Goal: Communication & Community: Share content

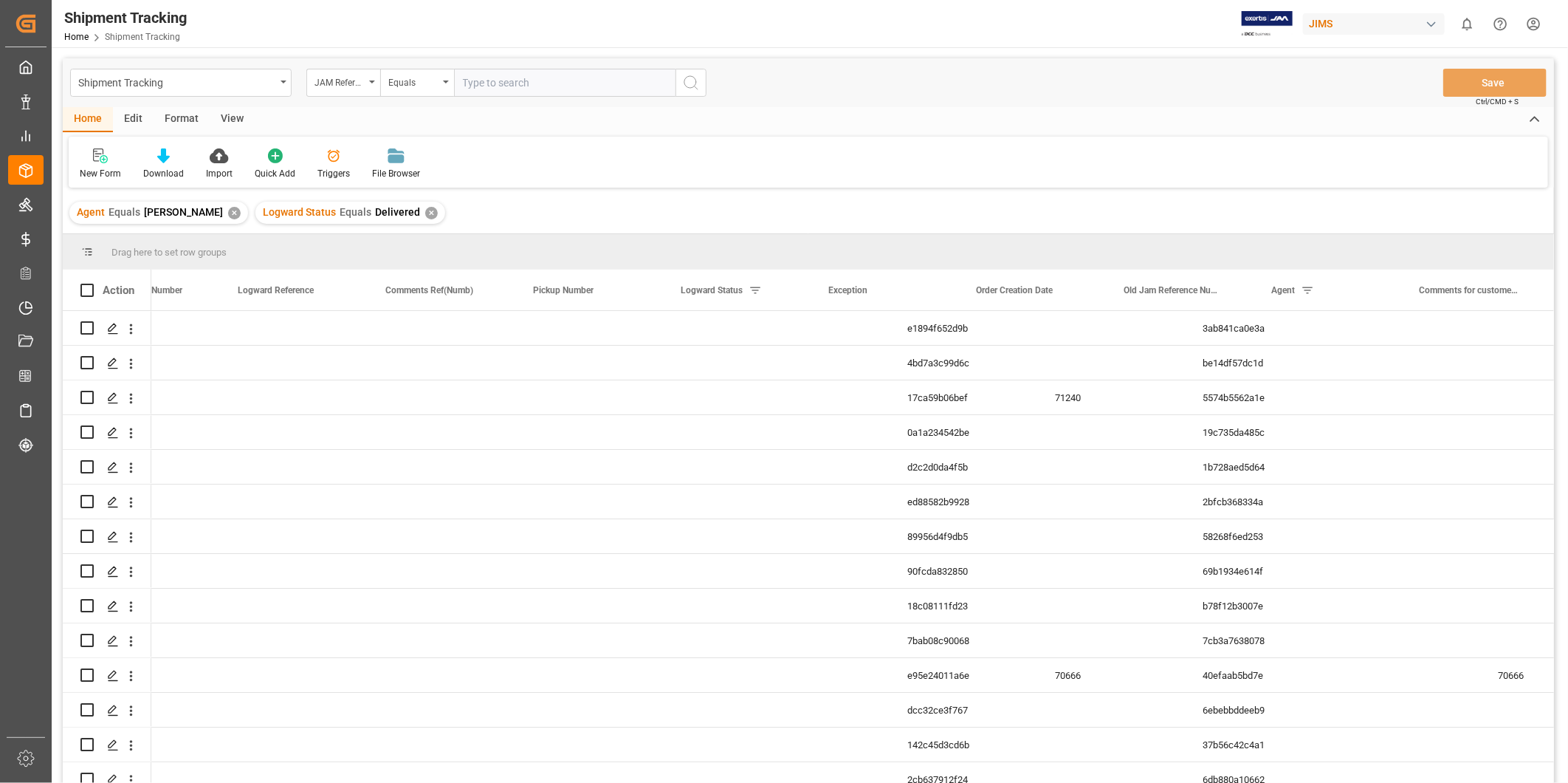
scroll to position [0, 965]
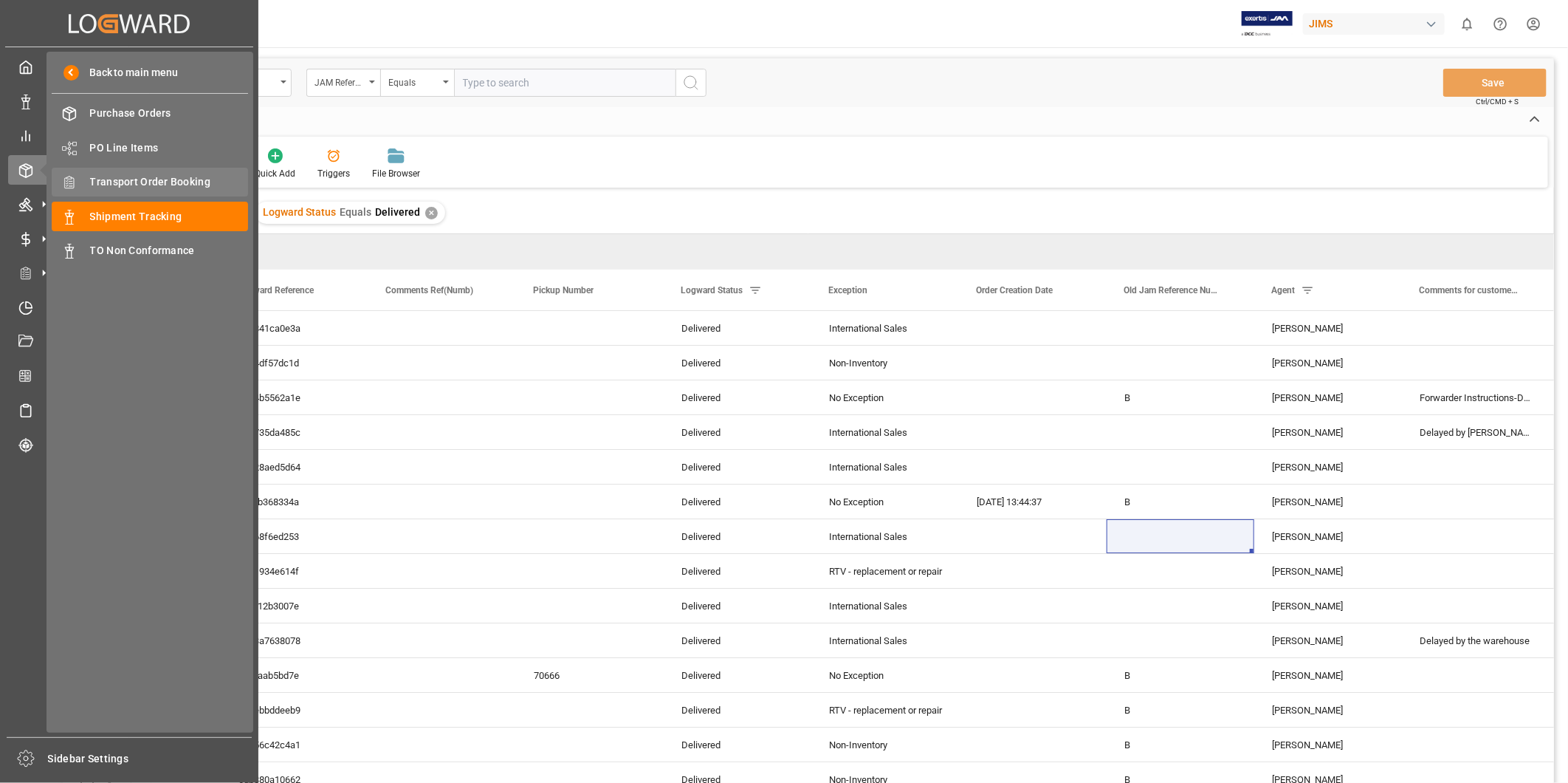
click at [146, 186] on span "Transport Order Booking" at bounding box center [169, 182] width 158 height 16
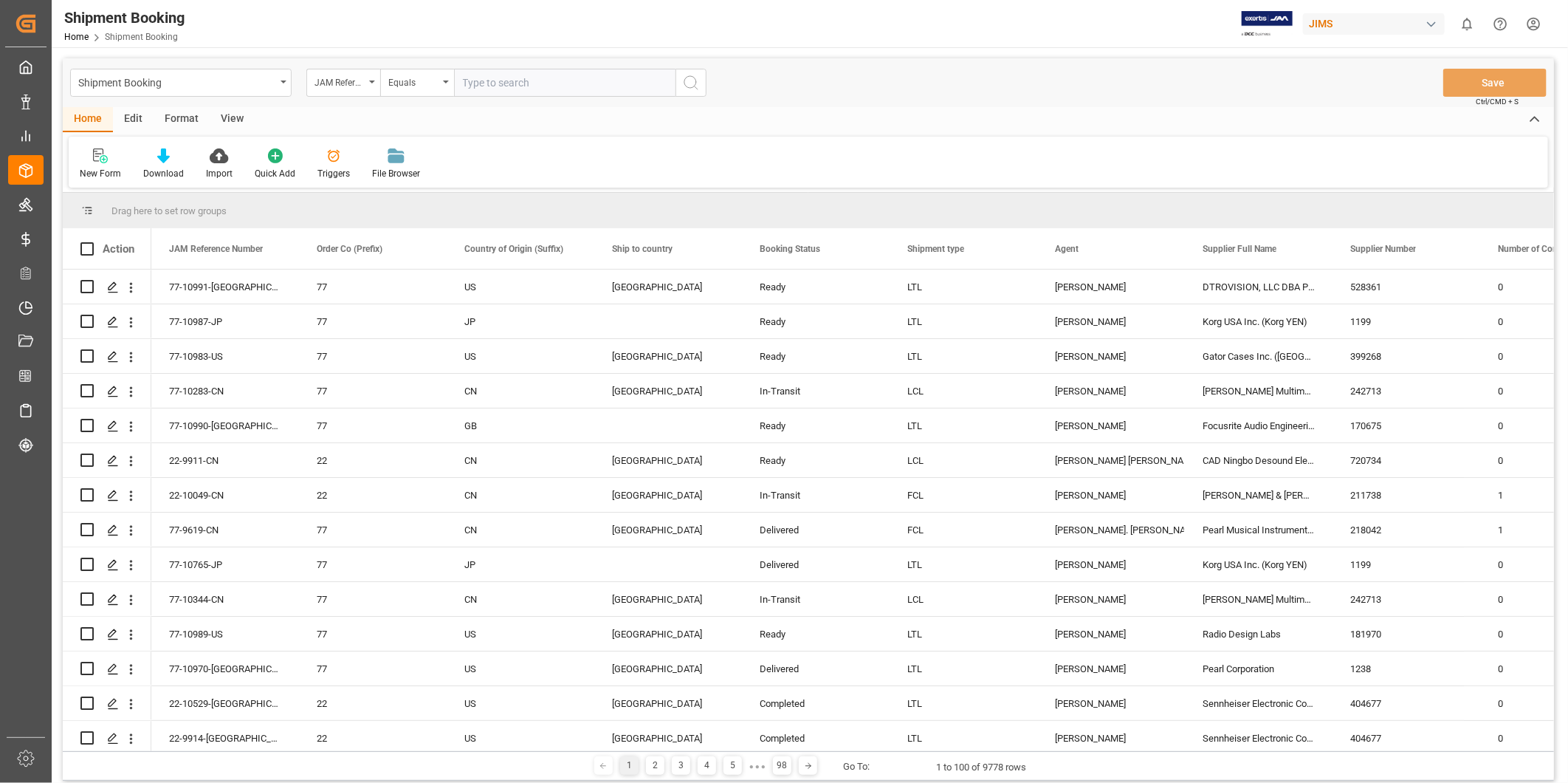
click at [547, 77] on input "text" at bounding box center [565, 82] width 222 height 28
paste input "22-9252-CN"
type input "22-9252-CN"
click at [694, 91] on button "search button" at bounding box center [690, 82] width 31 height 28
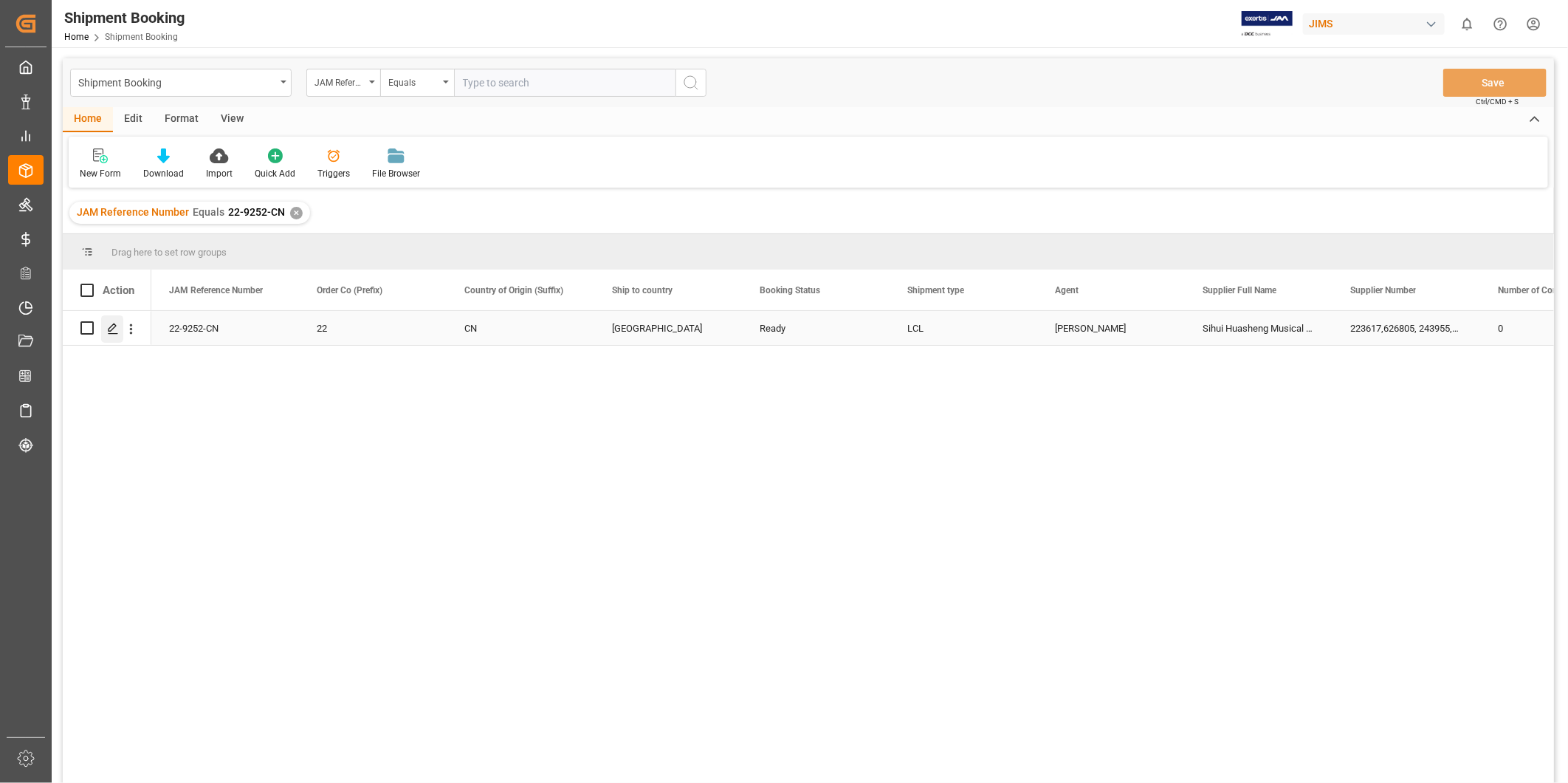
click at [108, 321] on div "Press SPACE to select this row." at bounding box center [112, 329] width 22 height 28
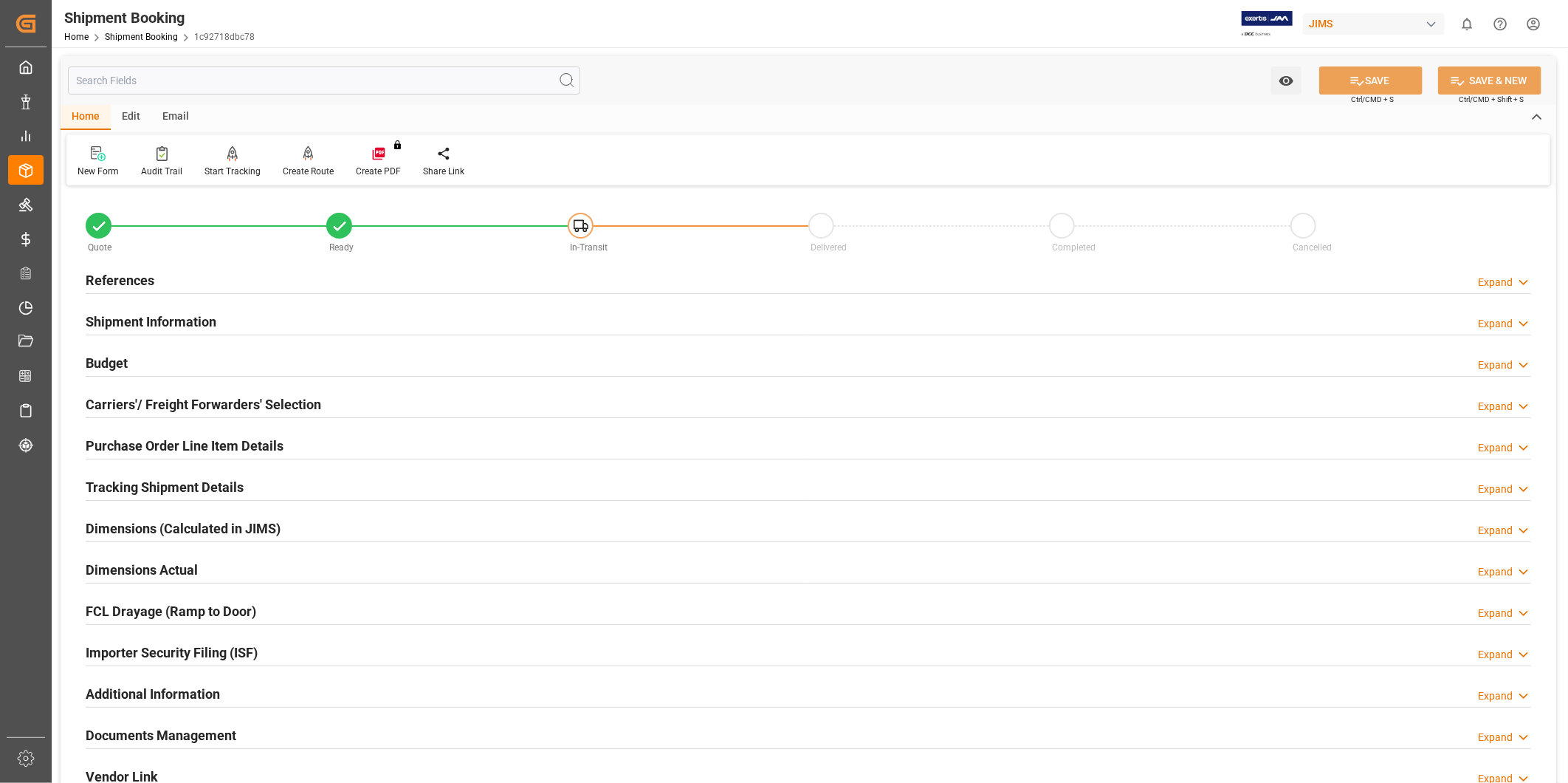
click at [183, 113] on div "Email" at bounding box center [175, 117] width 49 height 25
click at [106, 178] on div "Send Email" at bounding box center [808, 160] width 1484 height 51
click at [107, 165] on div "Send Email" at bounding box center [99, 170] width 45 height 13
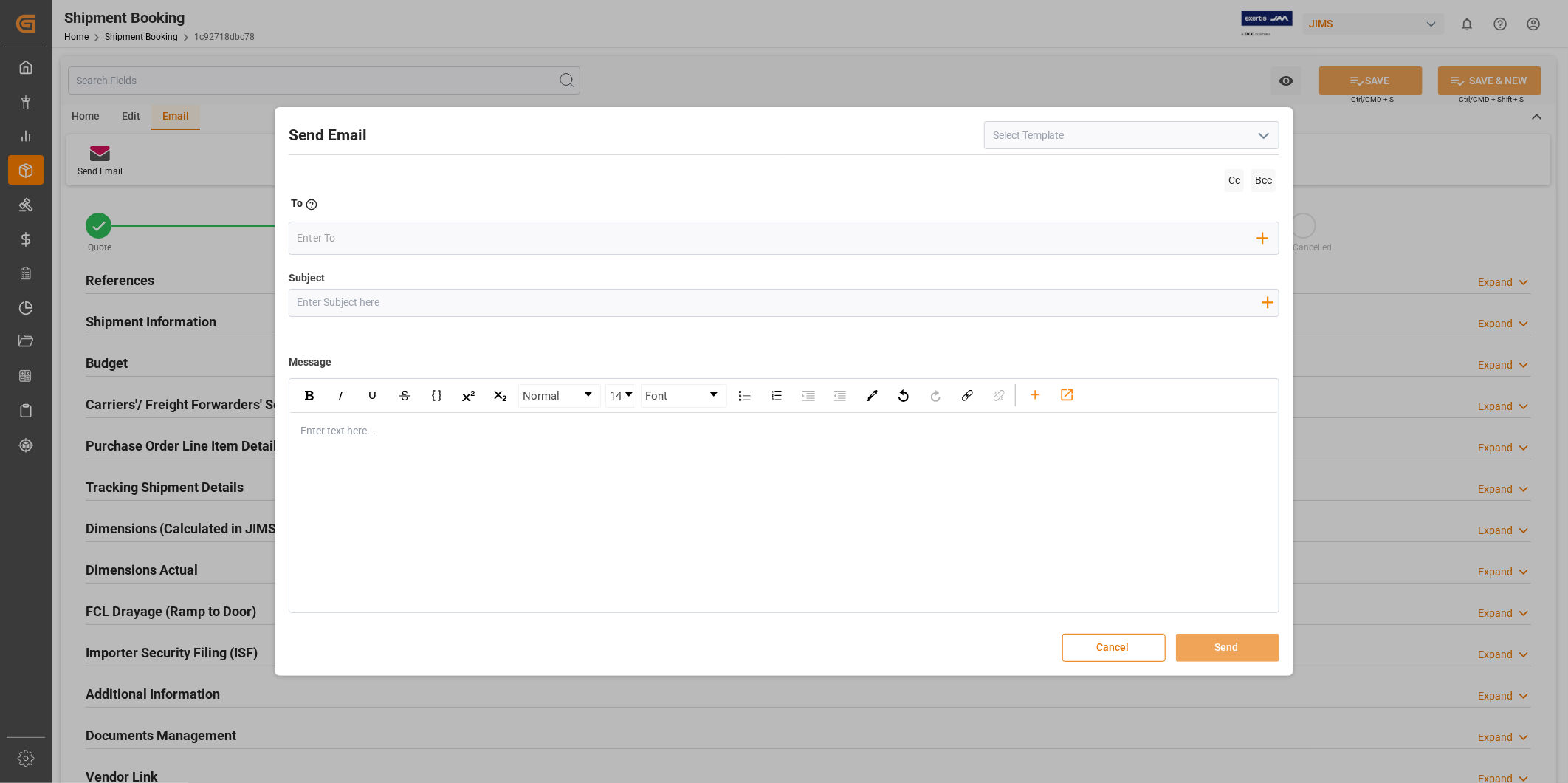
click at [1271, 145] on button "open menu" at bounding box center [1263, 135] width 22 height 23
click at [1242, 166] on div "2BOOK - Ocean - Air freight" at bounding box center [1131, 168] width 294 height 34
type input "2BOOK - Ocean - Air freight"
type input "2BOOK {{jamReferenceNumber}} {{supplierFullName}} Ship from: {{country}} Ship t…"
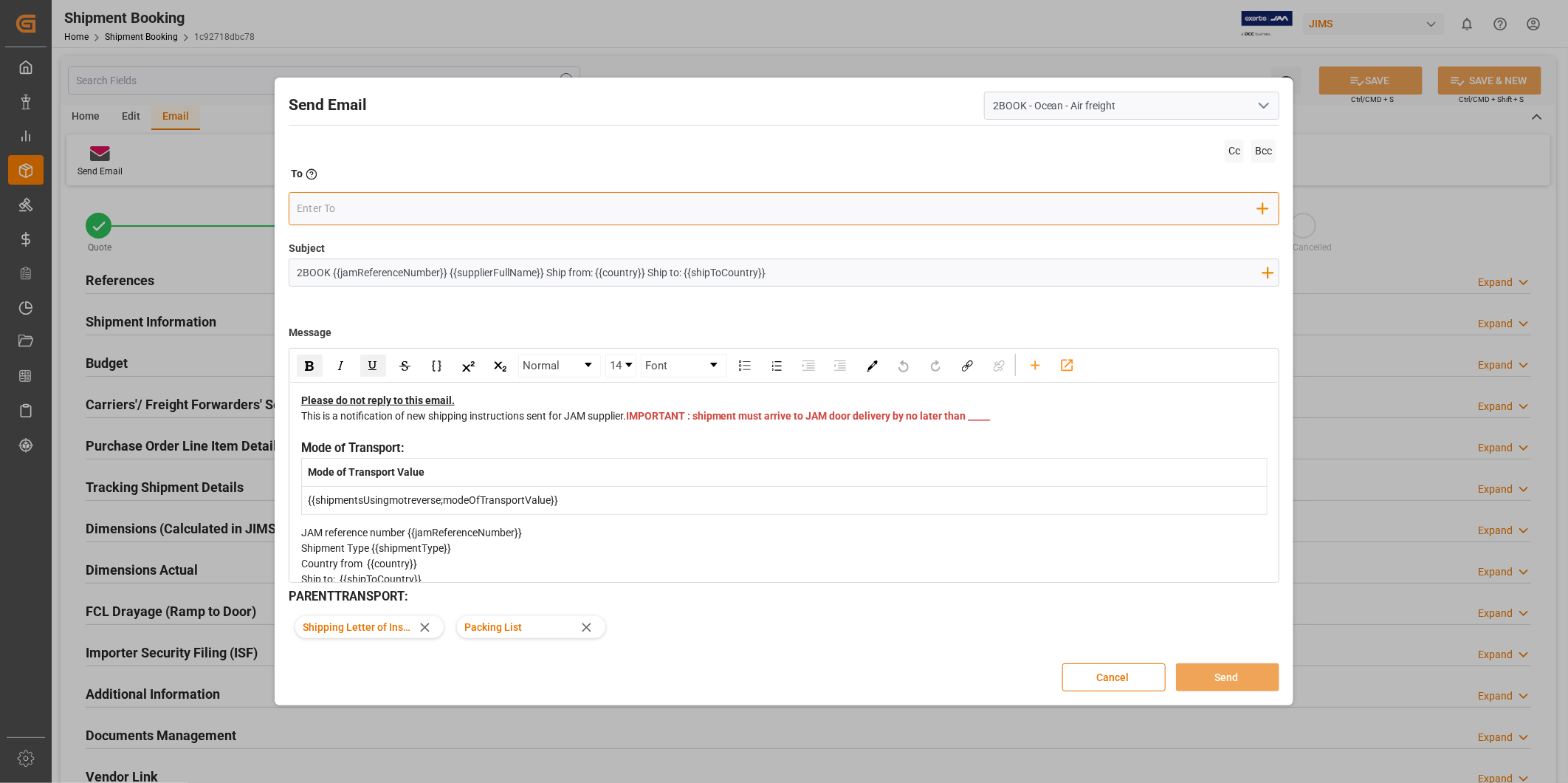
click at [357, 204] on input "email" at bounding box center [778, 209] width 962 height 22
click at [372, 212] on input "email" at bounding box center [778, 209] width 962 height 22
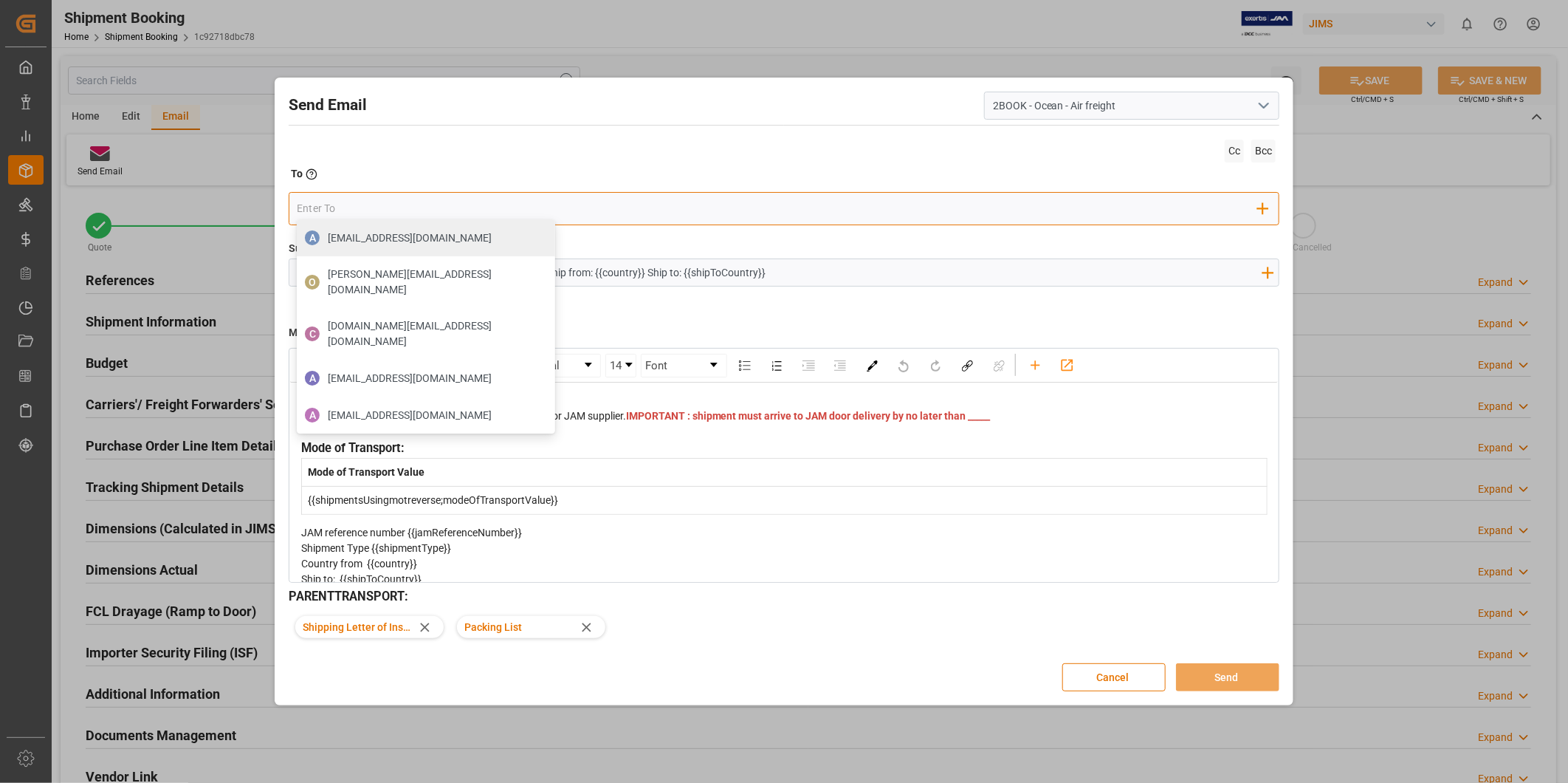
paste input "[EMAIL_ADDRESS][DOMAIN_NAME]; [PERSON_NAME][EMAIL_ADDRESS][DOMAIN_NAME]; [PERSO…"
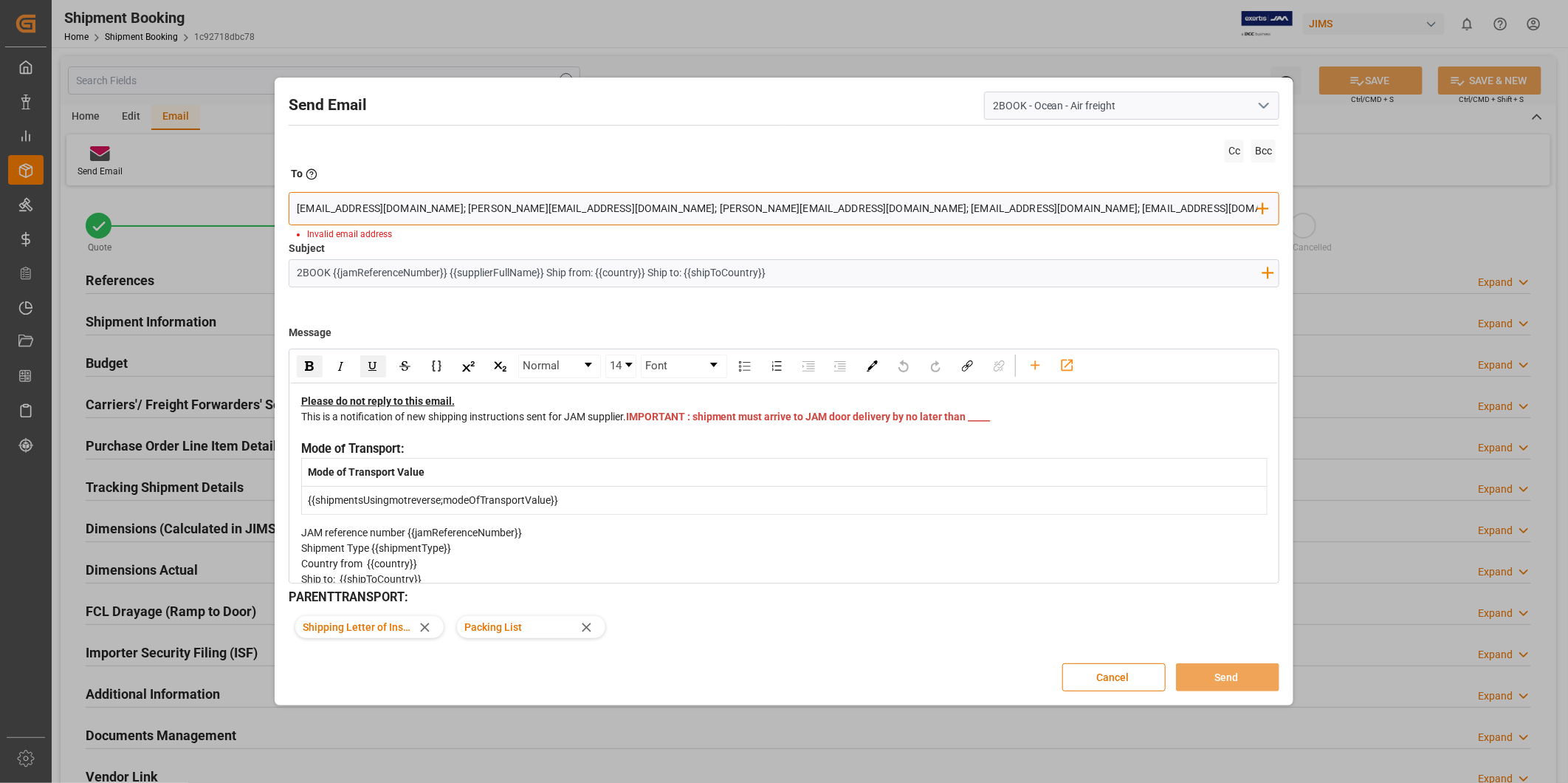
click at [416, 207] on input "[EMAIL_ADDRESS][DOMAIN_NAME]; [PERSON_NAME][EMAIL_ADDRESS][DOMAIN_NAME]; [PERSO…" at bounding box center [778, 208] width 962 height 22
click at [592, 219] on div "[EMAIL_ADDRESS][DOMAIN_NAME], [PERSON_NAME][EMAIL_ADDRESS][DOMAIN_NAME]; [PERSO…" at bounding box center [784, 209] width 992 height 34
click at [595, 214] on input "[EMAIL_ADDRESS][DOMAIN_NAME], [PERSON_NAME][EMAIL_ADDRESS][DOMAIN_NAME]; [PERSO…" at bounding box center [778, 208] width 962 height 22
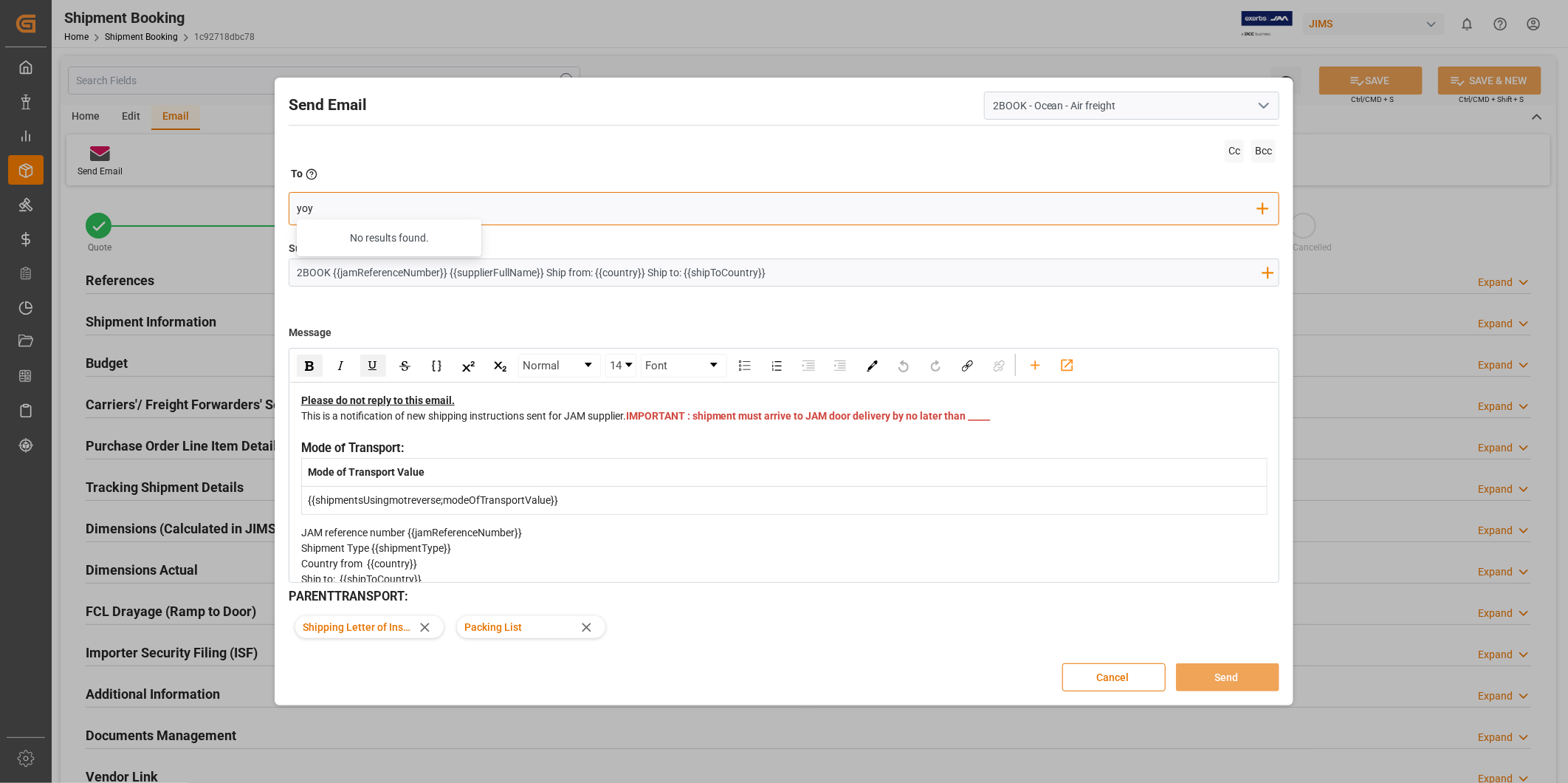
type input "yoyo"
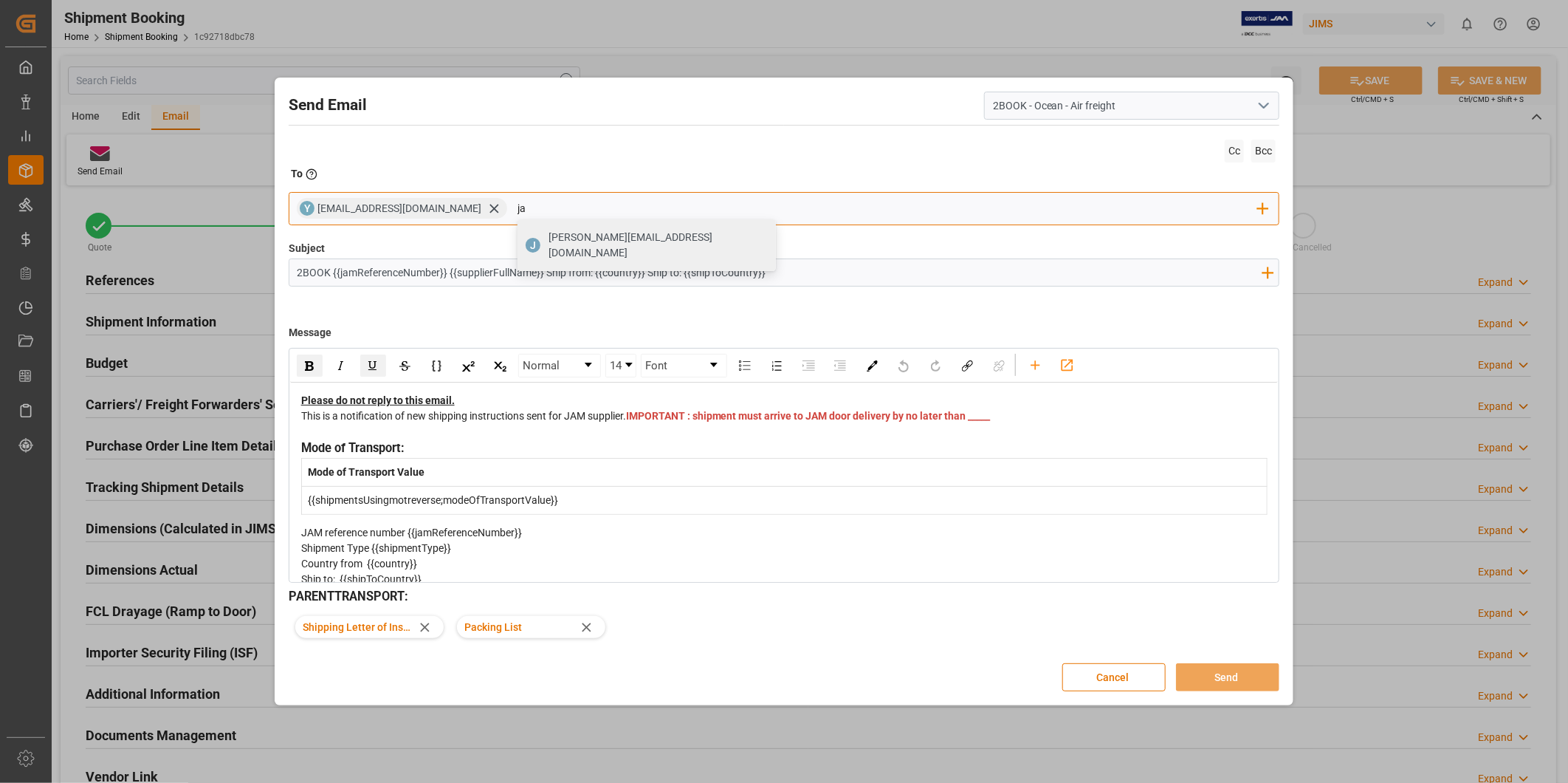
type input "j"
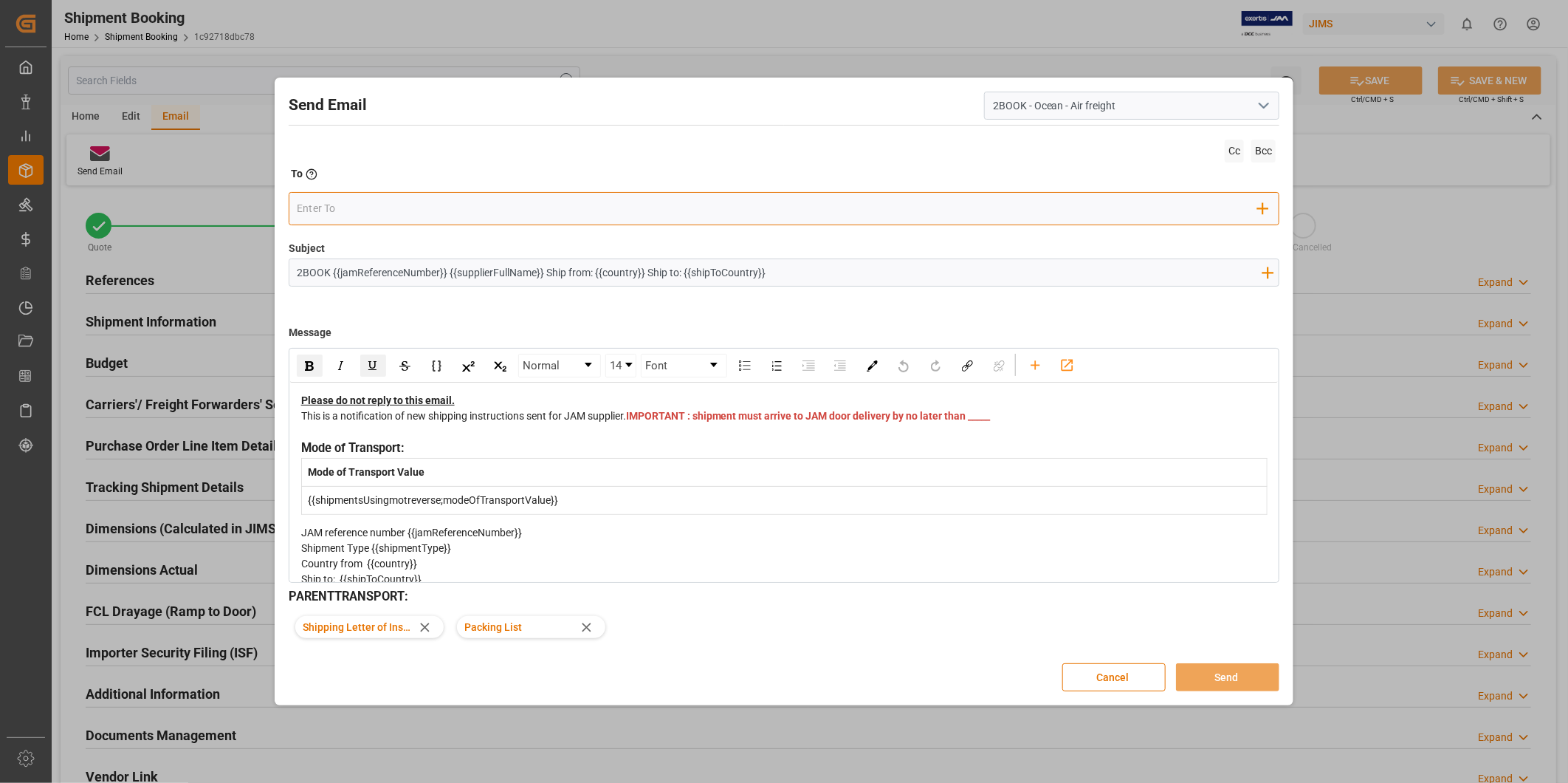
click at [395, 207] on input "email" at bounding box center [778, 209] width 962 height 22
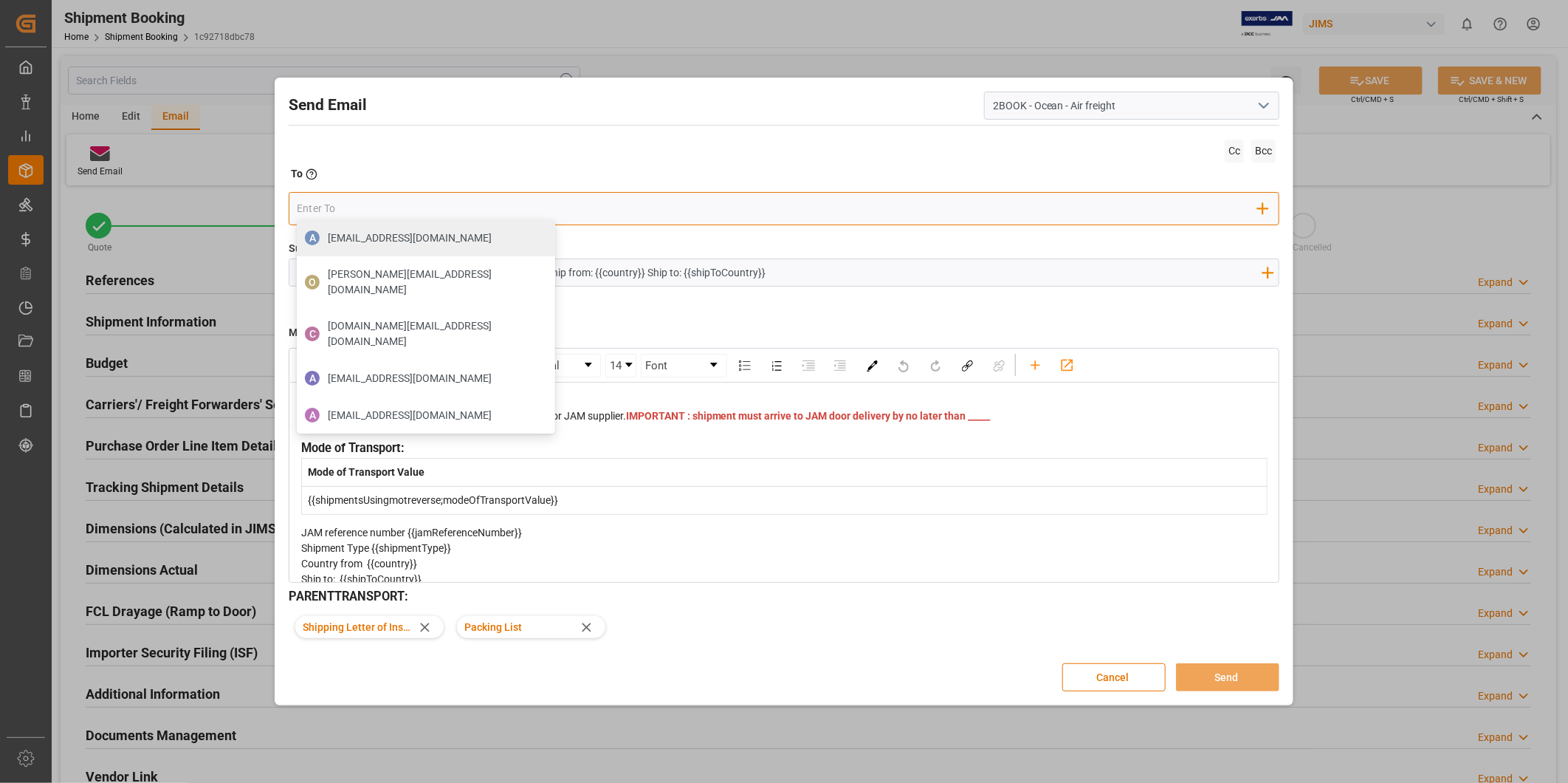
paste input "[EMAIL_ADDRESS][DOMAIN_NAME]"
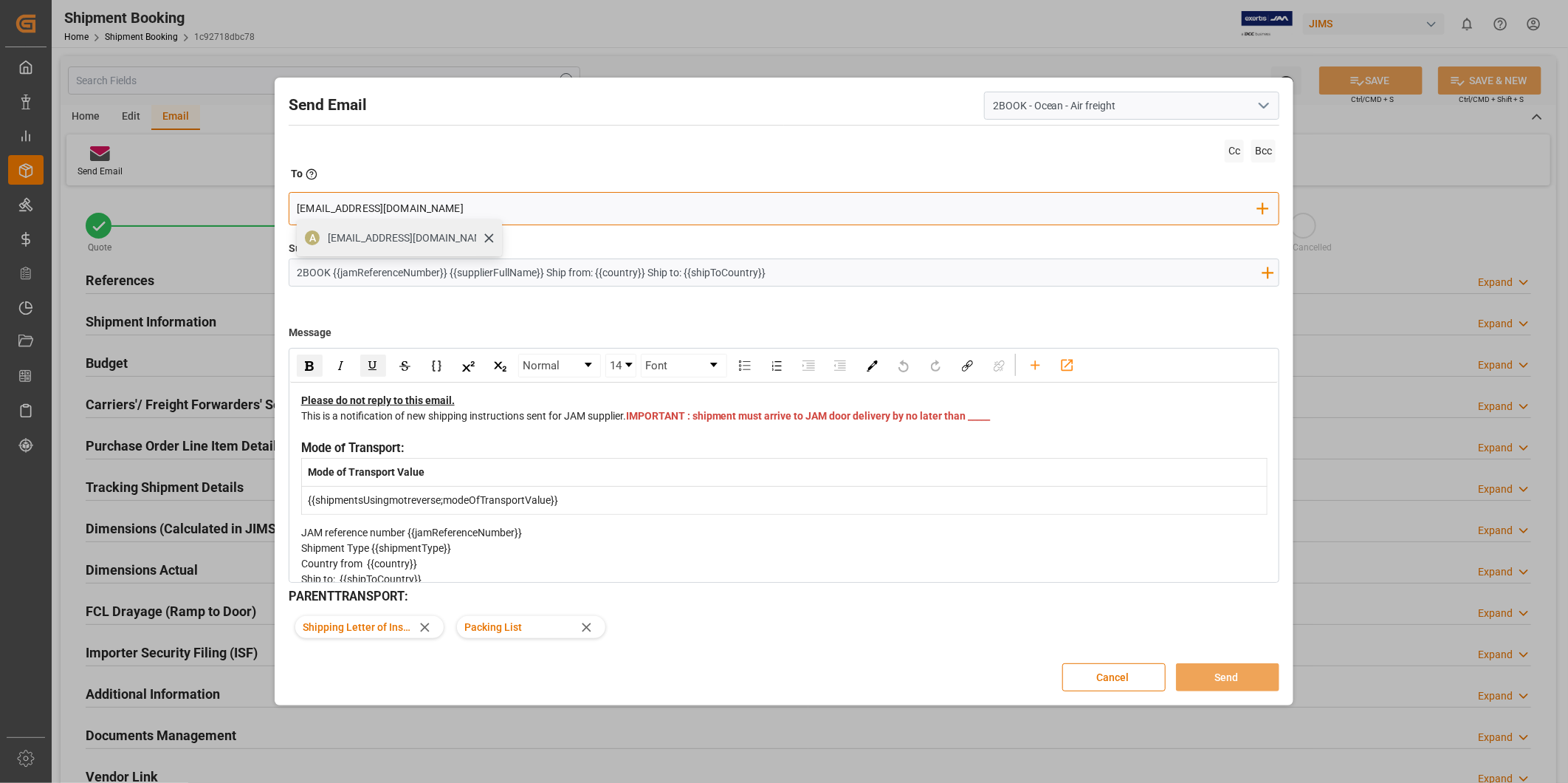
type input "[EMAIL_ADDRESS][DOMAIN_NAME]"
click at [396, 244] on span "[EMAIL_ADDRESS][DOMAIN_NAME]" at bounding box center [409, 239] width 163 height 16
click at [518, 203] on input "email" at bounding box center [889, 209] width 741 height 22
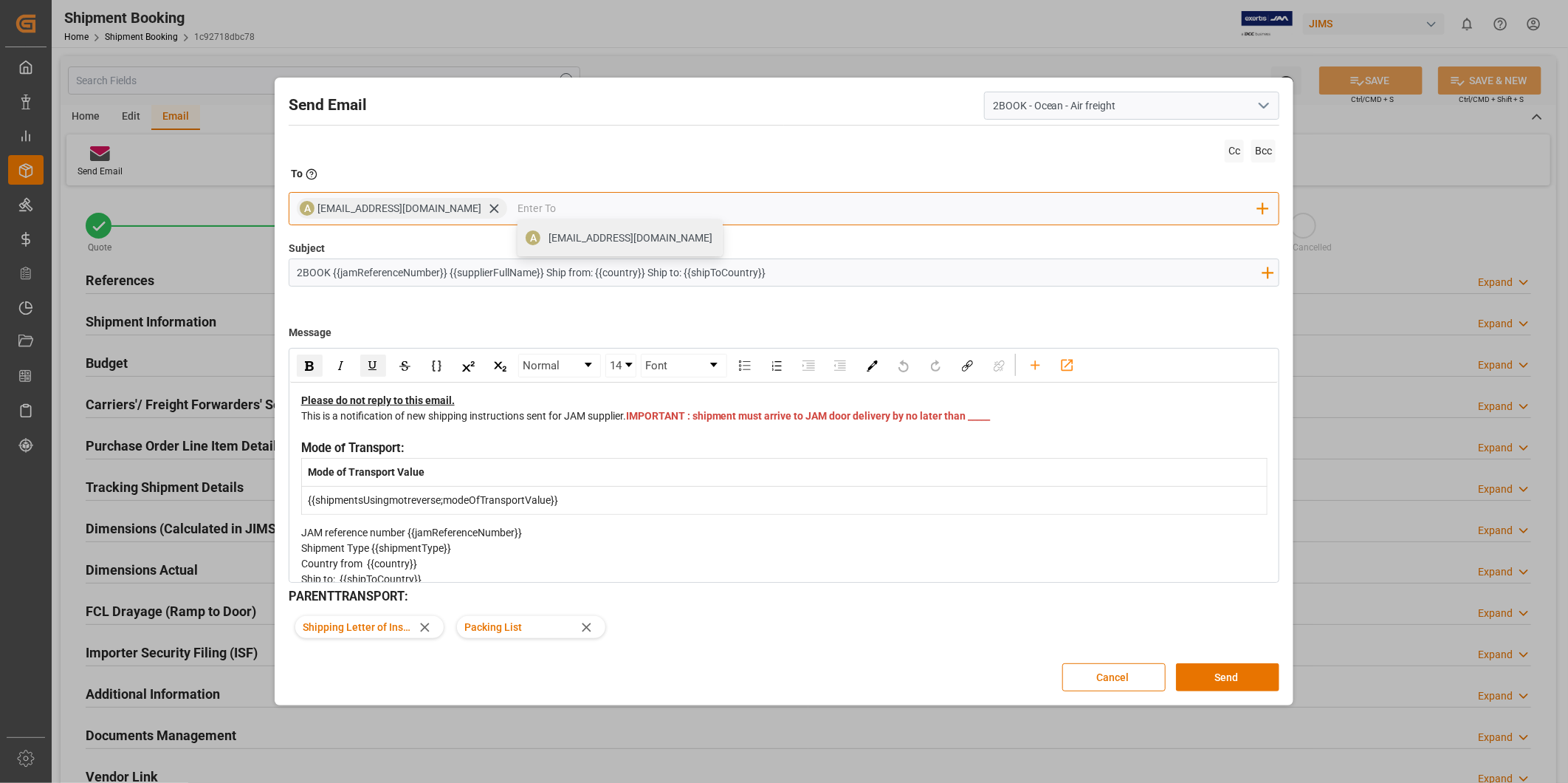
paste input "[PERSON_NAME][EMAIL_ADDRESS][DOMAIN_NAME]"
type input "[PERSON_NAME][EMAIL_ADDRESS][DOMAIN_NAME]"
click at [544, 229] on div "[PERSON_NAME][EMAIL_ADDRESS][DOMAIN_NAME]" at bounding box center [658, 246] width 228 height 42
click at [1240, 149] on span "Cc" at bounding box center [1234, 151] width 19 height 23
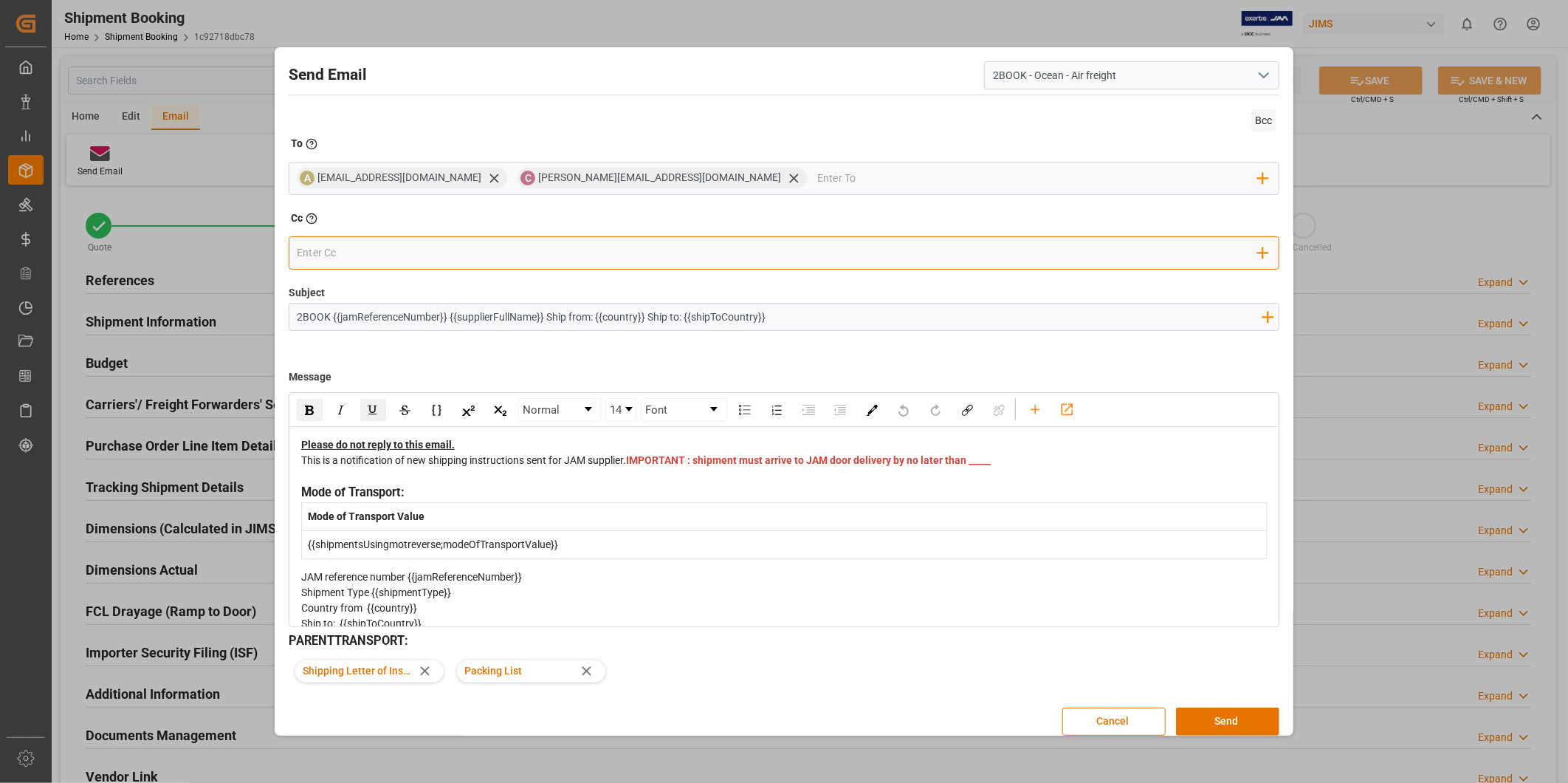
click at [425, 263] on input "email" at bounding box center [778, 253] width 962 height 22
click at [370, 665] on span "Shipping Letter of Instructions" at bounding box center [359, 671] width 111 height 16
click at [372, 667] on span "Shipping Letter of Instructions" at bounding box center [359, 671] width 111 height 16
click at [1131, 727] on button "Cancel" at bounding box center [1114, 722] width 103 height 28
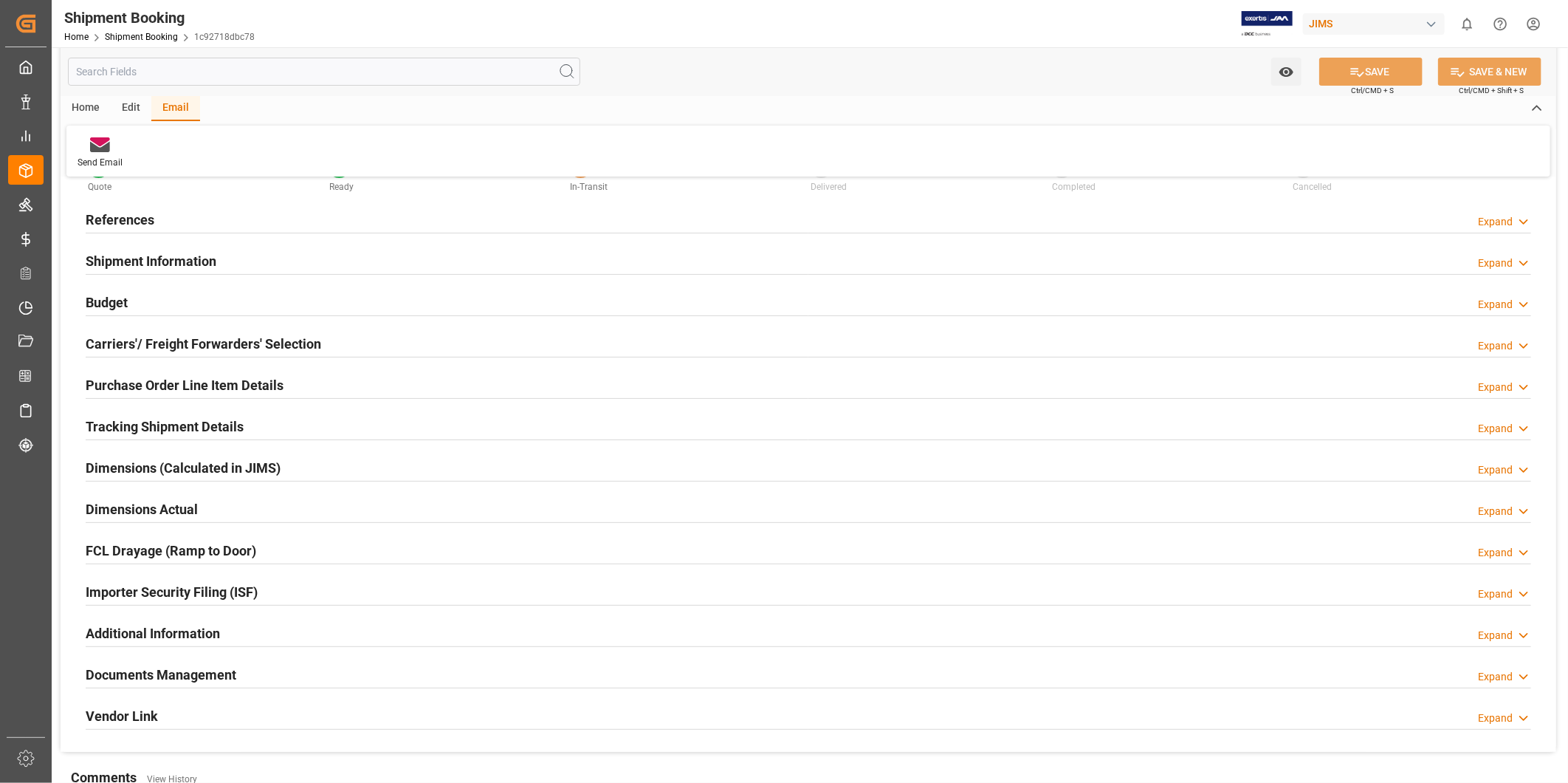
scroll to position [137, 0]
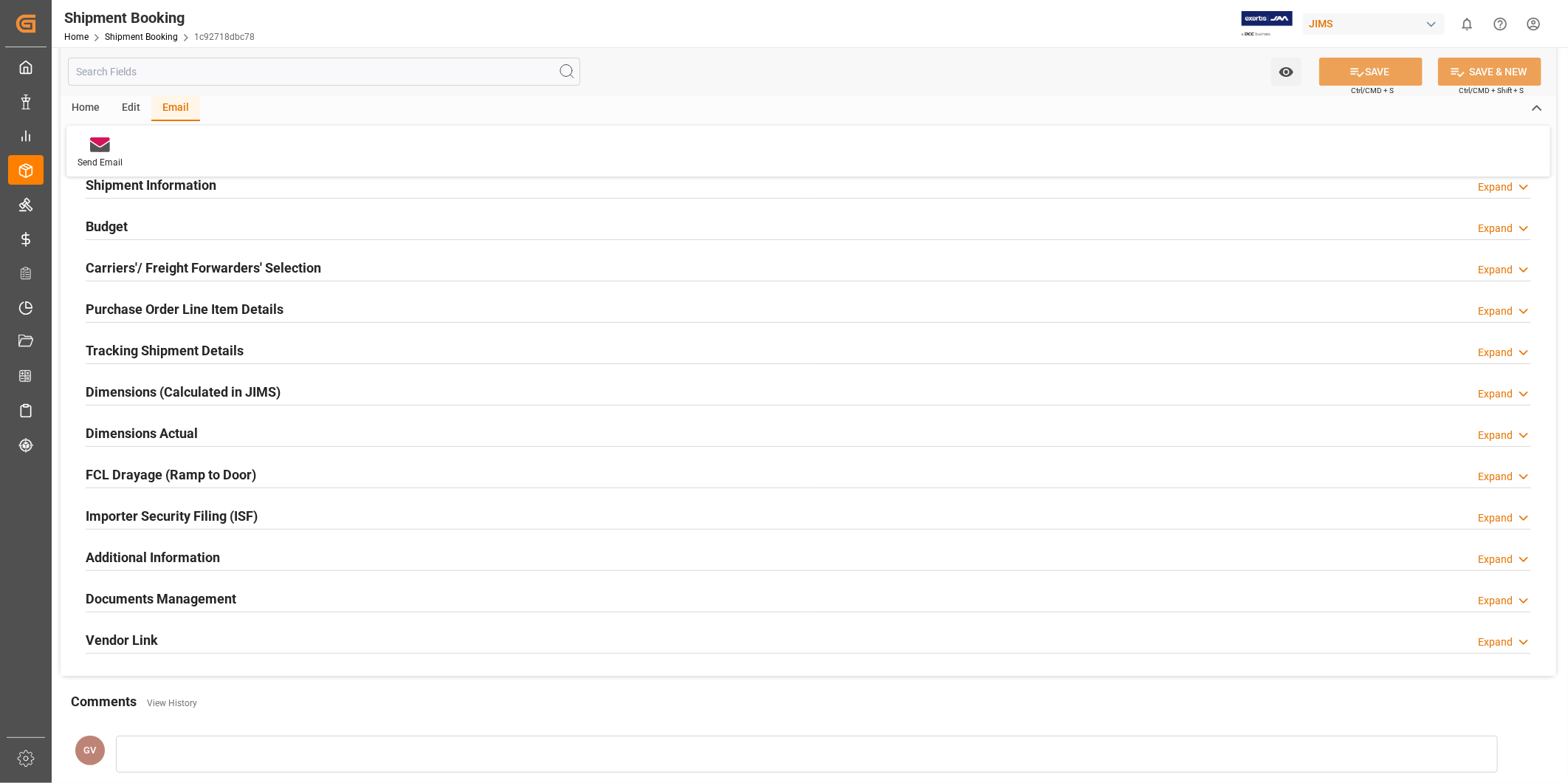
click at [197, 599] on h2 "Documents Management" at bounding box center [160, 599] width 151 height 20
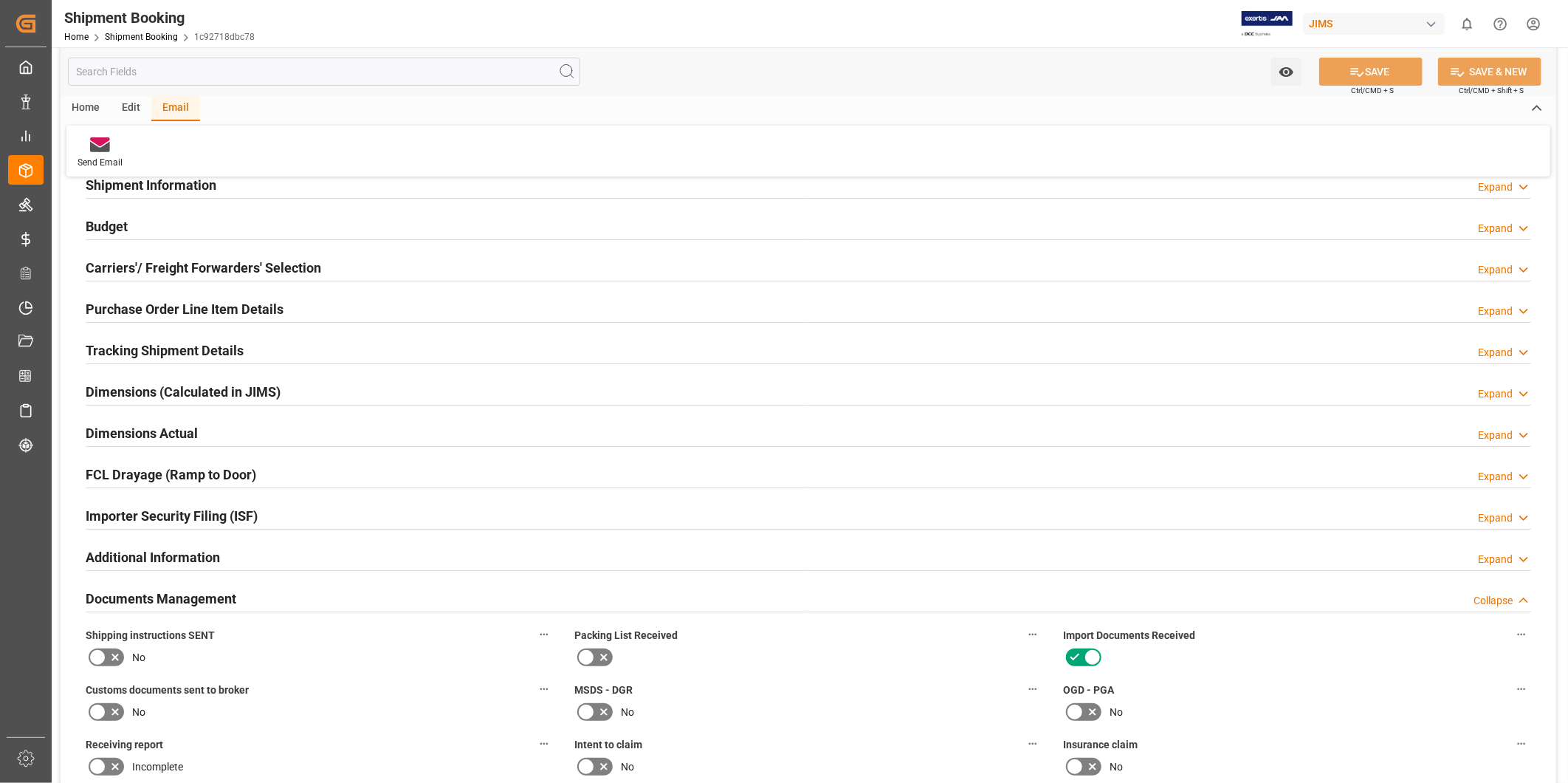
scroll to position [547, 0]
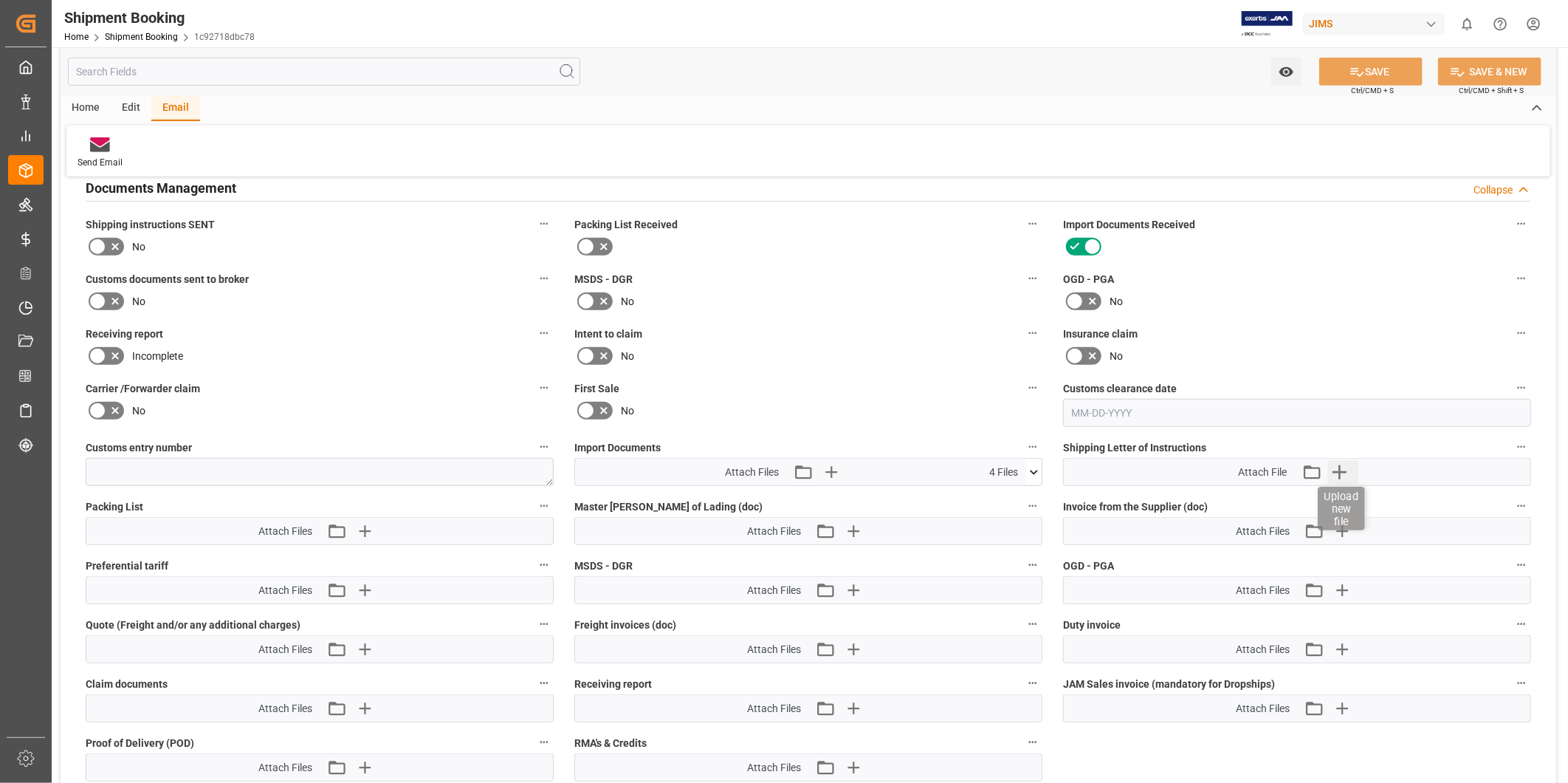
click at [1338, 476] on icon "button" at bounding box center [1339, 472] width 24 height 24
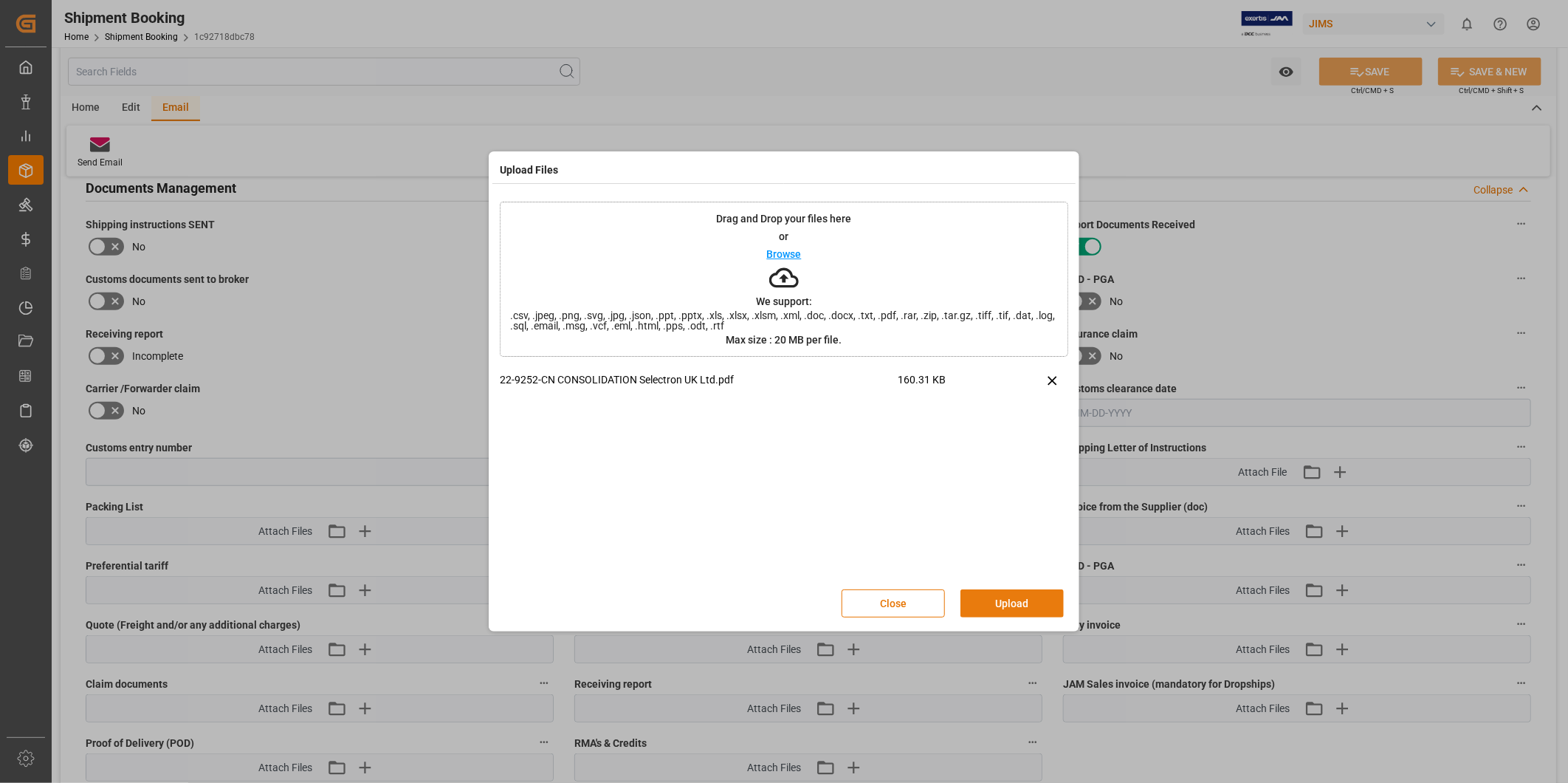
click at [1022, 617] on div "Close Upload" at bounding box center [784, 603] width 569 height 49
click at [1024, 606] on button "Upload" at bounding box center [1012, 604] width 103 height 28
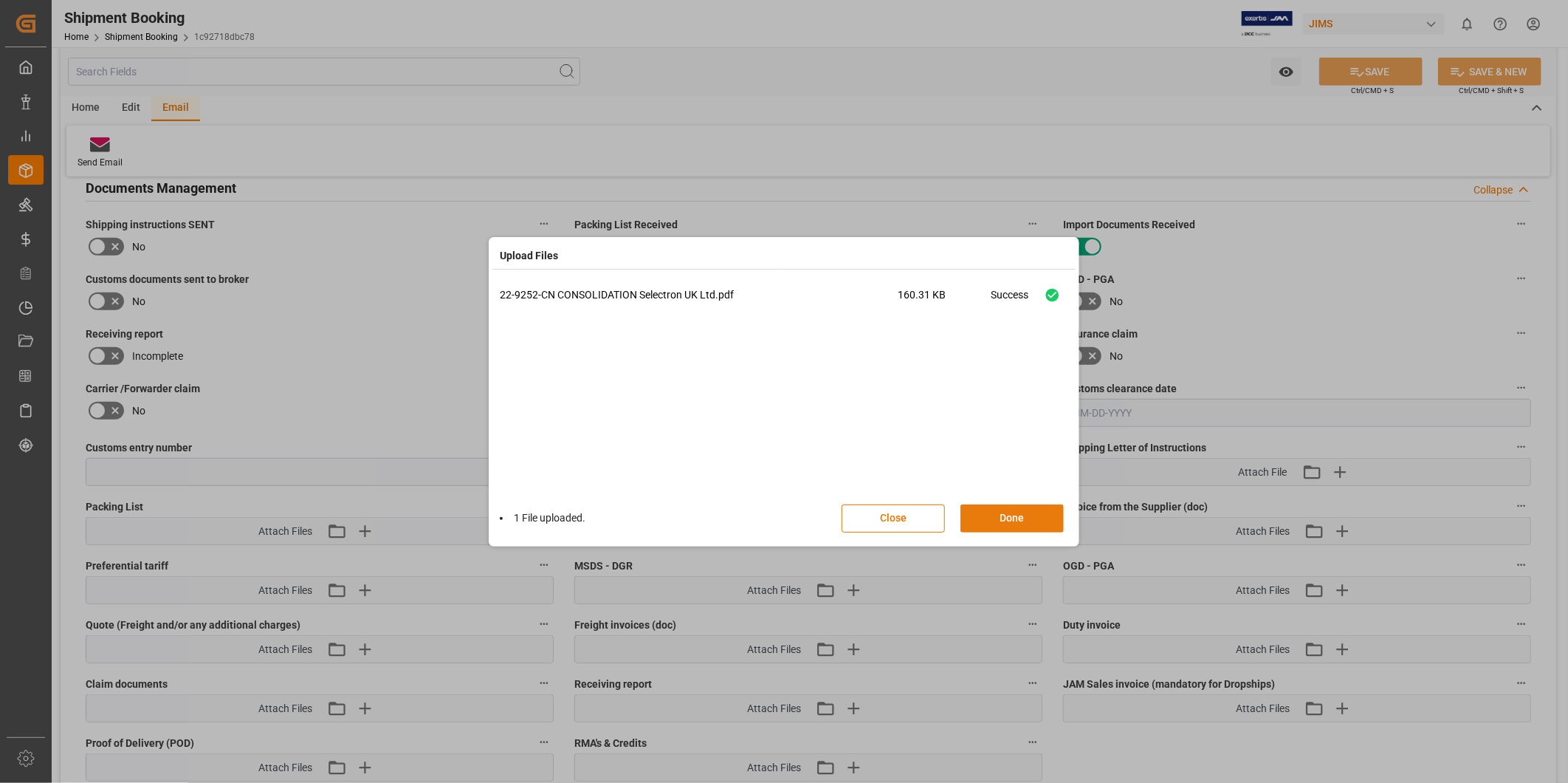
click at [1037, 515] on button "Done" at bounding box center [1012, 518] width 103 height 28
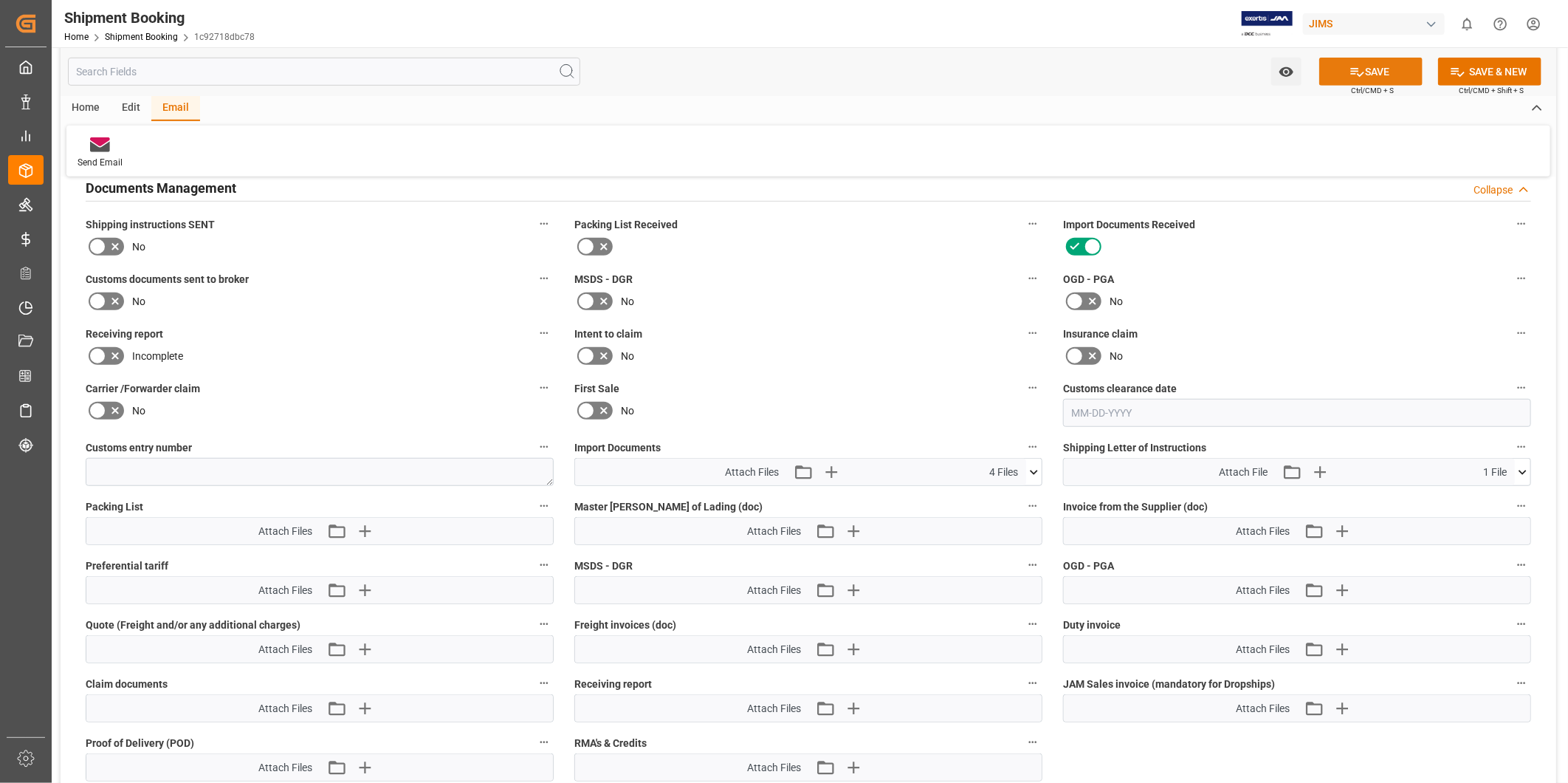
click at [1365, 63] on button "SAVE" at bounding box center [1371, 71] width 103 height 28
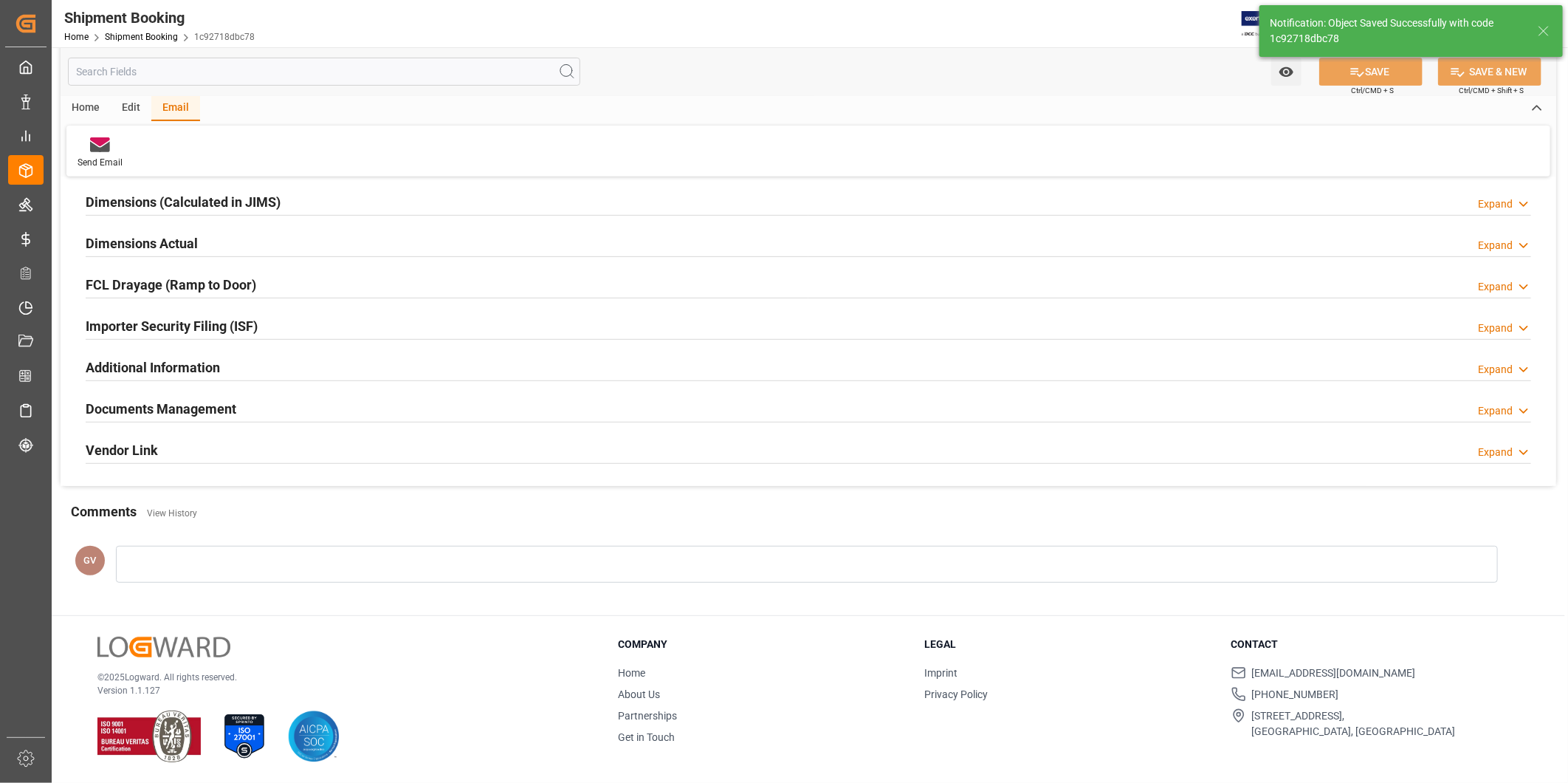
scroll to position [327, 0]
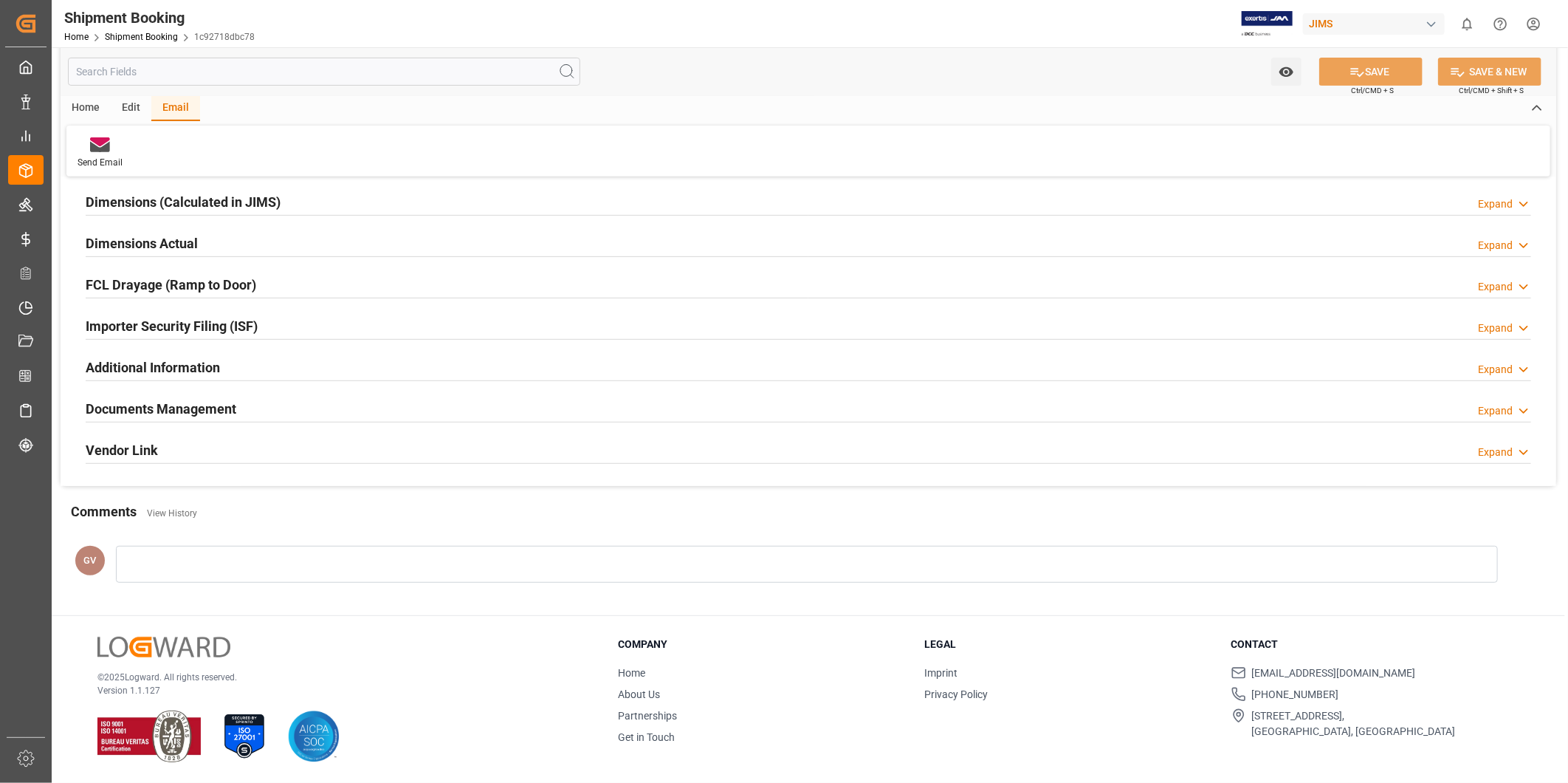
click at [242, 416] on div "Documents Management Expand" at bounding box center [808, 407] width 1446 height 28
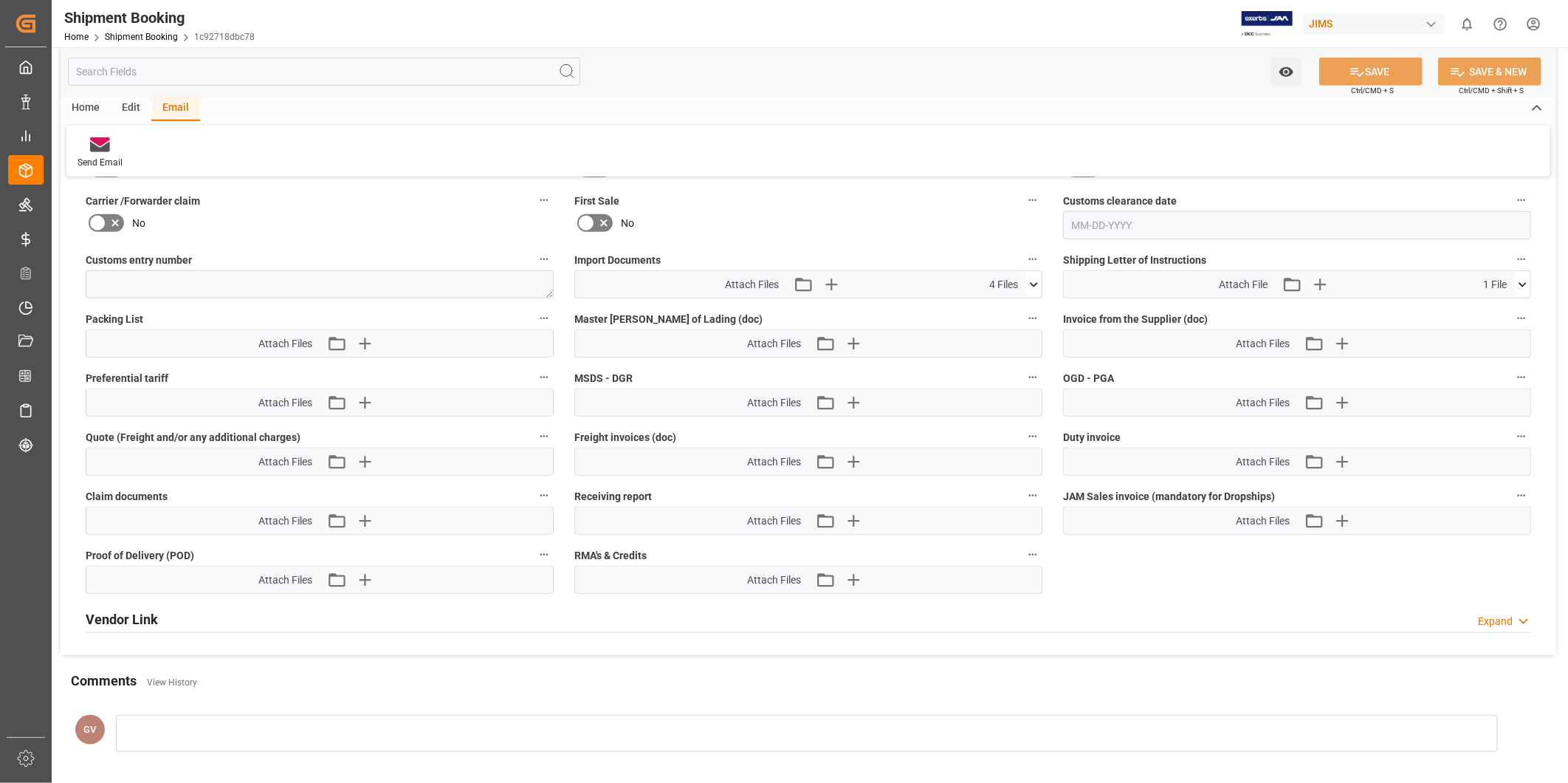
scroll to position [684, 0]
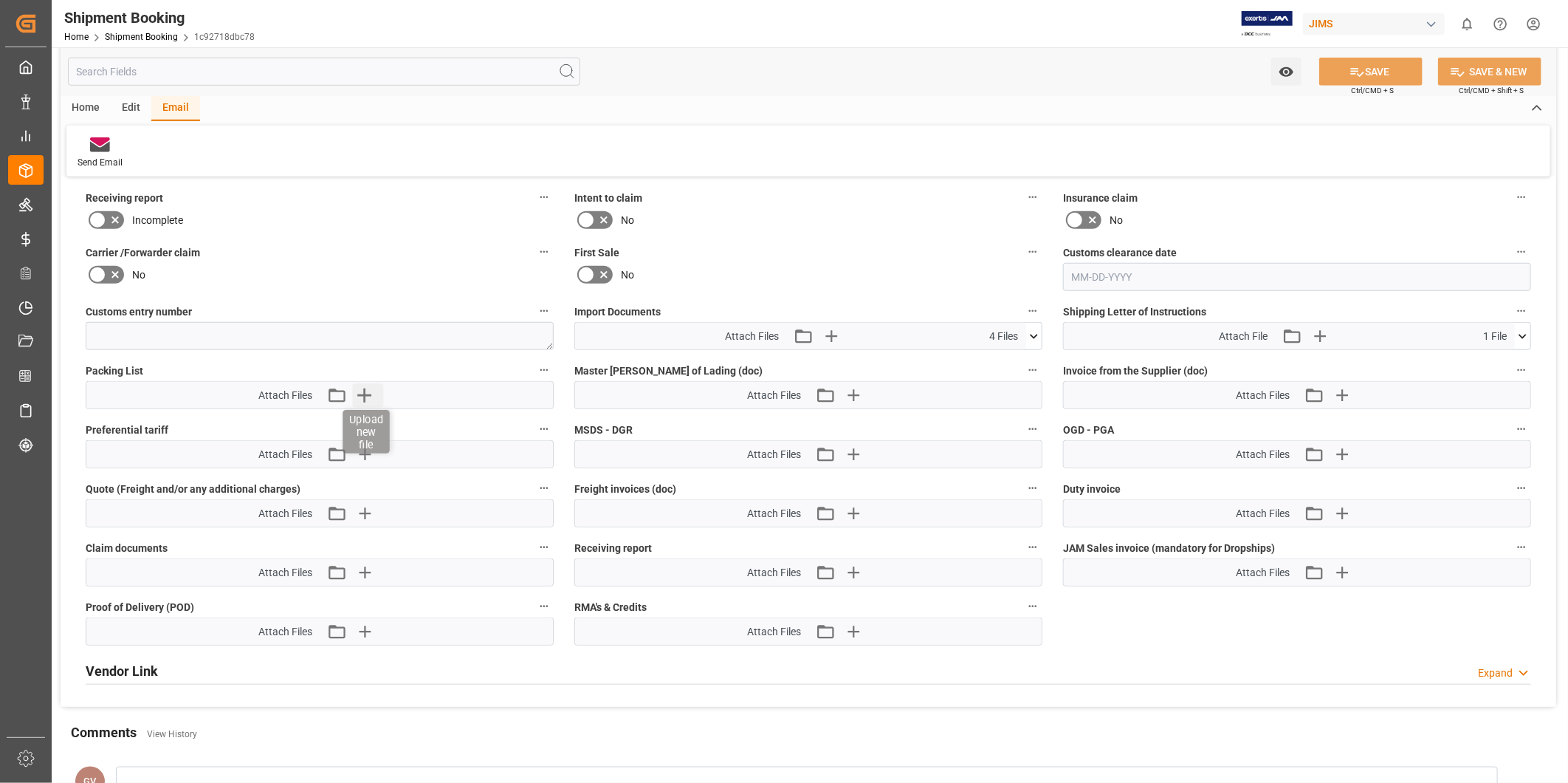
click at [359, 395] on icon "button" at bounding box center [365, 395] width 24 height 24
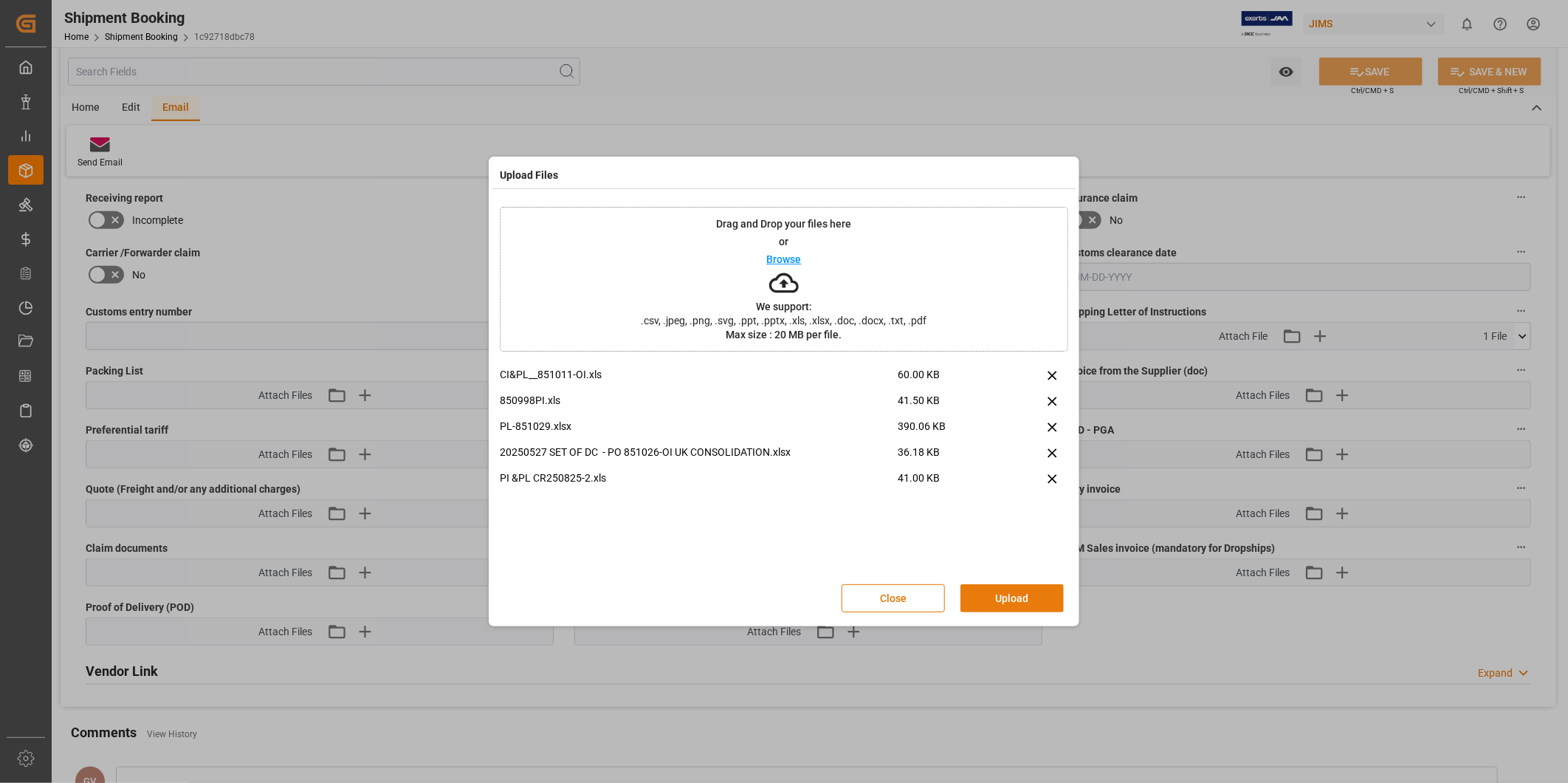
click at [1000, 600] on button "Upload" at bounding box center [1012, 599] width 103 height 28
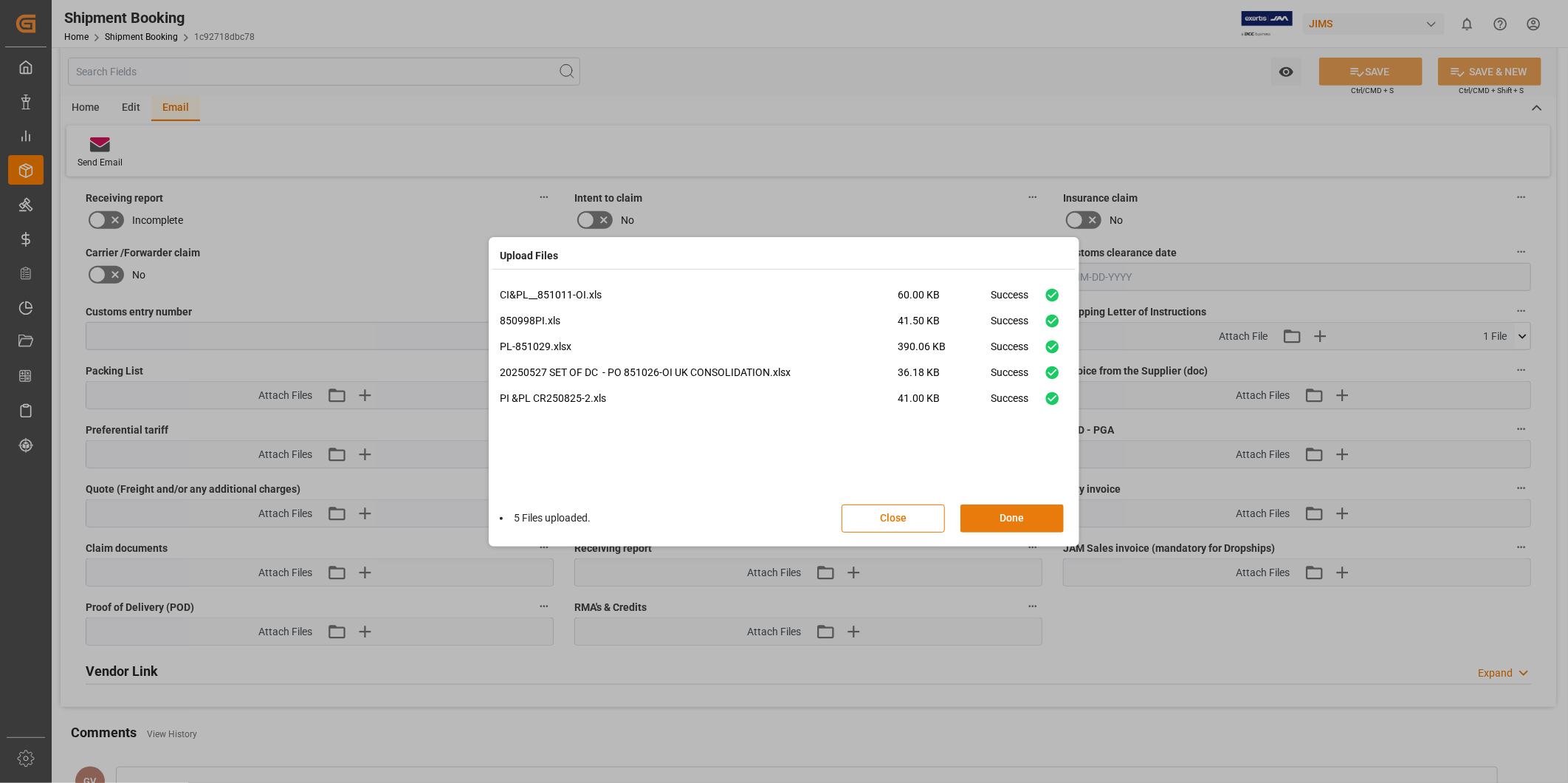
click at [1024, 509] on button "Done" at bounding box center [1012, 518] width 103 height 28
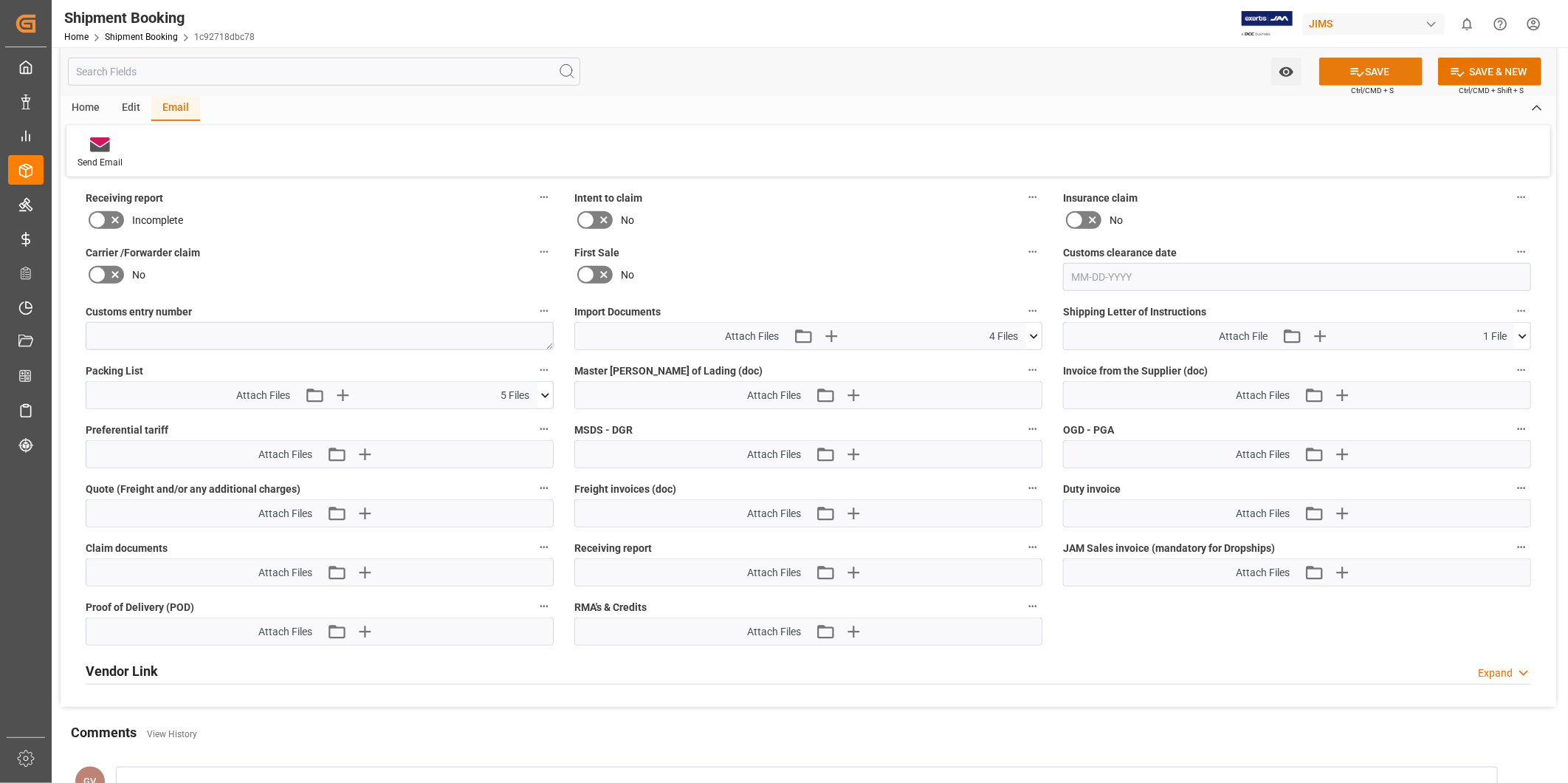
click at [1377, 69] on button "SAVE" at bounding box center [1371, 71] width 103 height 28
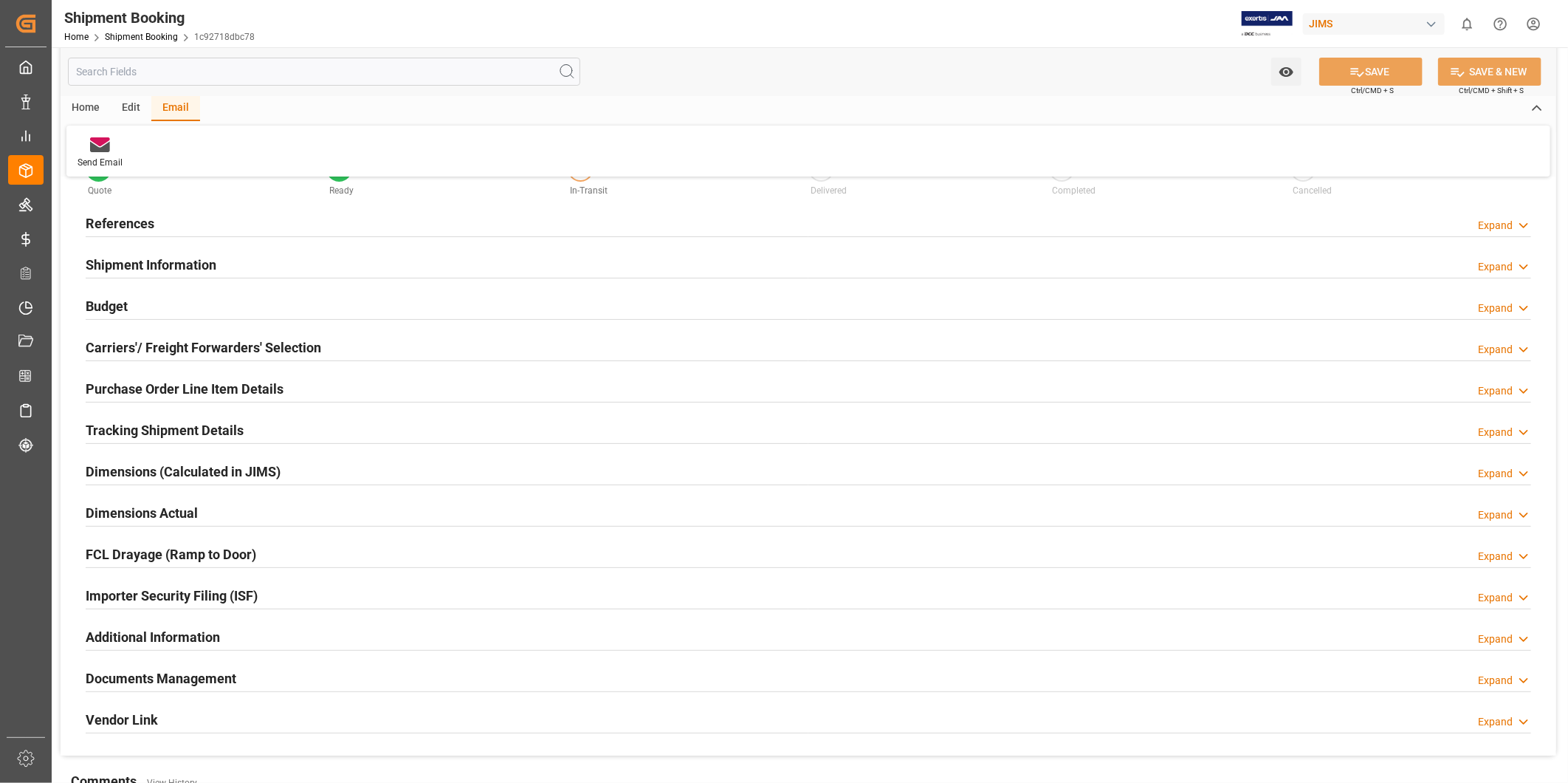
scroll to position [54, 0]
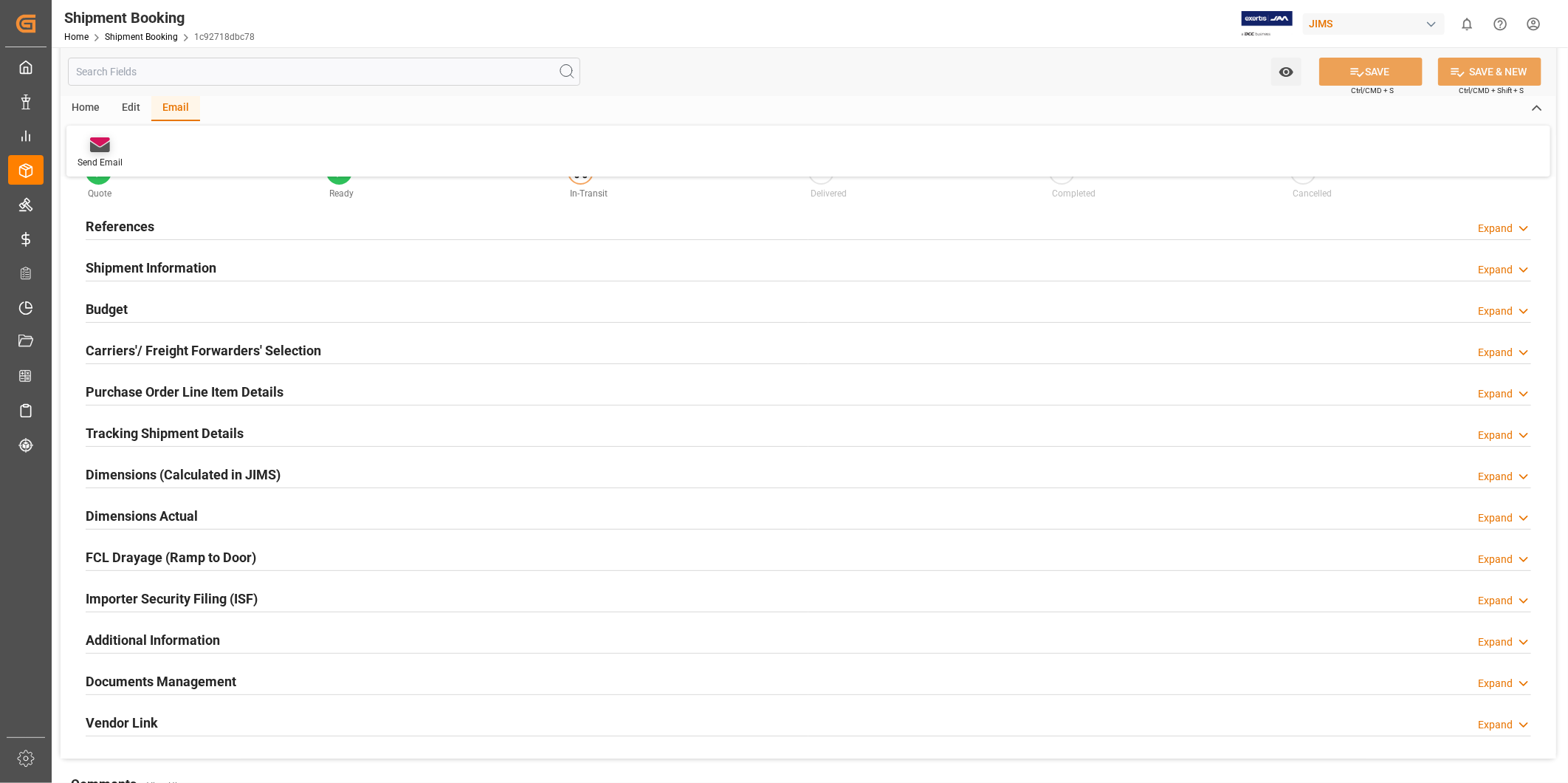
click at [98, 154] on div "Send Email" at bounding box center [100, 153] width 67 height 33
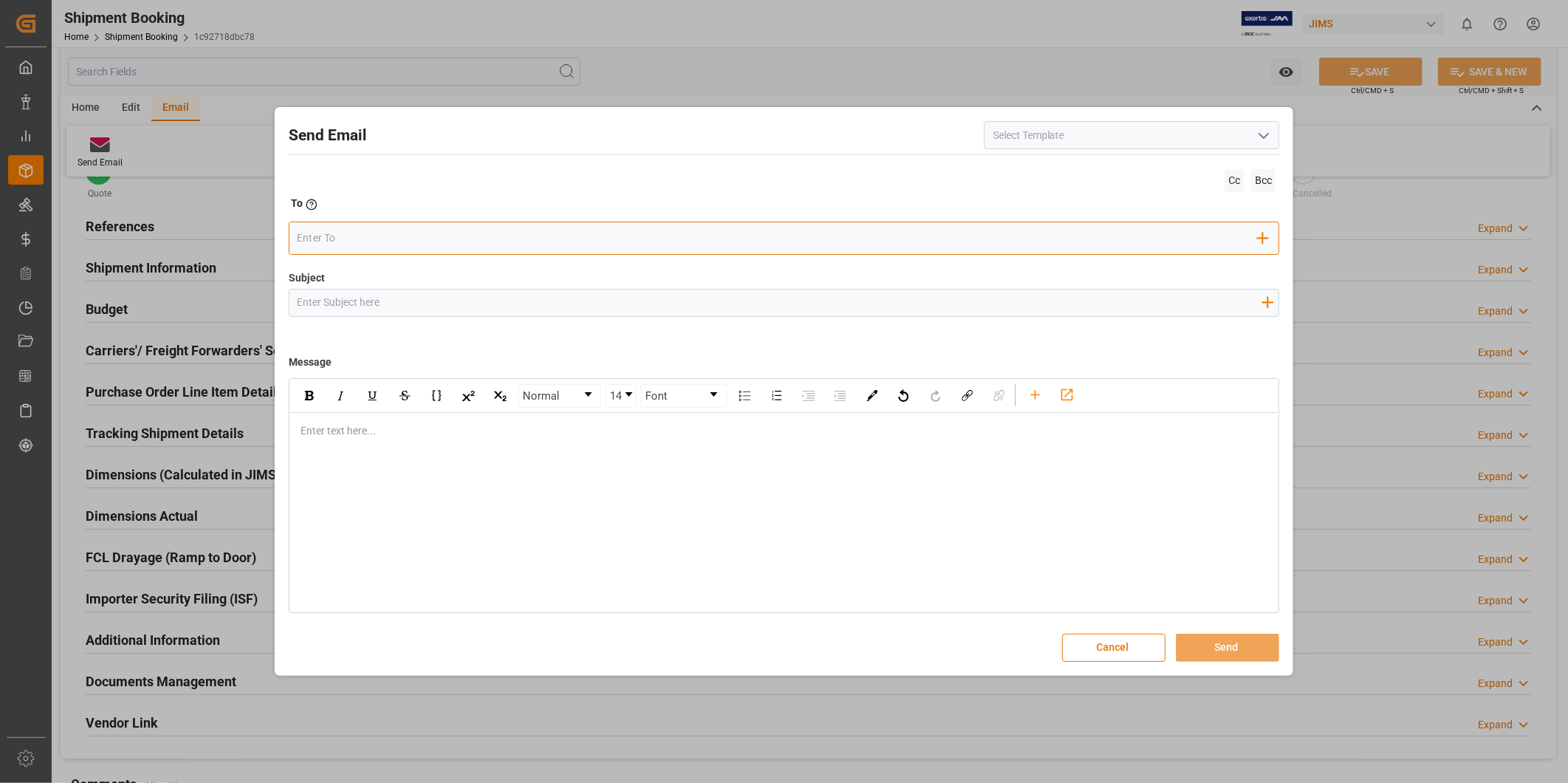
click at [407, 237] on input "email" at bounding box center [778, 239] width 962 height 22
paste input "[EMAIL_ADDRESS][DOMAIN_NAME]"
type input "[EMAIL_ADDRESS][DOMAIN_NAME]"
click at [399, 270] on span "[EMAIL_ADDRESS][DOMAIN_NAME]" at bounding box center [409, 268] width 163 height 16
click at [1234, 187] on span "Cc" at bounding box center [1234, 180] width 19 height 23
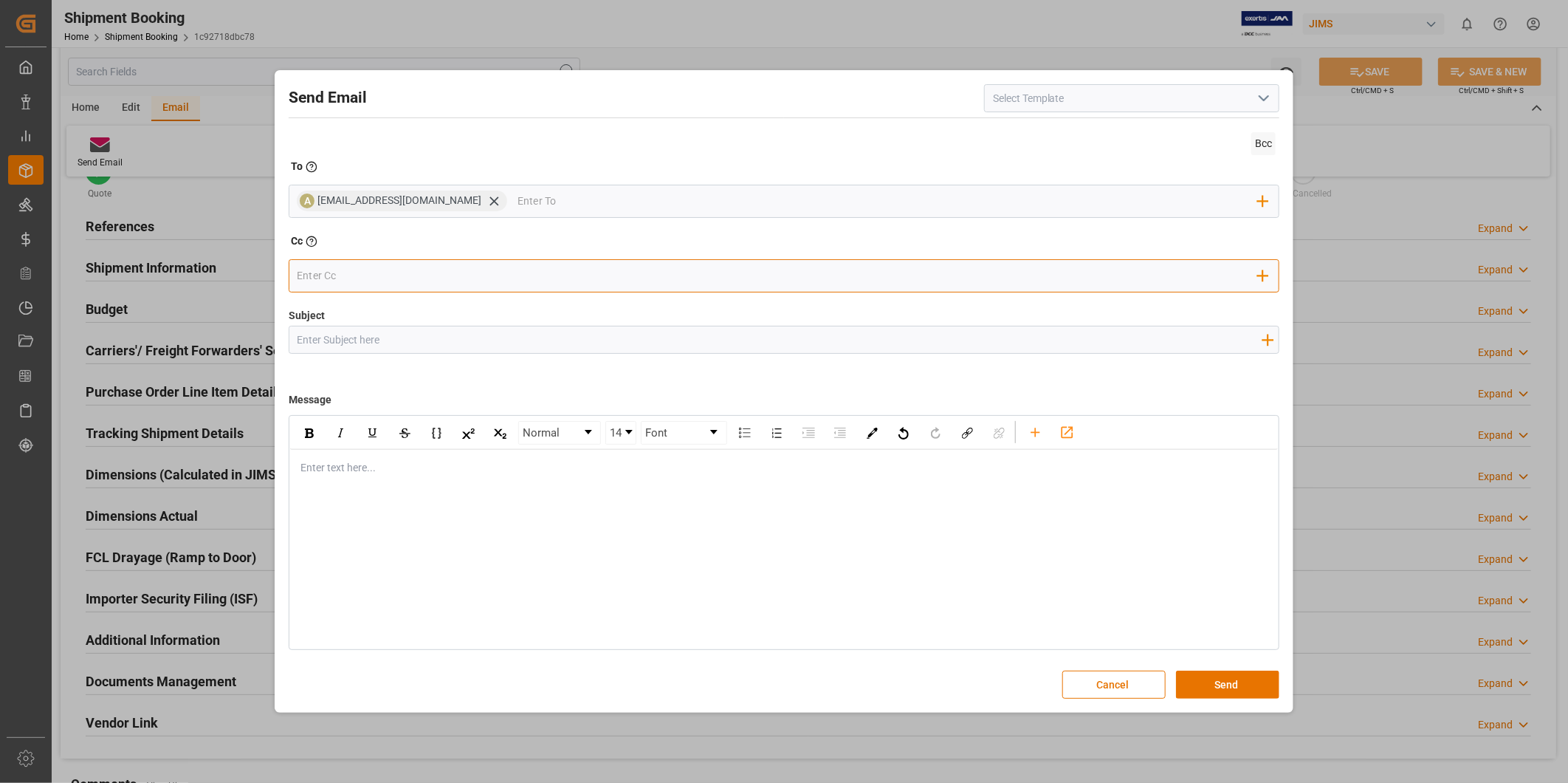
click at [384, 265] on input "email" at bounding box center [778, 276] width 962 height 22
paste input "[PERSON_NAME][EMAIL_ADDRESS][DOMAIN_NAME]"
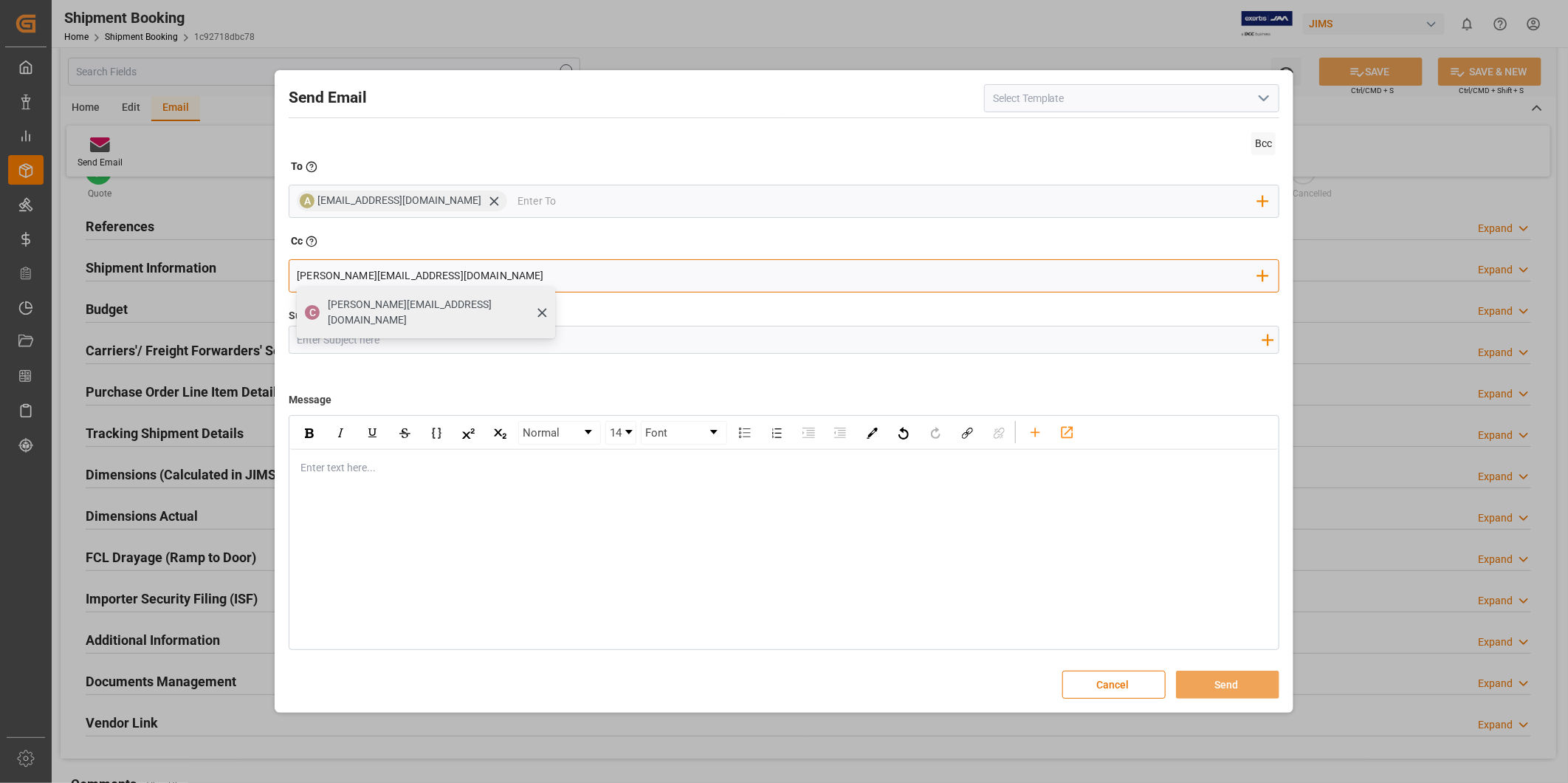
type input "[PERSON_NAME][EMAIL_ADDRESS][DOMAIN_NAME]"
click at [384, 294] on div "[PERSON_NAME][EMAIL_ADDRESS][DOMAIN_NAME]" at bounding box center [437, 312] width 228 height 42
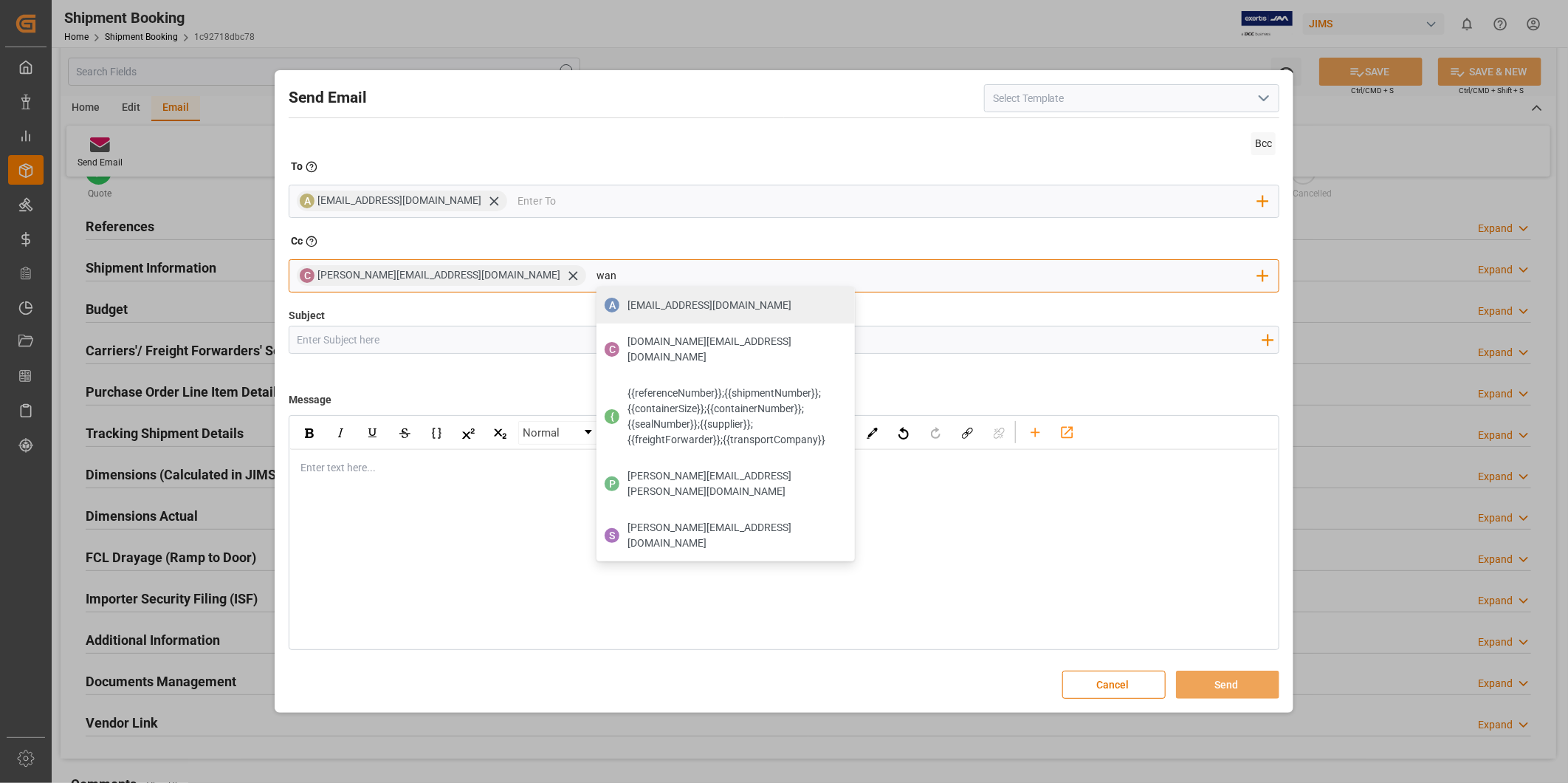
type input "wana"
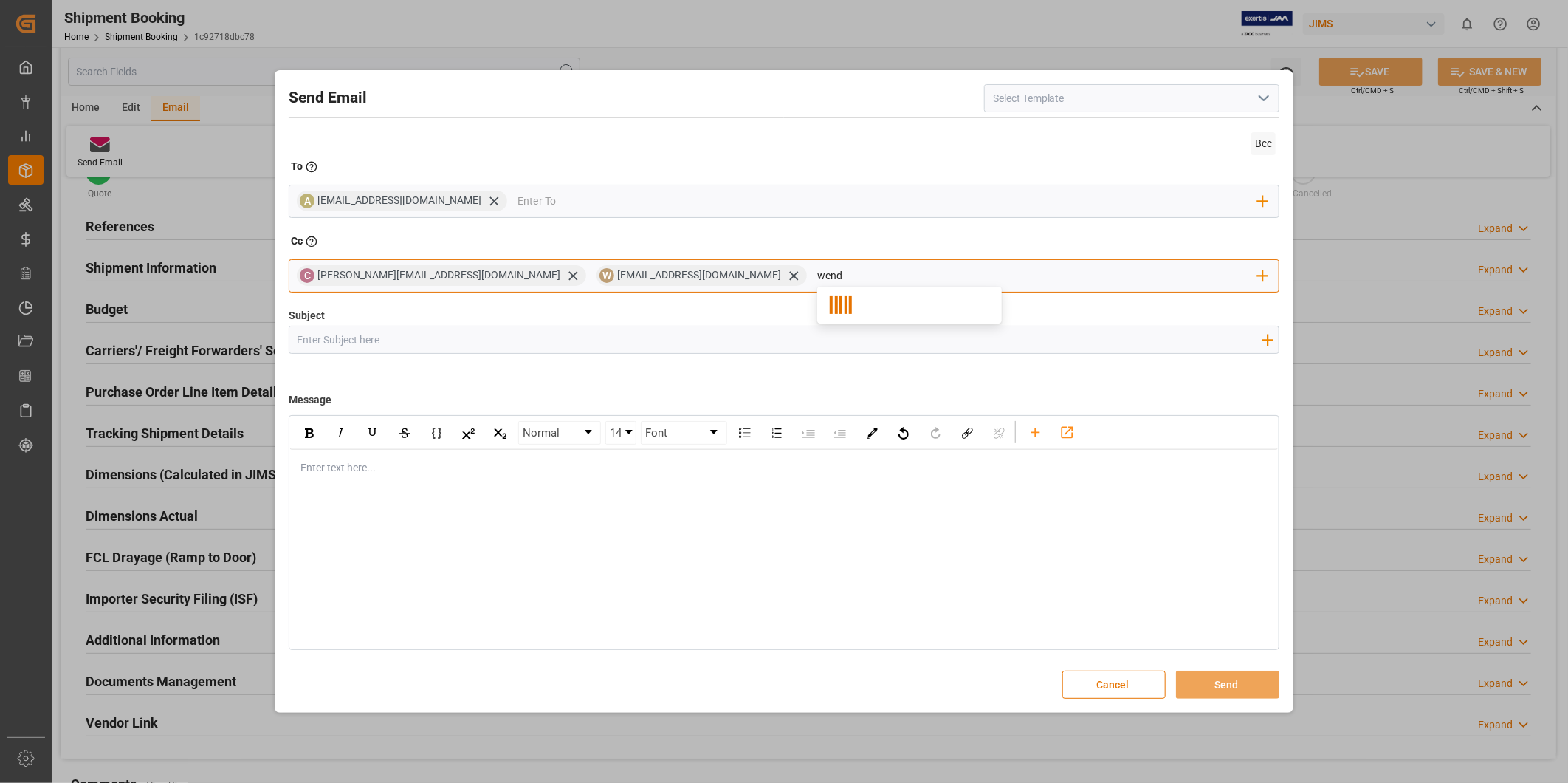
type input "[PERSON_NAME]"
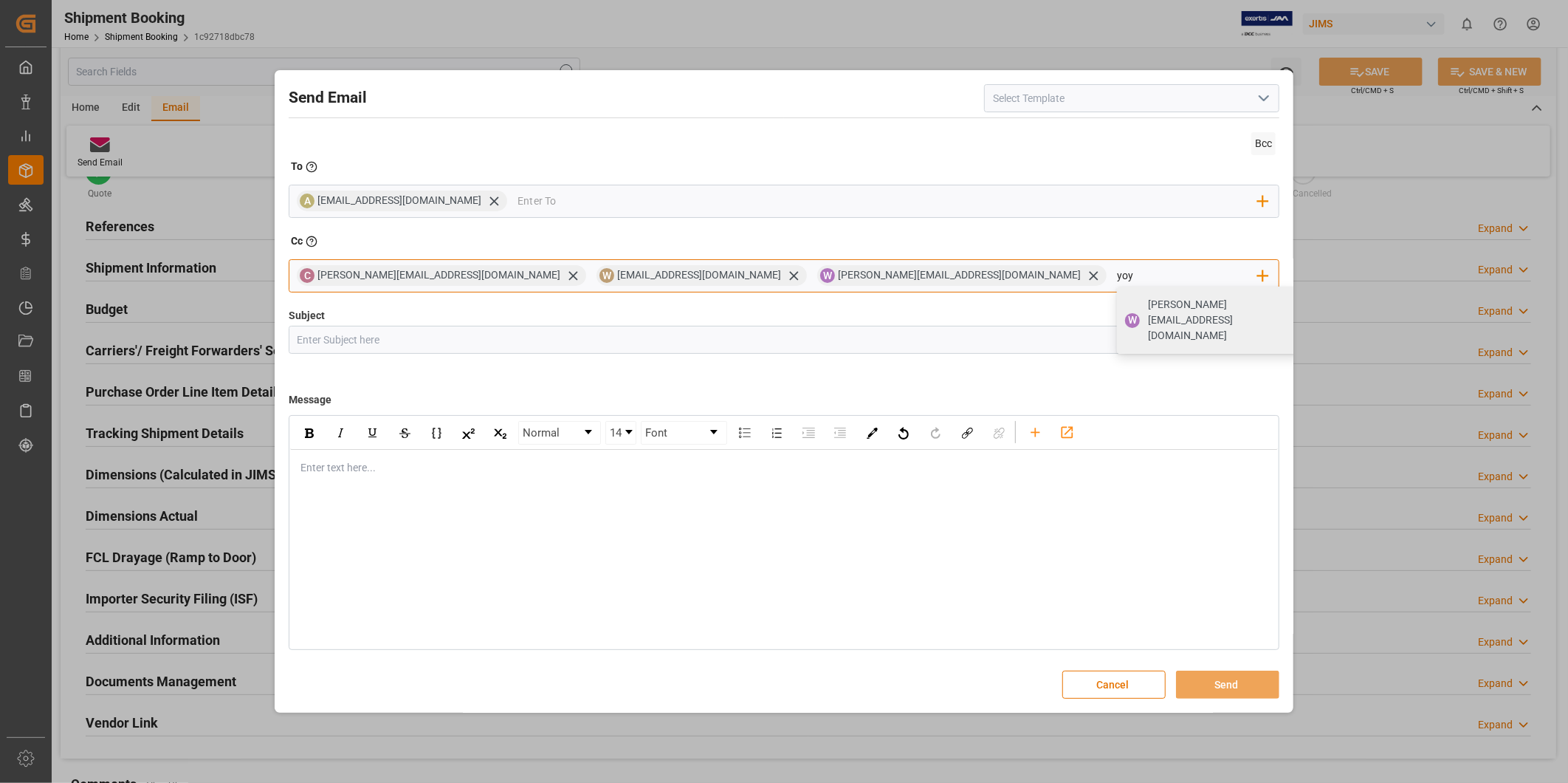
type input "yoyo"
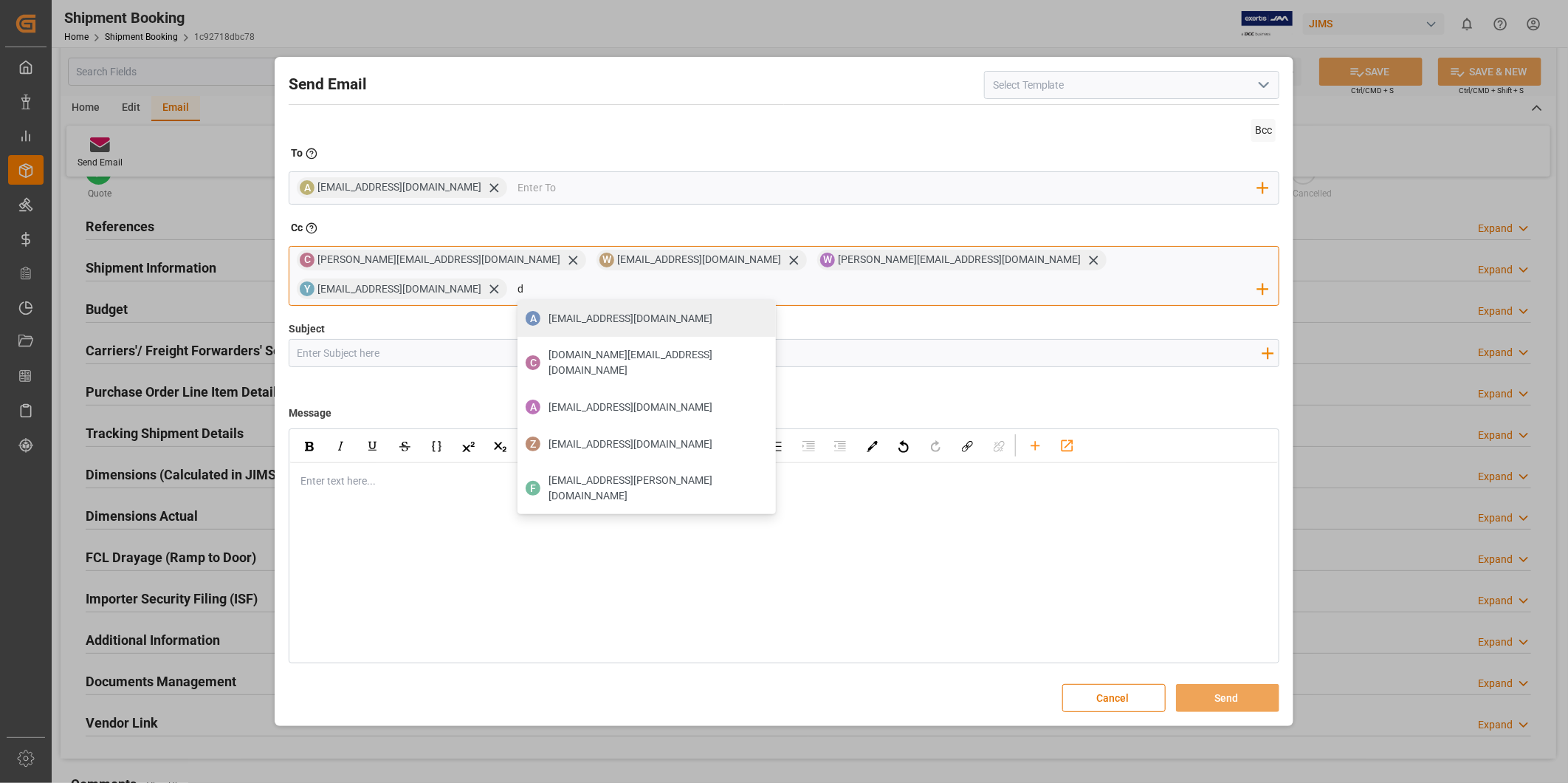
type input "d"
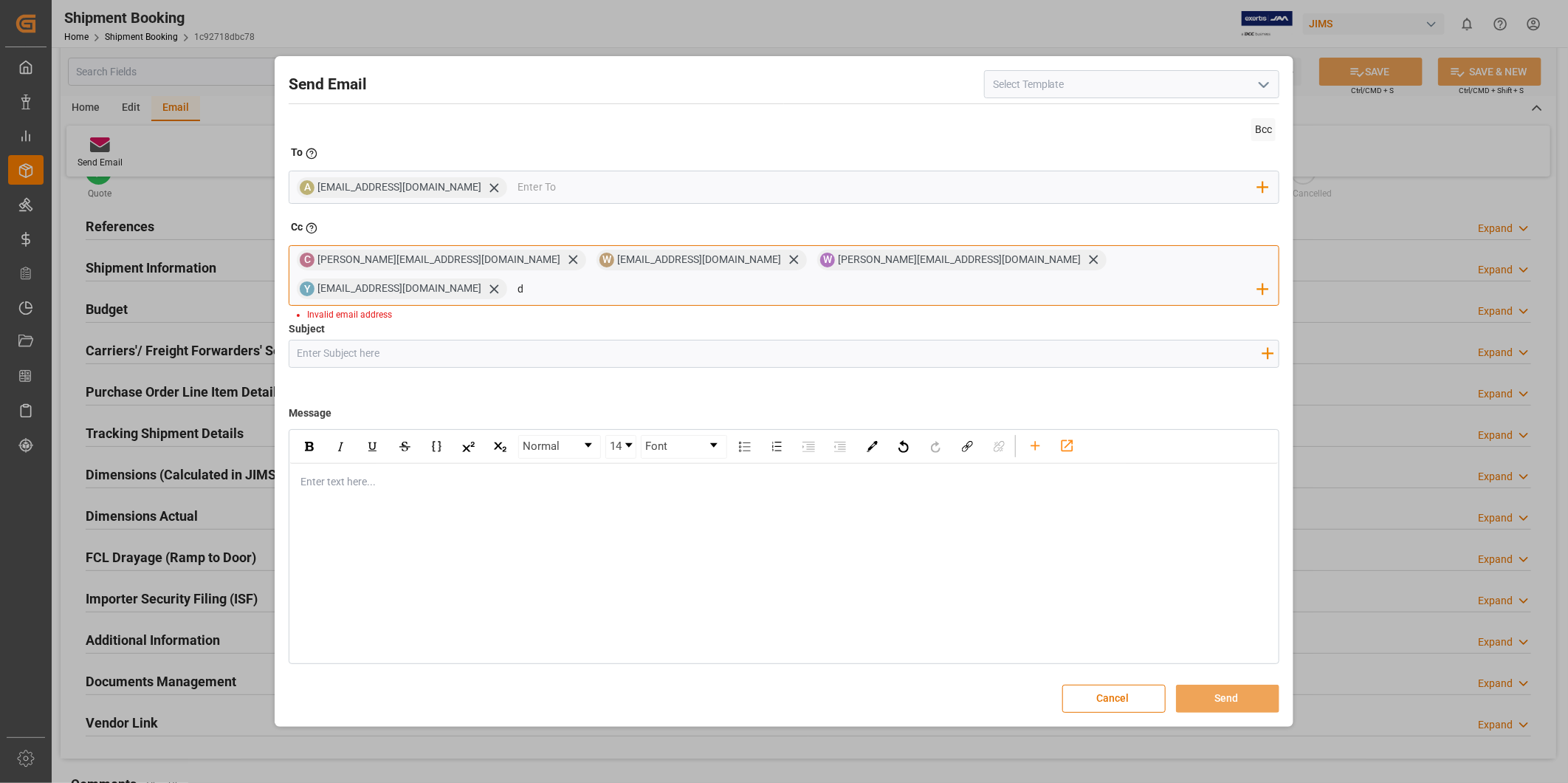
click at [1031, 282] on input "d" at bounding box center [889, 288] width 741 height 22
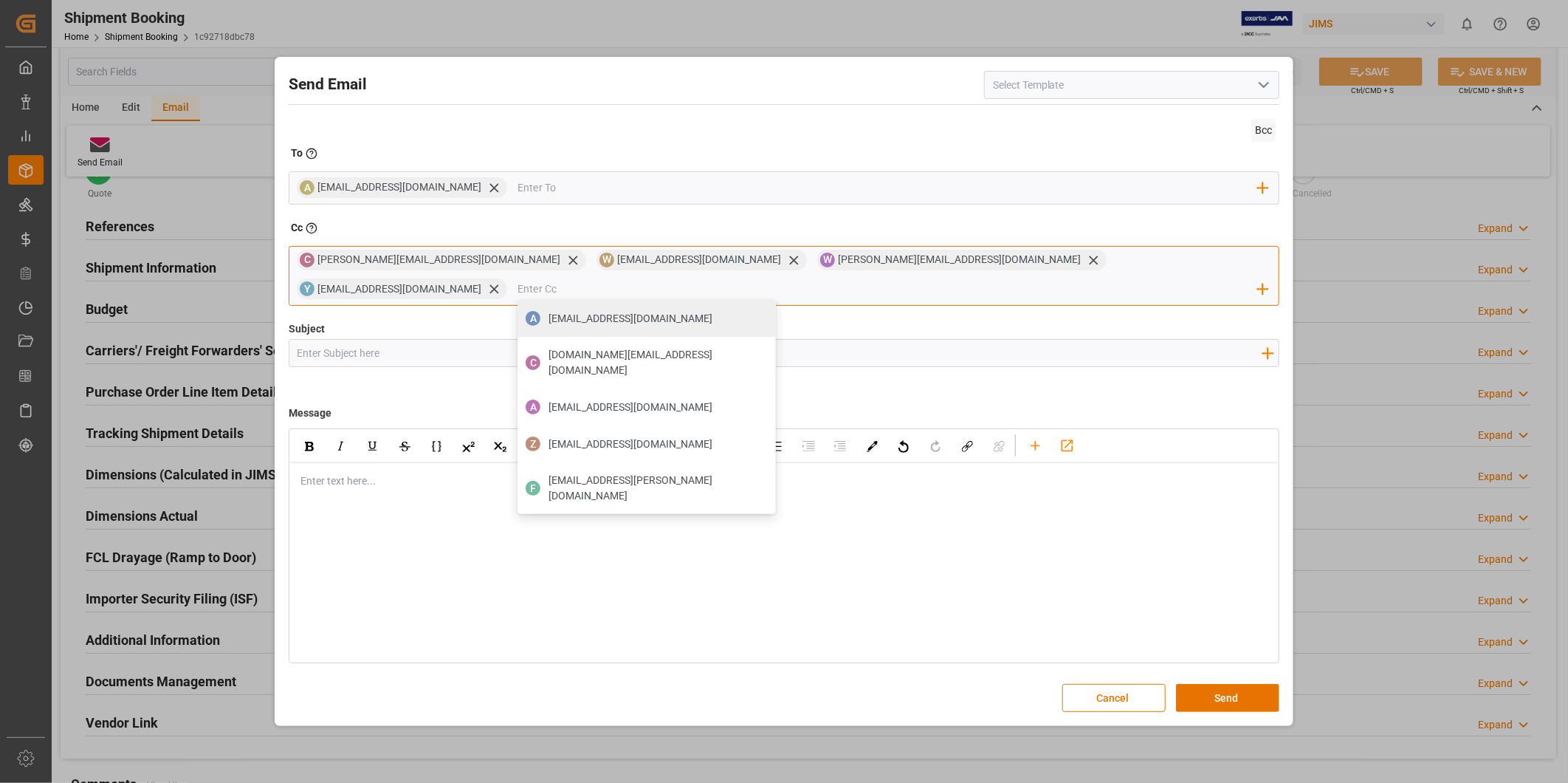
paste input "[EMAIL_ADDRESS][DOMAIN_NAME]"
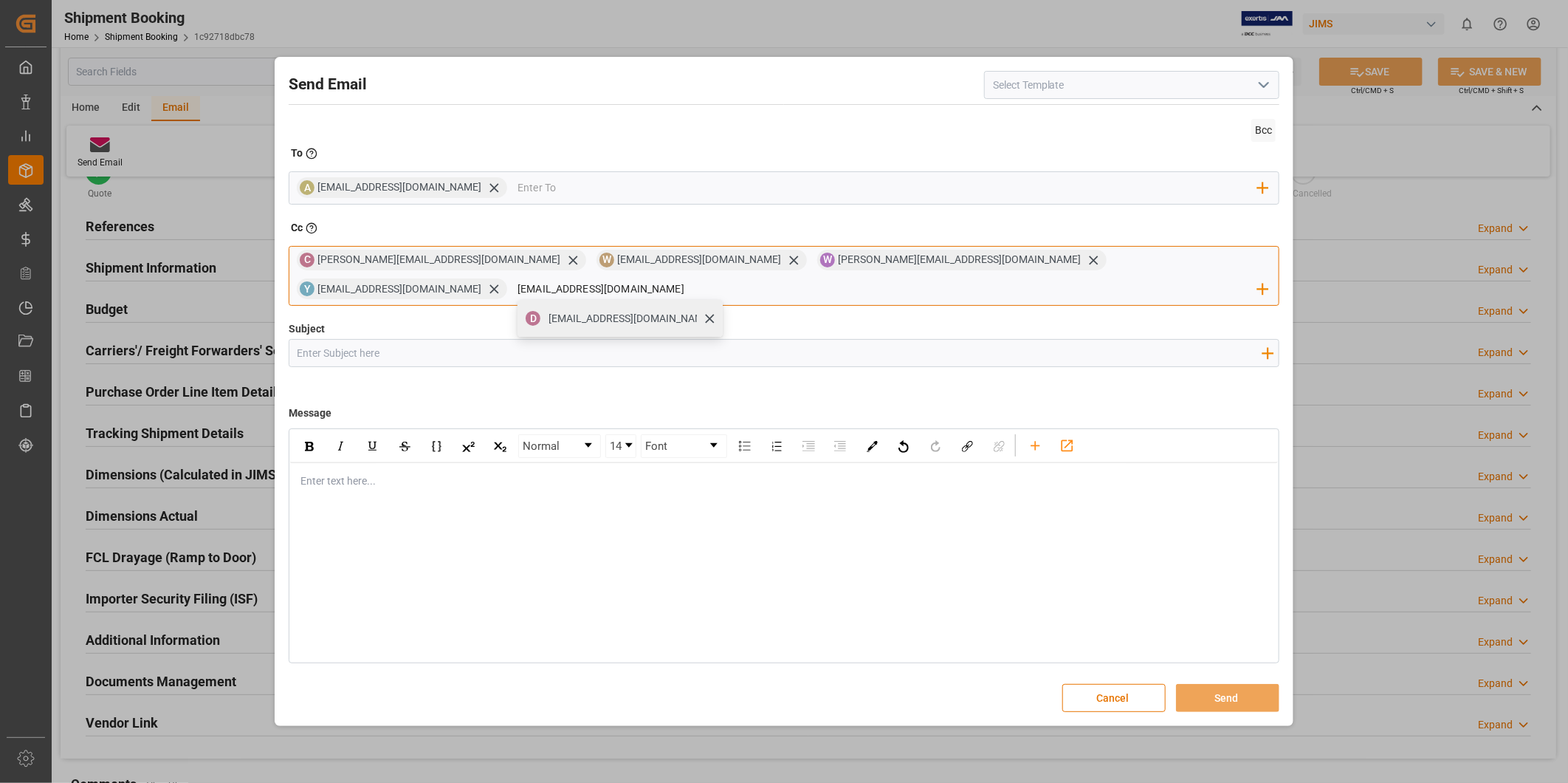
type input "[EMAIL_ADDRESS][DOMAIN_NAME]"
click at [712, 311] on span "[EMAIL_ADDRESS][DOMAIN_NAME]" at bounding box center [630, 319] width 163 height 16
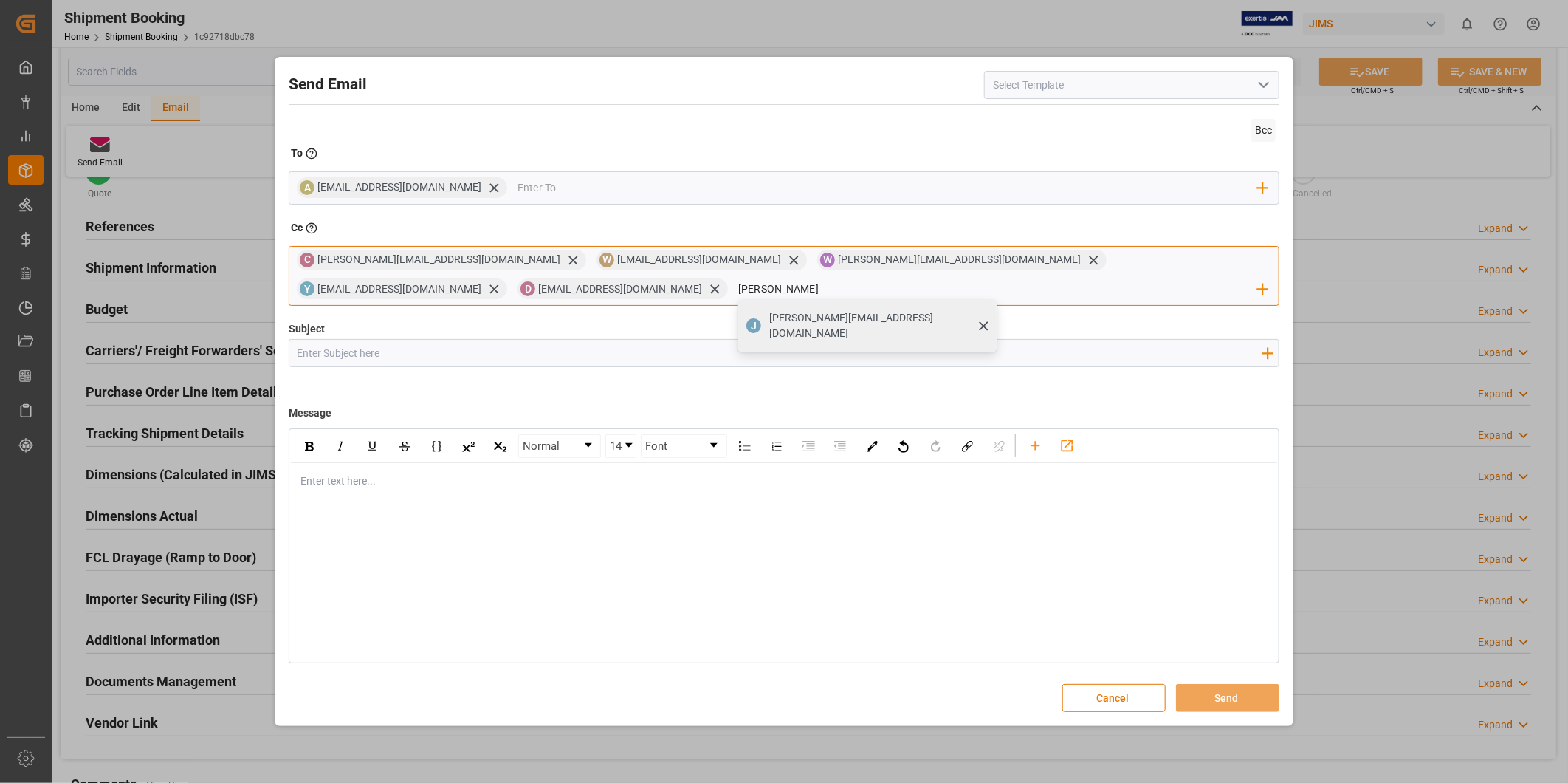
type input "[PERSON_NAME]"
click at [987, 310] on span "[PERSON_NAME][EMAIL_ADDRESS][DOMAIN_NAME]" at bounding box center [878, 325] width 217 height 31
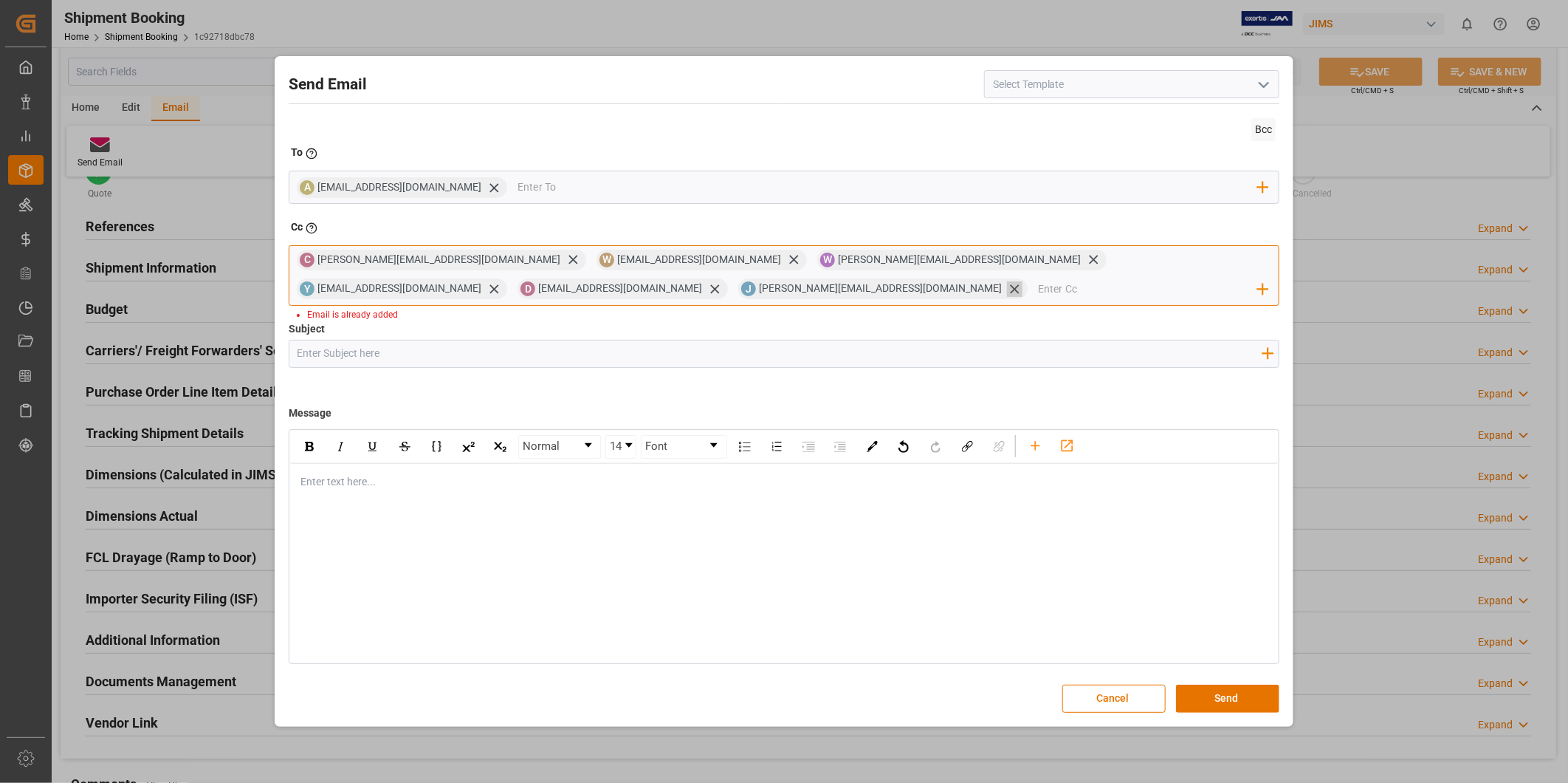
click at [1007, 294] on icon at bounding box center [1015, 289] width 16 height 16
click at [1191, 279] on input "email" at bounding box center [997, 289] width 520 height 22
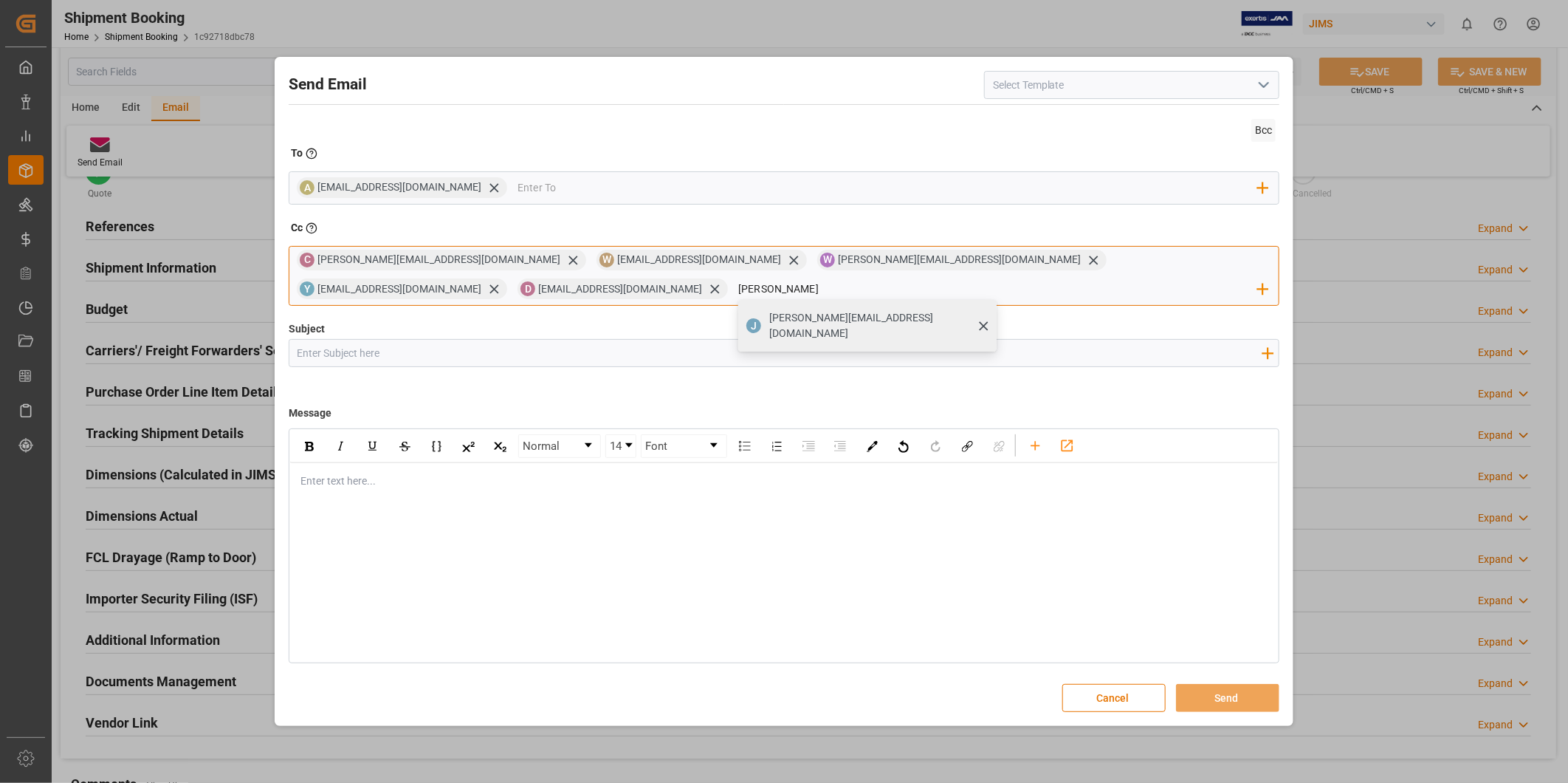
type input "[PERSON_NAME]"
click at [987, 310] on span "[PERSON_NAME][EMAIL_ADDRESS][DOMAIN_NAME]" at bounding box center [878, 325] width 217 height 31
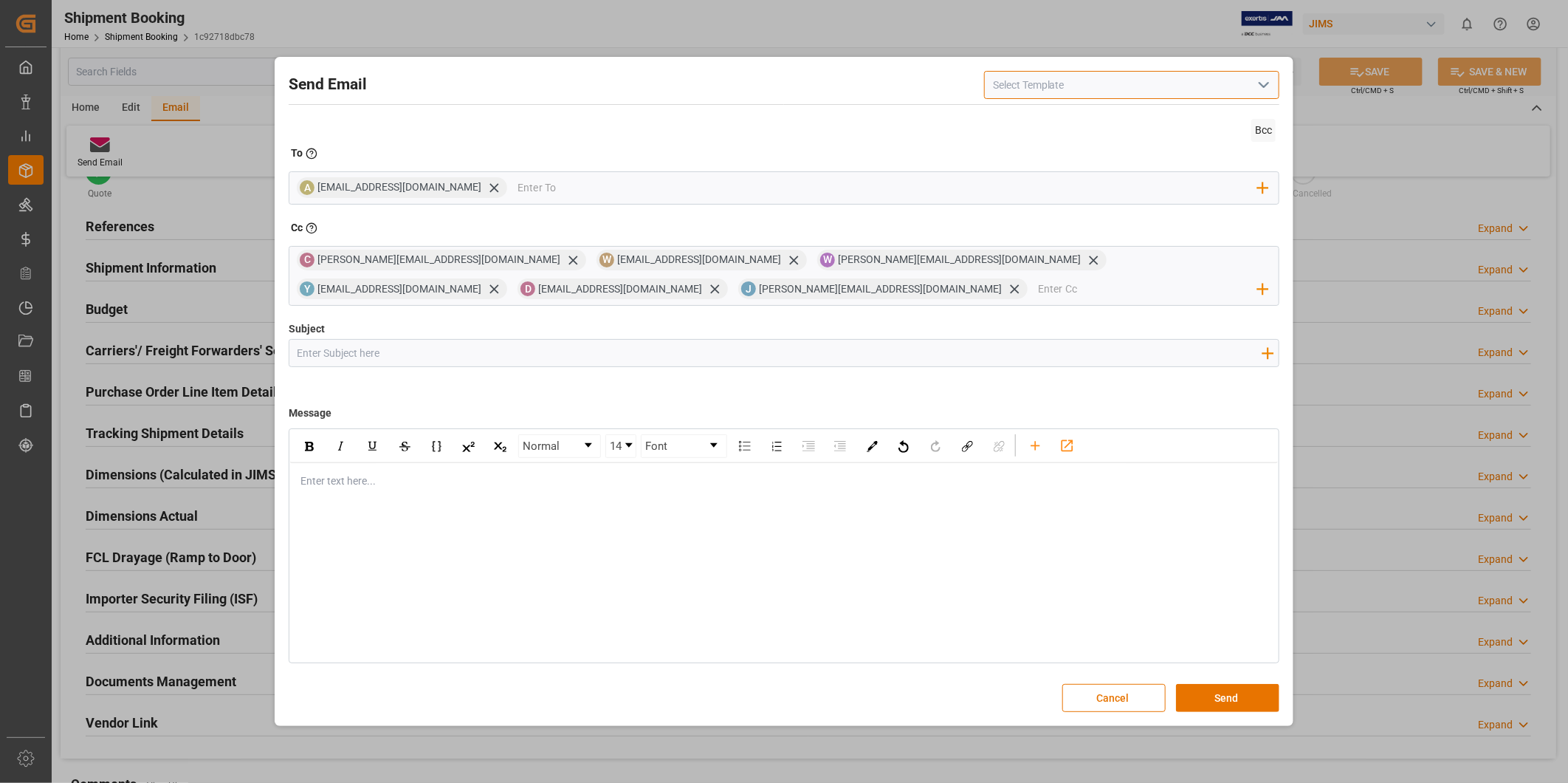
click at [1249, 85] on input at bounding box center [1132, 85] width 295 height 28
click at [1271, 84] on icon "open menu" at bounding box center [1264, 85] width 18 height 18
click at [1246, 111] on div "2BOOK - Ocean - Air freight" at bounding box center [1131, 118] width 294 height 34
type input "2BOOK - Ocean - Air freight"
type input "2BOOK {{jamReferenceNumber}} {{supplierFullName}} Ship from: {{country}} Ship t…"
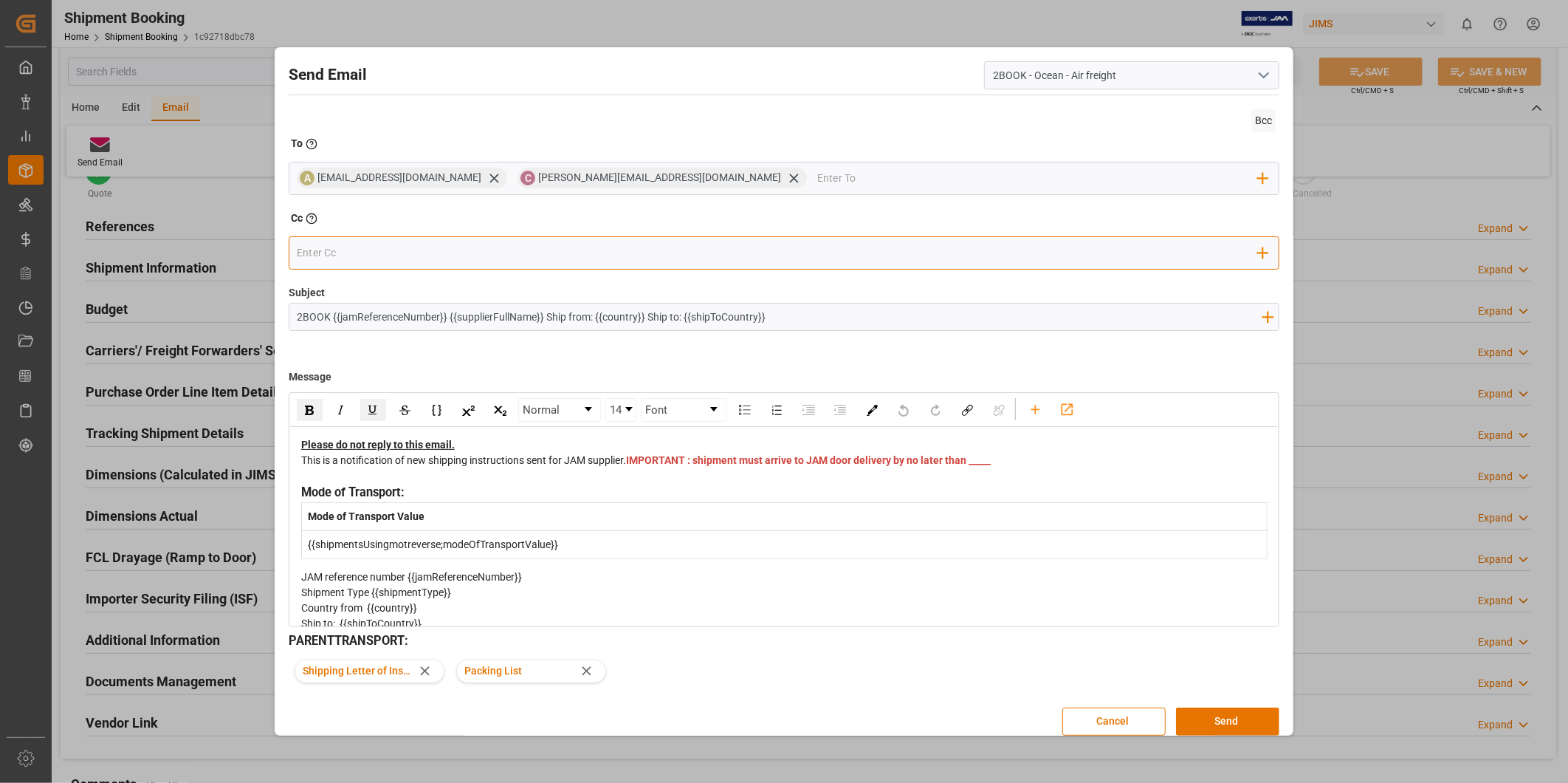
click at [338, 255] on input "email" at bounding box center [778, 253] width 962 height 22
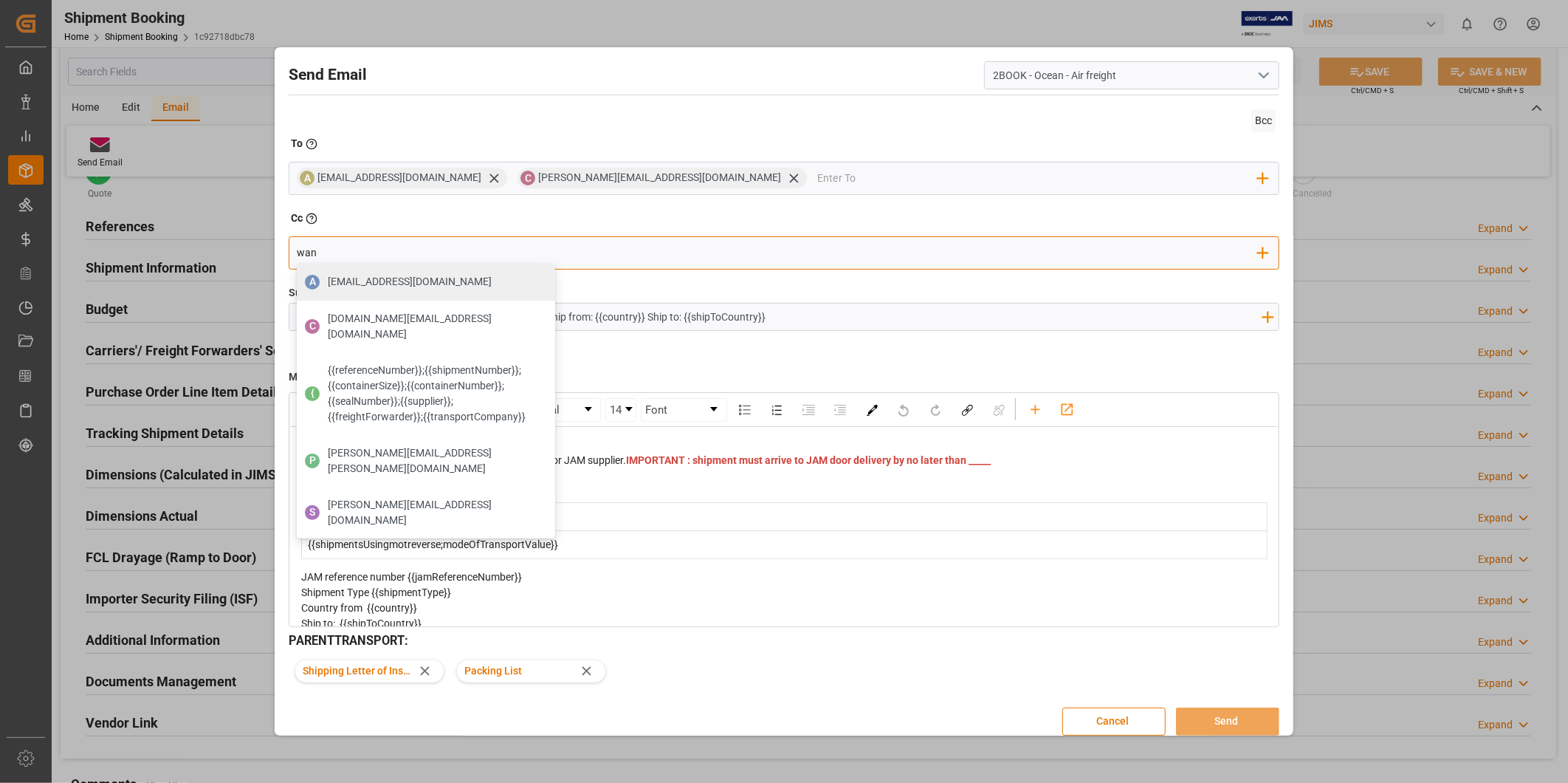
type input "wana"
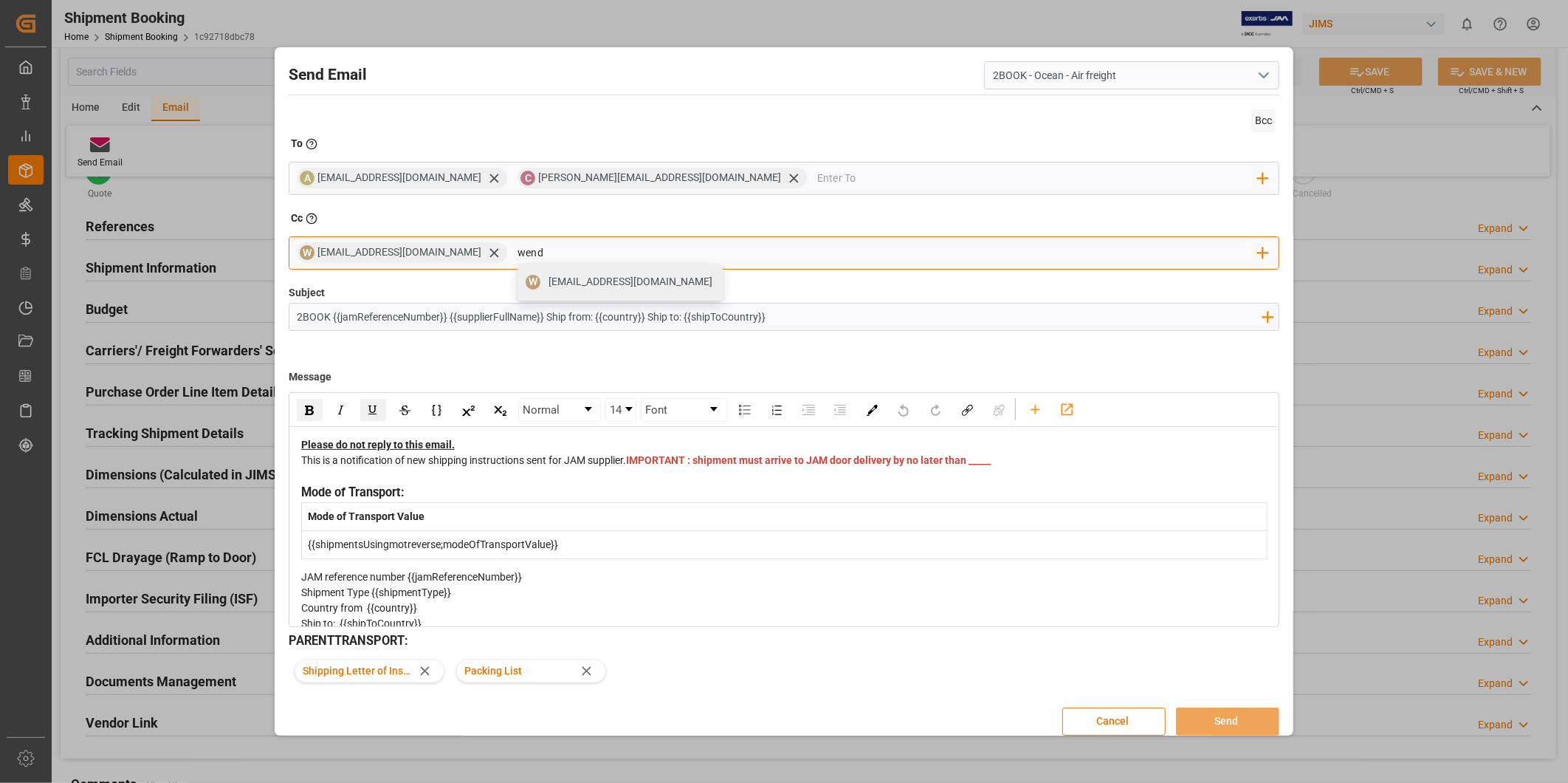
type input "[PERSON_NAME]"
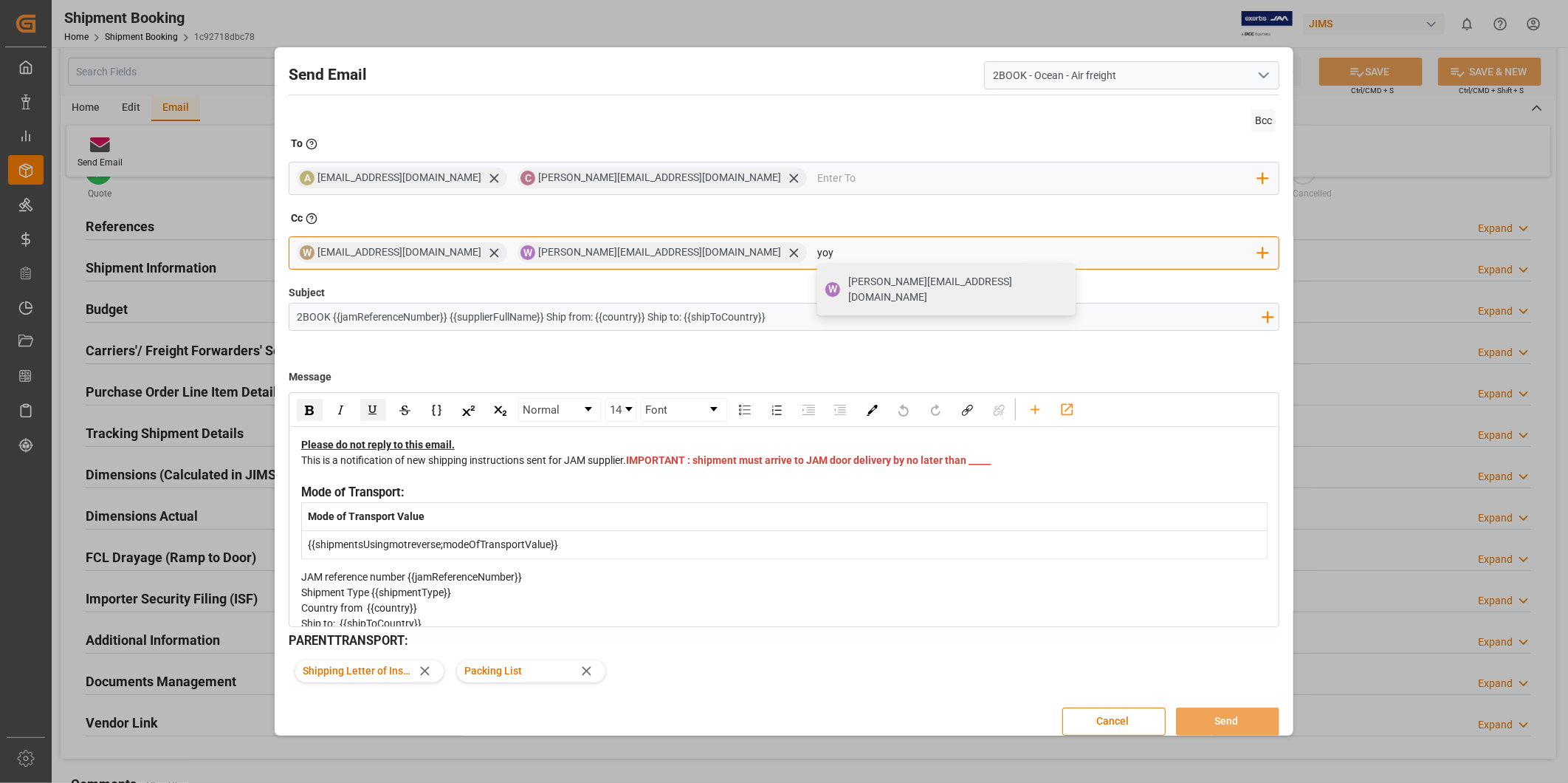
type input "yoyo"
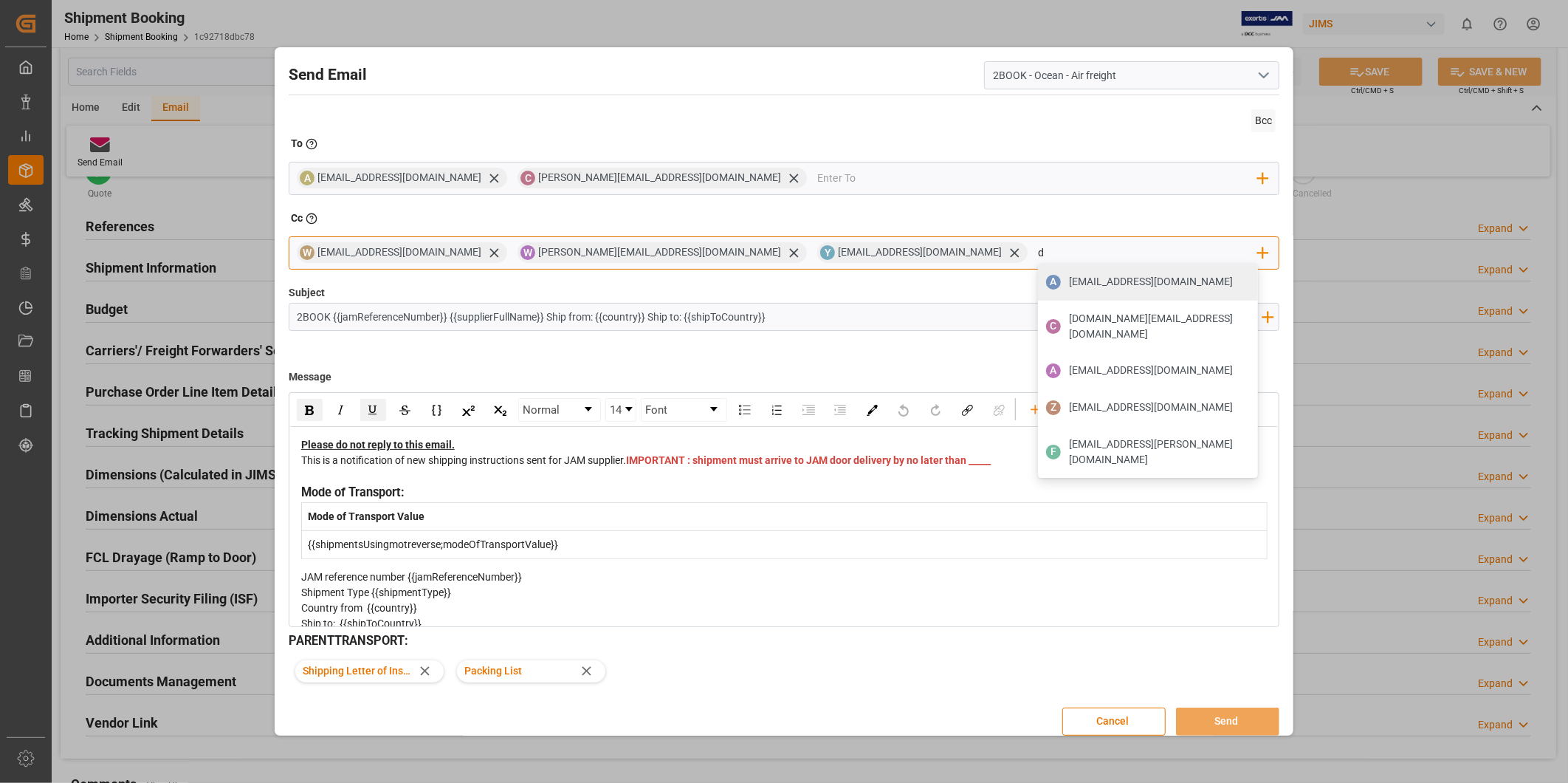
type input "db"
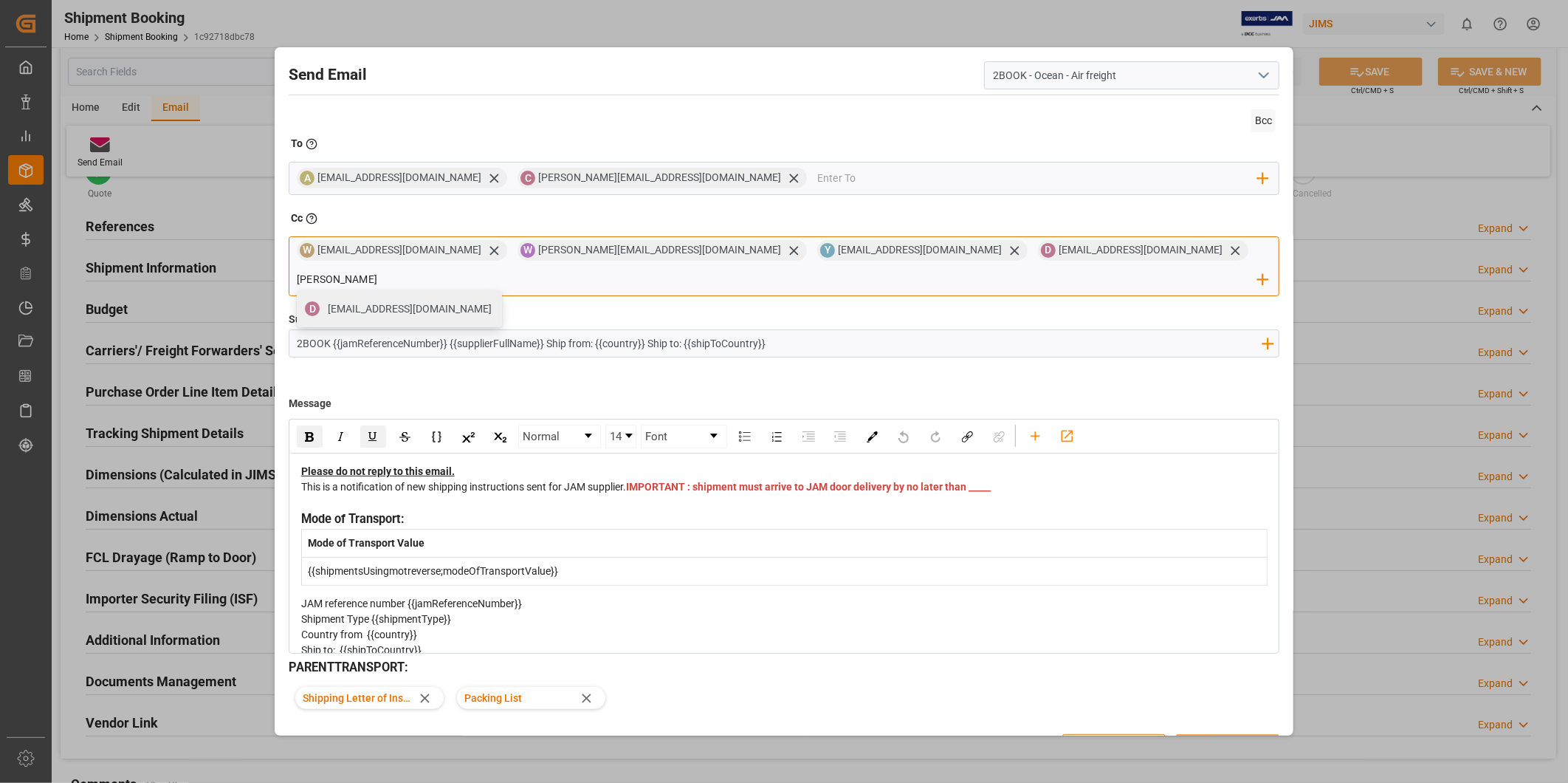
type input "[PERSON_NAME]"
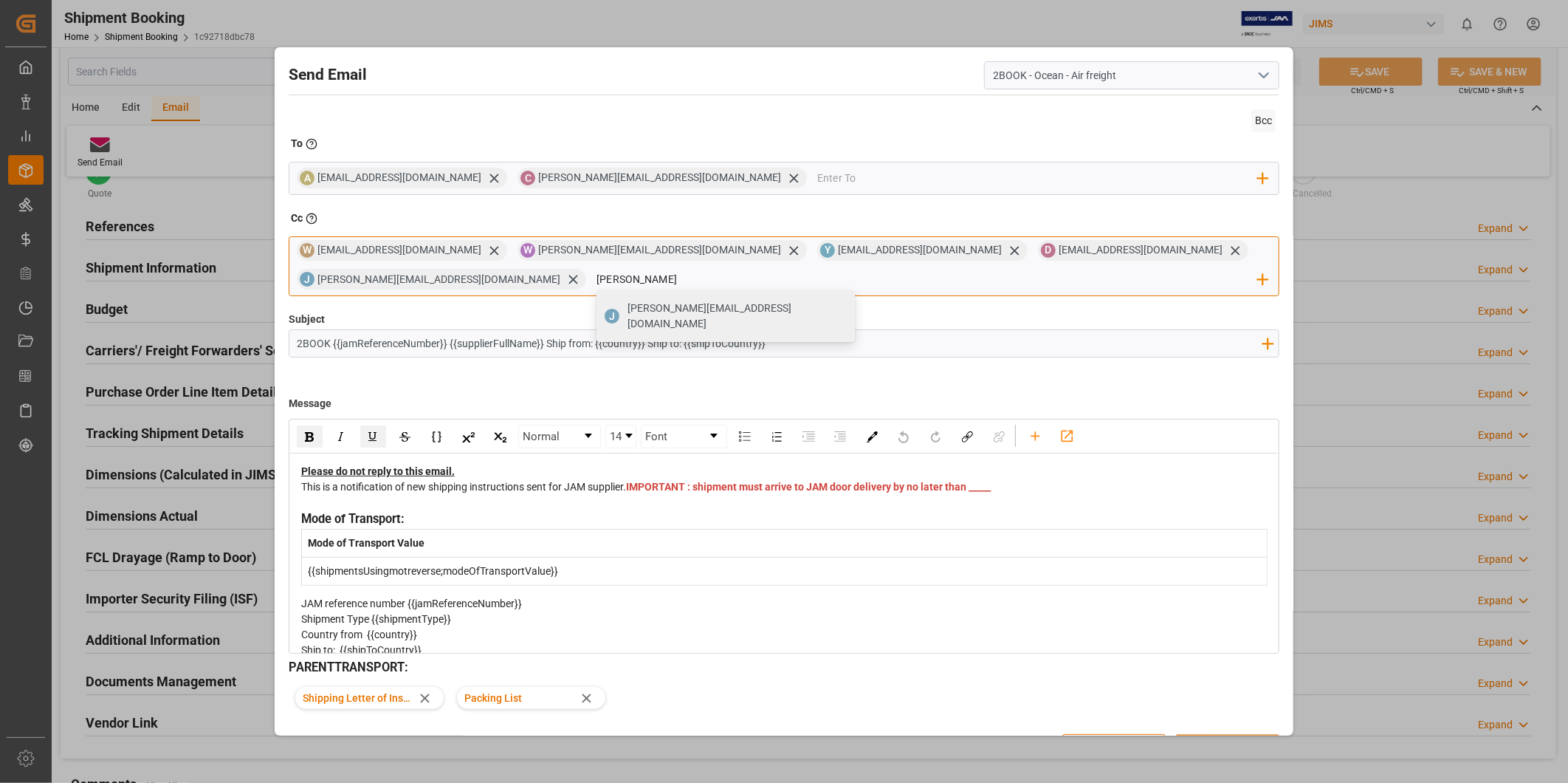
type input "[PERSON_NAME]"
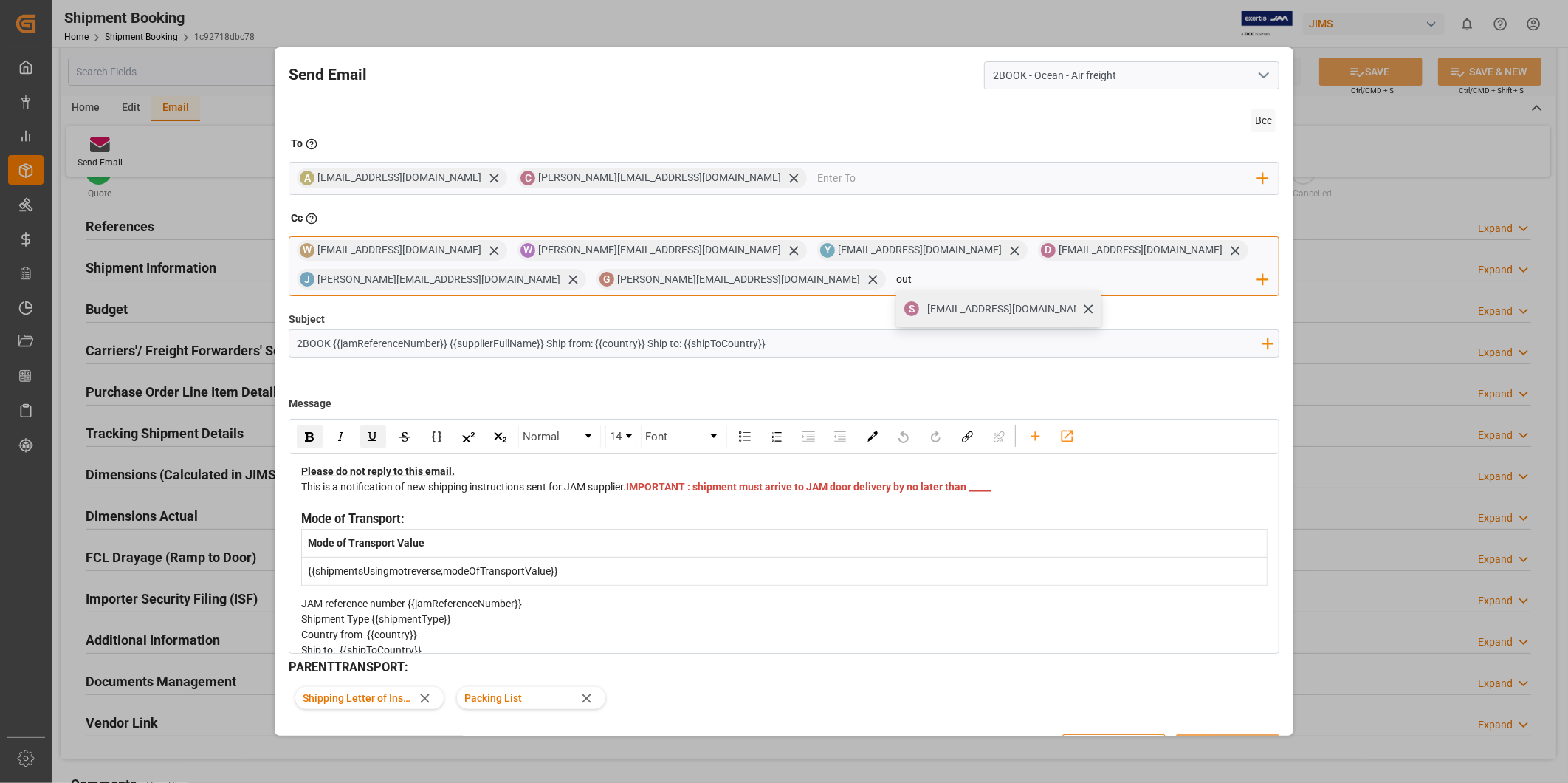
type input "out"
click at [922, 318] on div "[EMAIL_ADDRESS][DOMAIN_NAME]" at bounding box center [1009, 309] width 174 height 26
click at [659, 493] on span "IMPORTANT : shipment must arrive to JAM door delivery by no later than _____" at bounding box center [808, 487] width 365 height 12
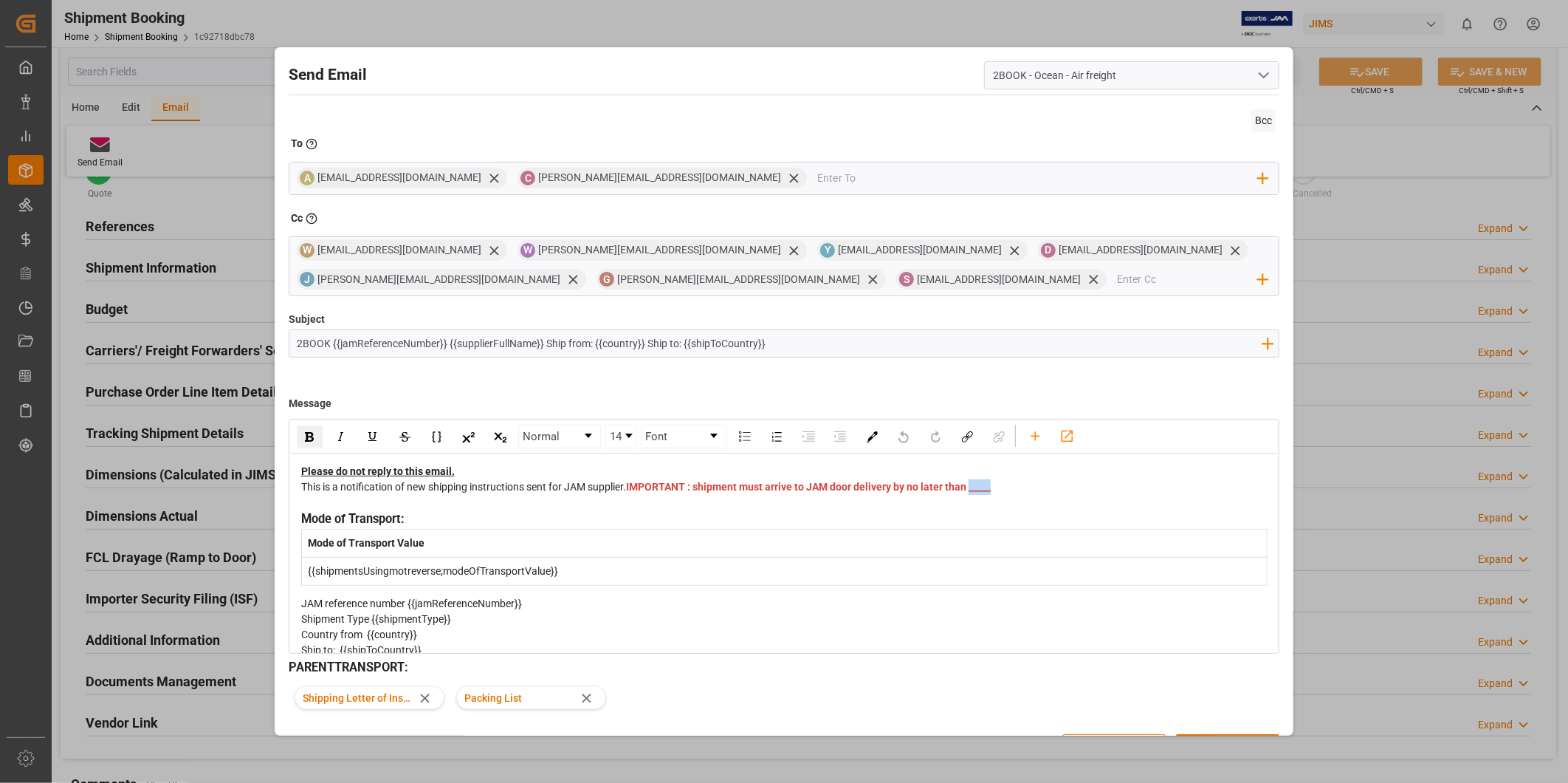
click at [657, 493] on span "IMPORTANT : shipment must arrive to JAM door delivery by no later than _____" at bounding box center [808, 487] width 365 height 12
drag, startPoint x: 666, startPoint y: 505, endPoint x: 644, endPoint y: 508, distance: 22.2
click at [644, 508] on div "This is a notification of new shipping instructions sent for JAM supplier. IMPO…" at bounding box center [784, 495] width 968 height 31
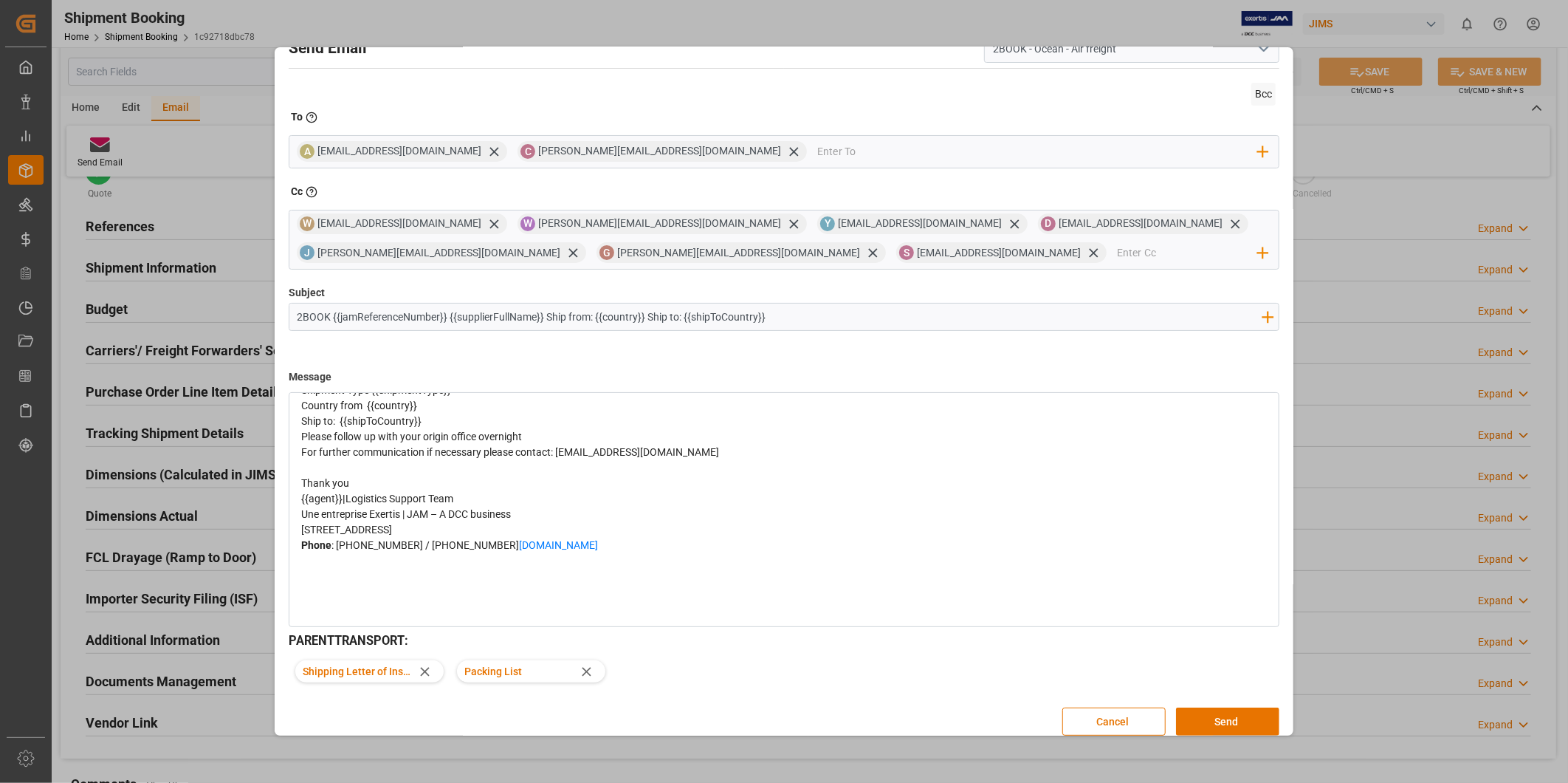
scroll to position [40, 0]
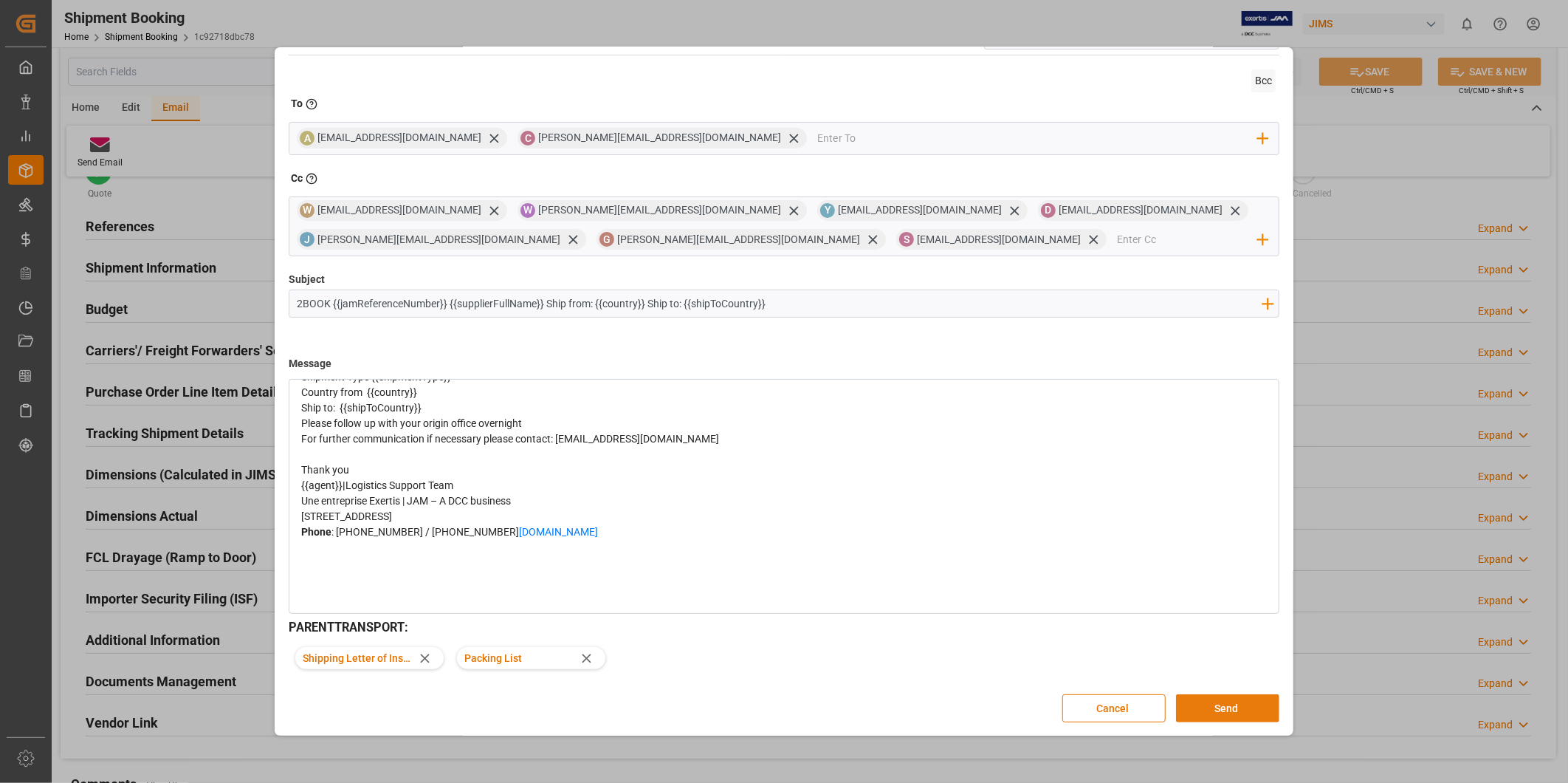
click at [1209, 703] on button "Send" at bounding box center [1228, 709] width 103 height 28
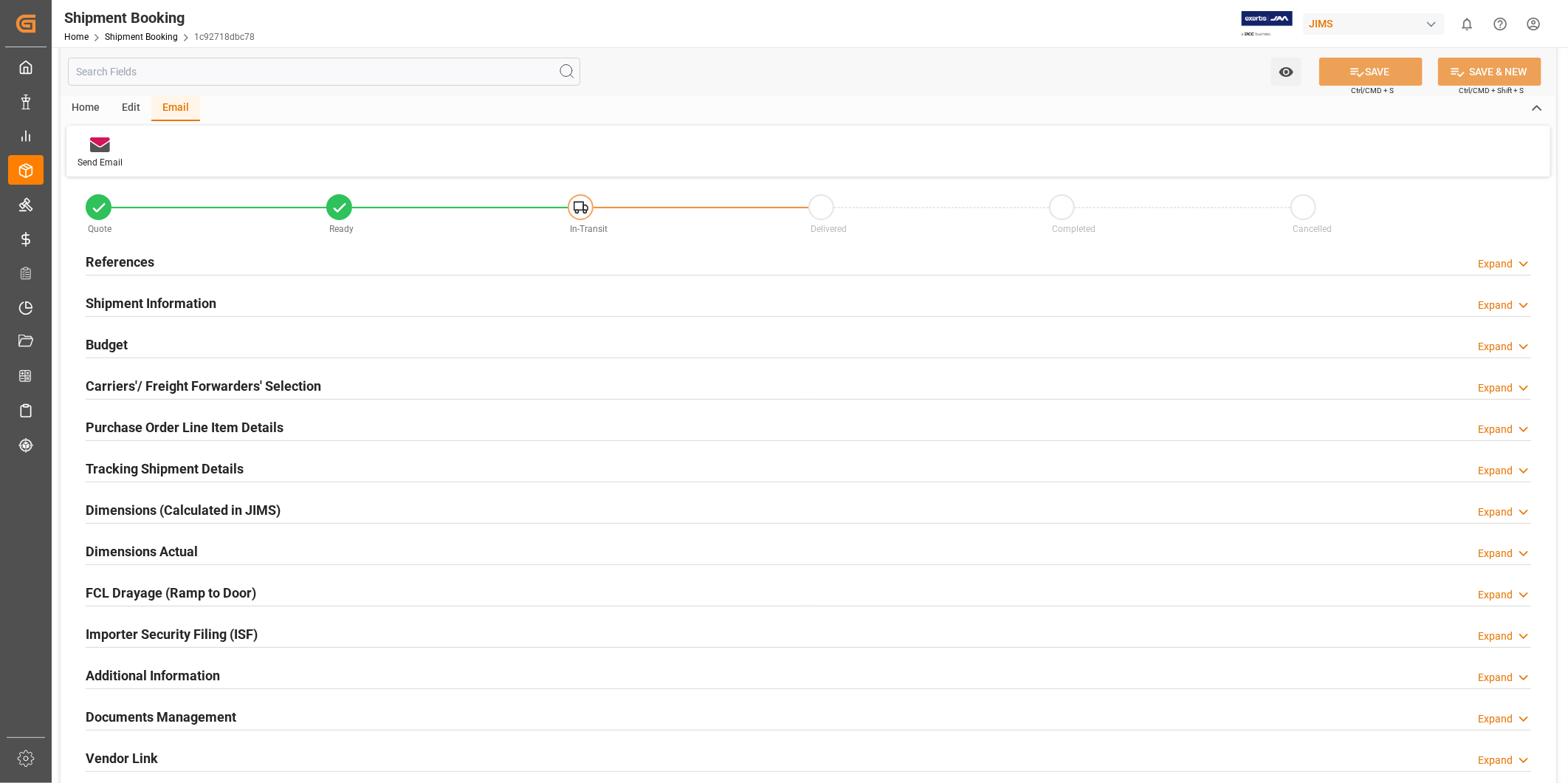
scroll to position [0, 0]
